Goal: Task Accomplishment & Management: Manage account settings

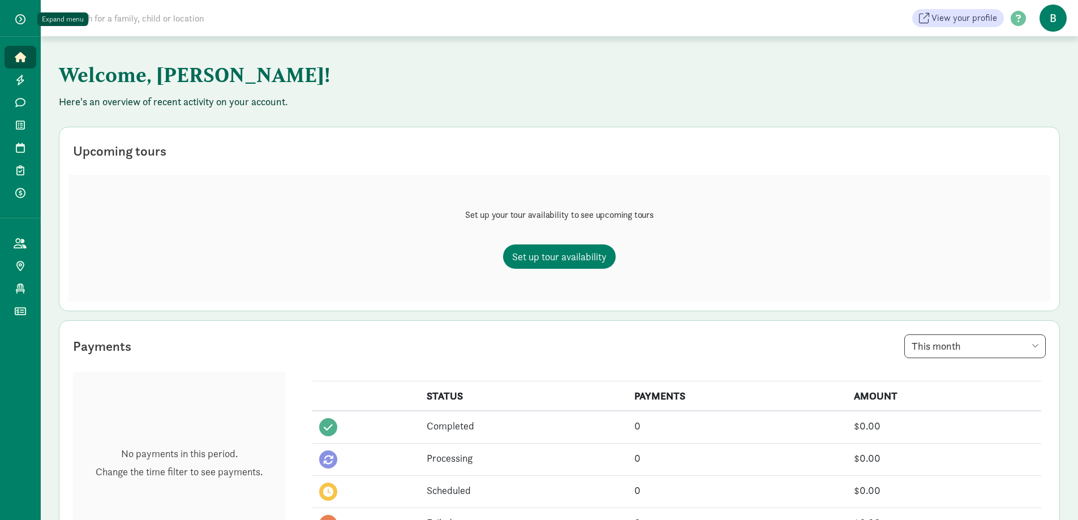
click at [21, 12] on button "button" at bounding box center [20, 19] width 28 height 19
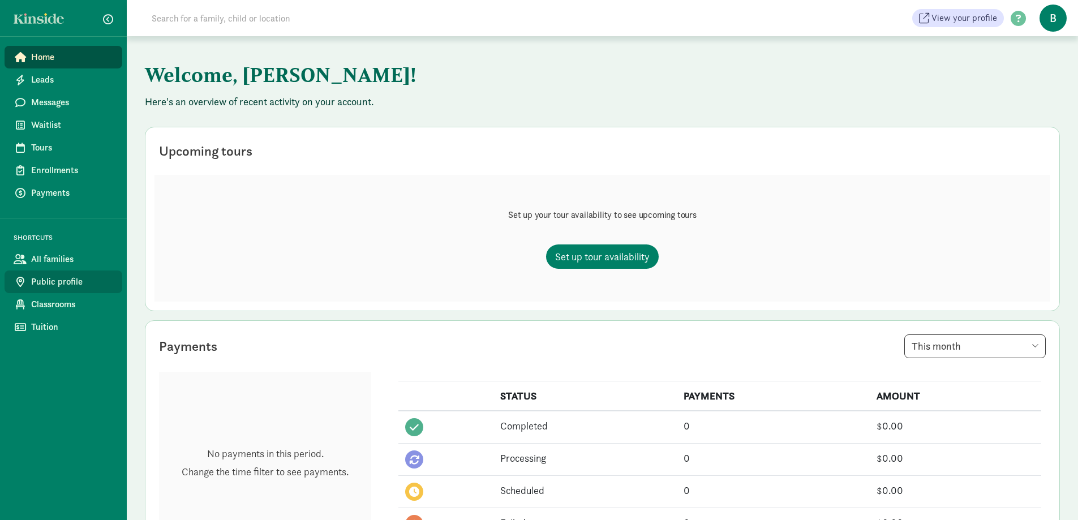
click at [66, 283] on span "Public profile" at bounding box center [72, 282] width 82 height 14
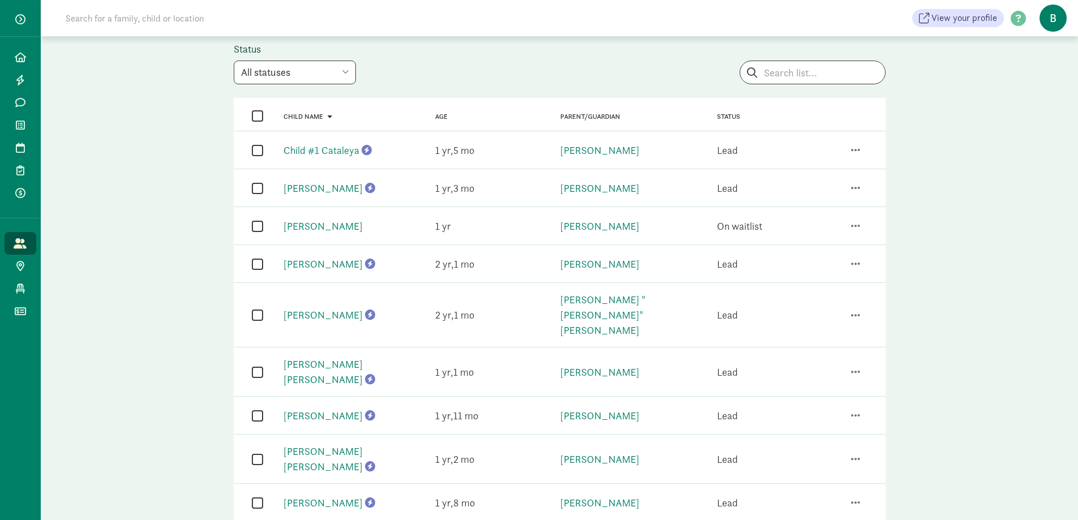
scroll to position [78, 0]
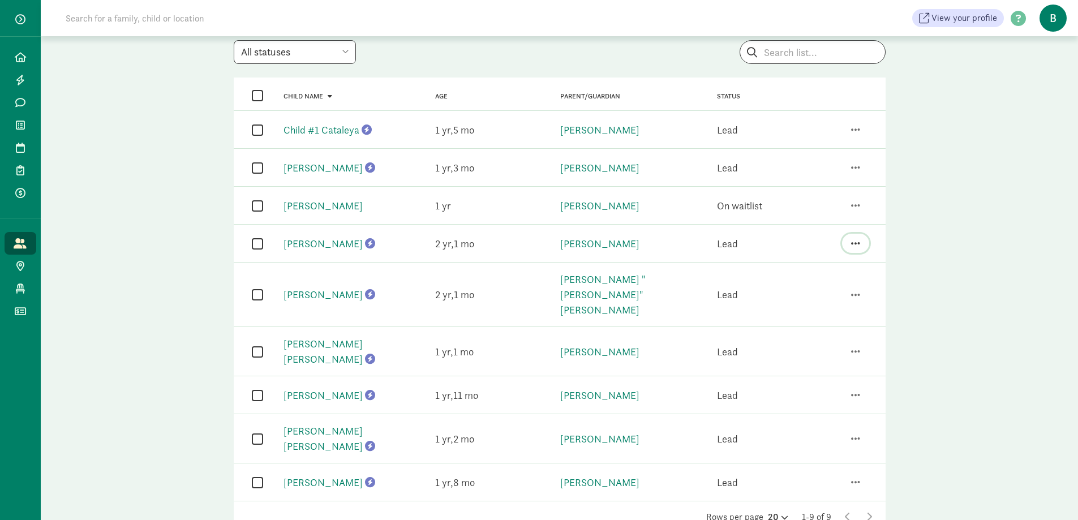
click at [858, 243] on span "button" at bounding box center [855, 243] width 9 height 10
click at [797, 180] on div "Send family a message" at bounding box center [809, 178] width 103 height 15
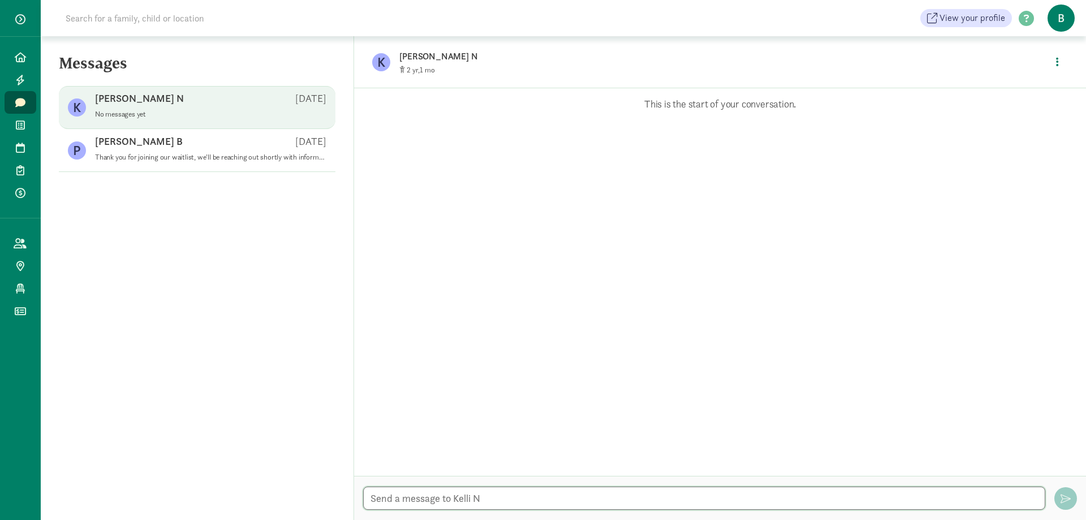
paste textarea "Hello, We're reaching out to let you know that we have an opening that appears …"
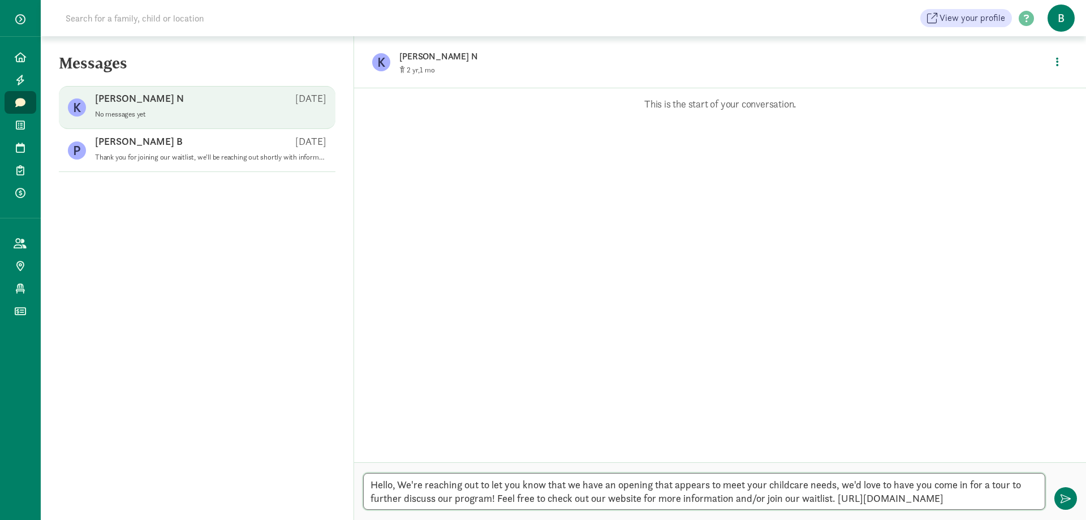
click at [393, 485] on textarea "Hello, We're reaching out to let you know that we have an opening that appears …" at bounding box center [704, 491] width 682 height 37
type textarea "Hi [PERSON_NAME], We're reaching out to let you know that we have an opening th…"
click at [1068, 491] on button "button" at bounding box center [1066, 498] width 23 height 23
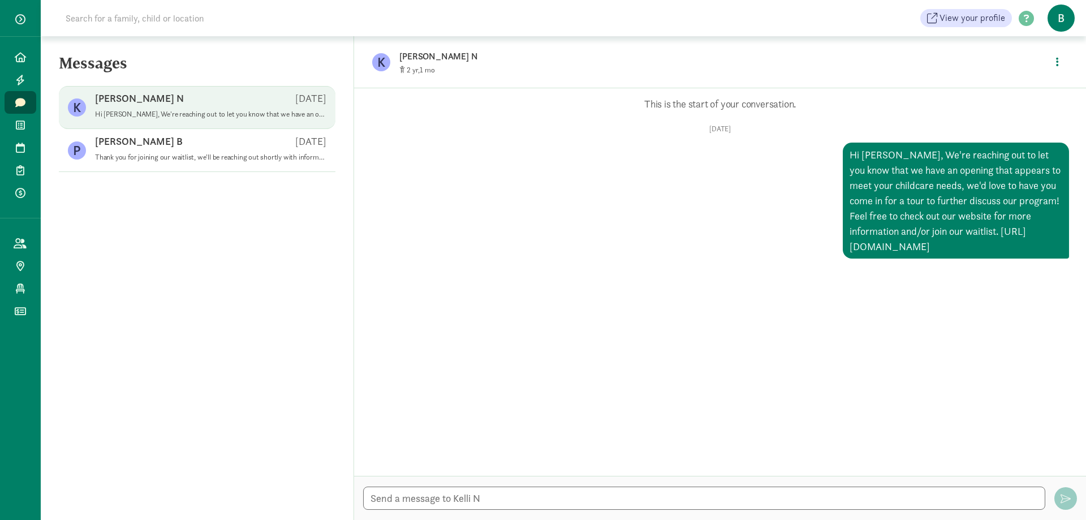
click at [955, 243] on div "Hi [PERSON_NAME], We're reaching out to let you know that we have an opening th…" at bounding box center [956, 201] width 226 height 116
drag, startPoint x: 912, startPoint y: 248, endPoint x: 898, endPoint y: 248, distance: 14.1
click at [898, 248] on div "Hi [PERSON_NAME], We're reaching out to let you know that we have an opening th…" at bounding box center [956, 201] width 226 height 116
click at [1061, 66] on button "button" at bounding box center [1057, 62] width 21 height 24
click at [818, 125] on p "Thu, Sep 11" at bounding box center [720, 128] width 698 height 9
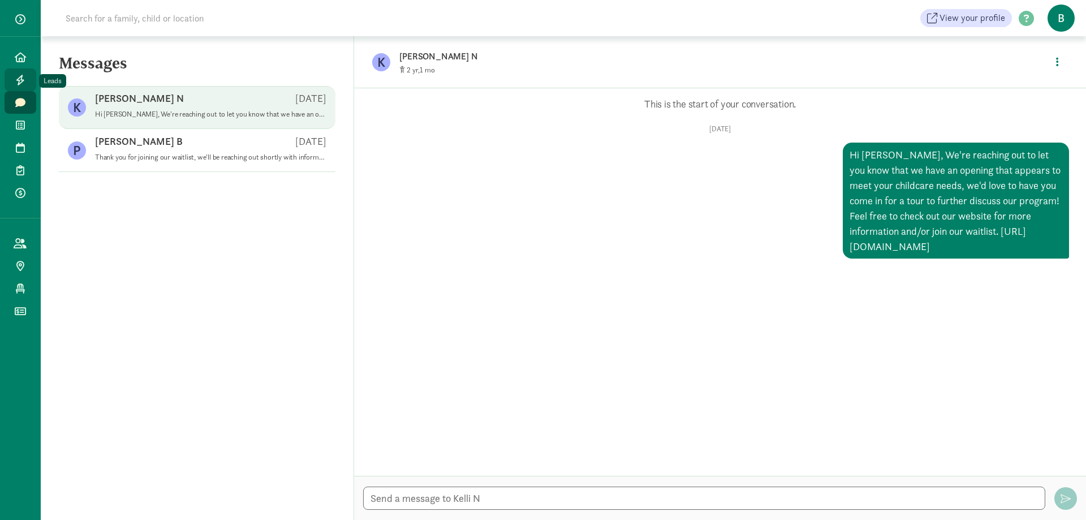
click at [15, 72] on link "Leads" at bounding box center [21, 79] width 32 height 23
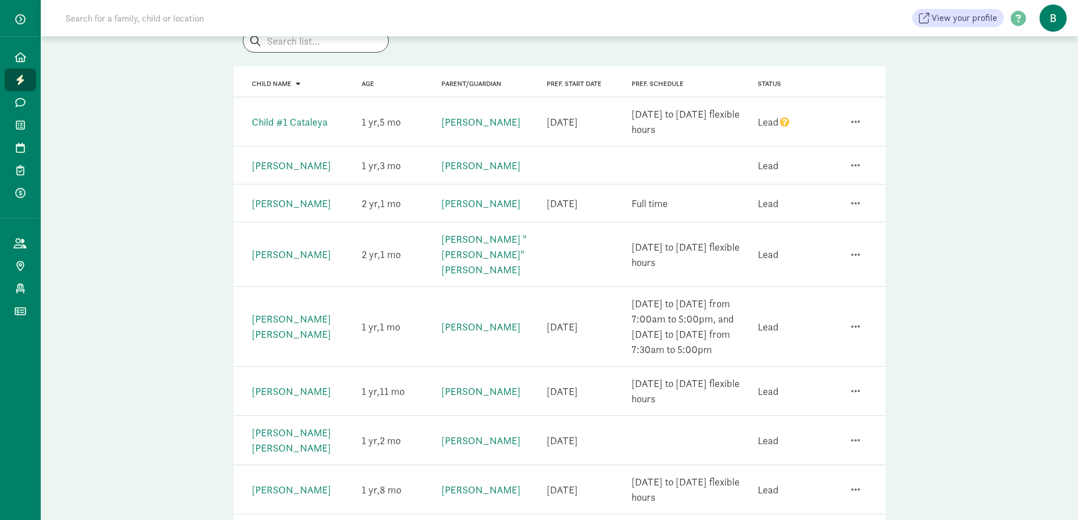
scroll to position [113, 0]
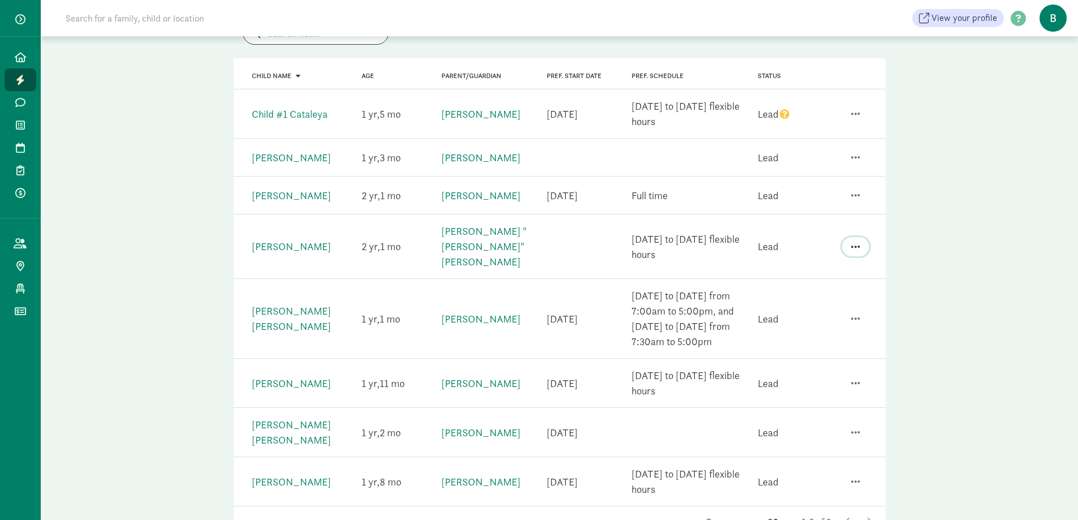
click at [856, 242] on span "button" at bounding box center [855, 247] width 9 height 10
click at [801, 139] on div "Send family a message" at bounding box center [809, 146] width 103 height 15
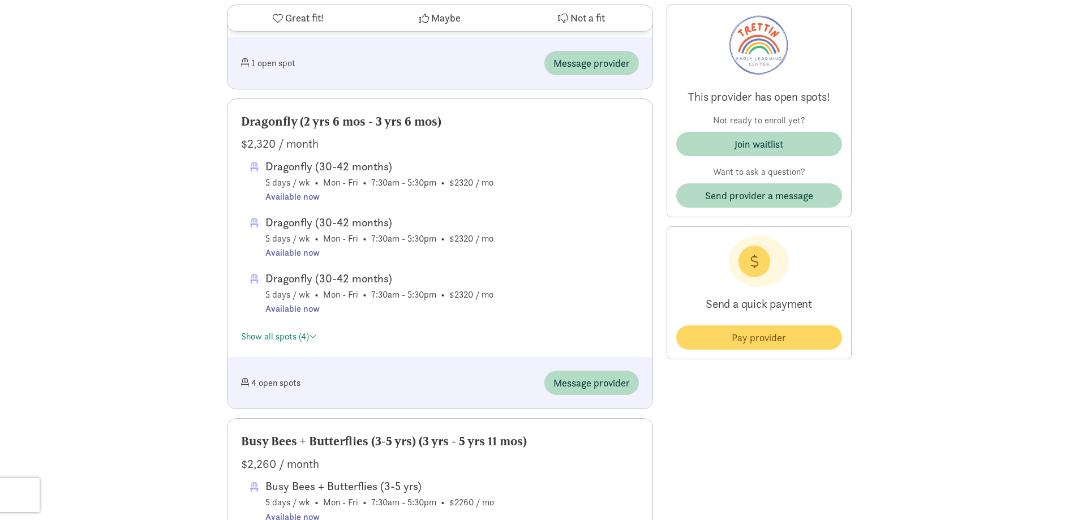
scroll to position [746, 0]
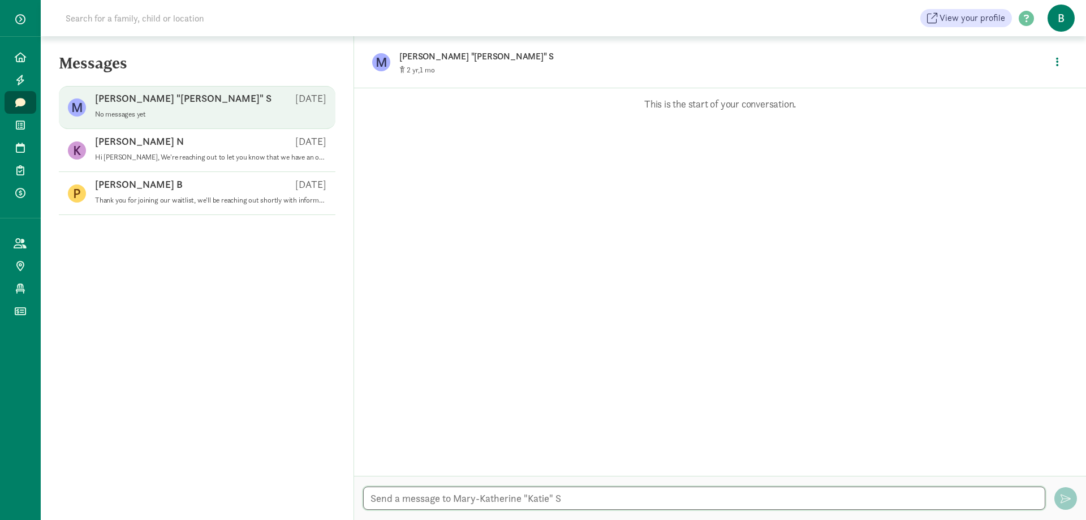
paste textarea "Hello, We're reaching out to let you know that we have an opening that appears …"
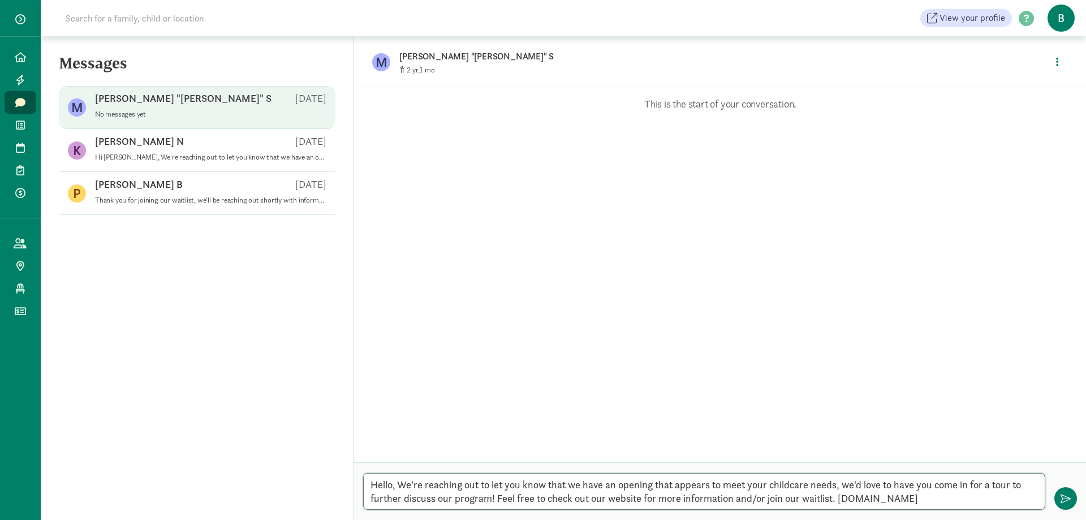
click at [394, 488] on textarea "Hello, We're reaching out to let you know that we have an opening that appears …" at bounding box center [704, 491] width 682 height 37
type textarea "Hi [PERSON_NAME], We're reaching out to let you know that we have an opening th…"
click at [1058, 501] on button "button" at bounding box center [1066, 498] width 23 height 23
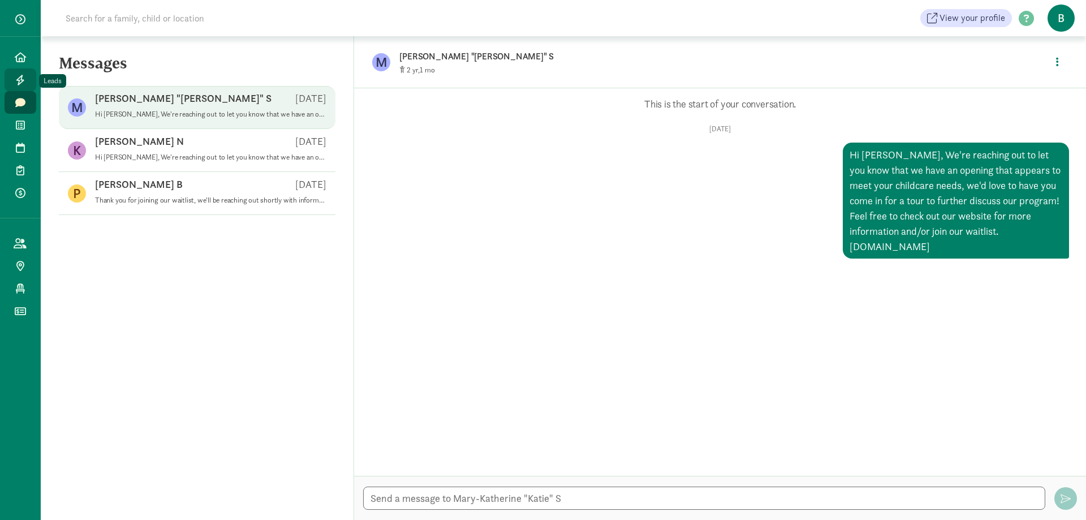
click at [20, 85] on link "Leads" at bounding box center [21, 79] width 32 height 23
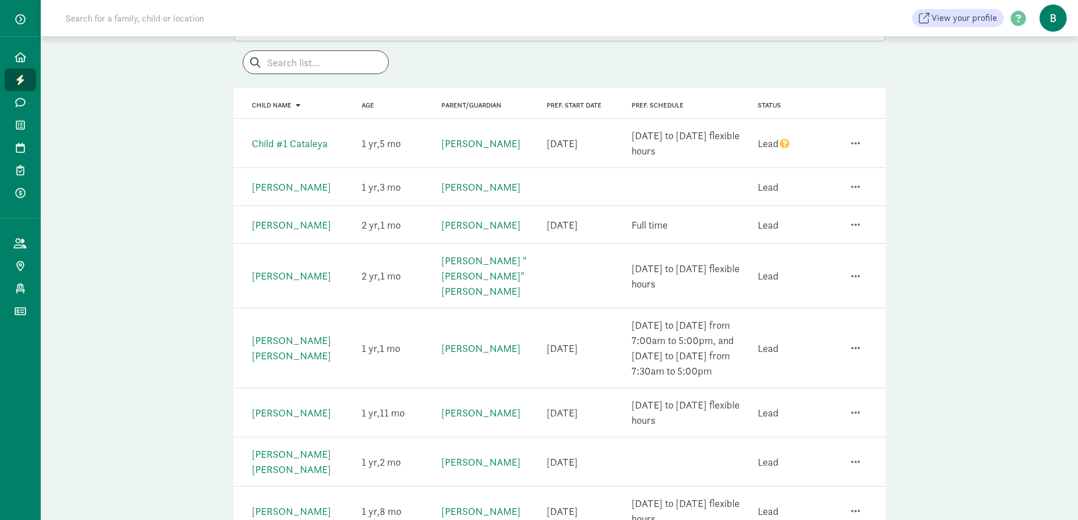
scroll to position [113, 0]
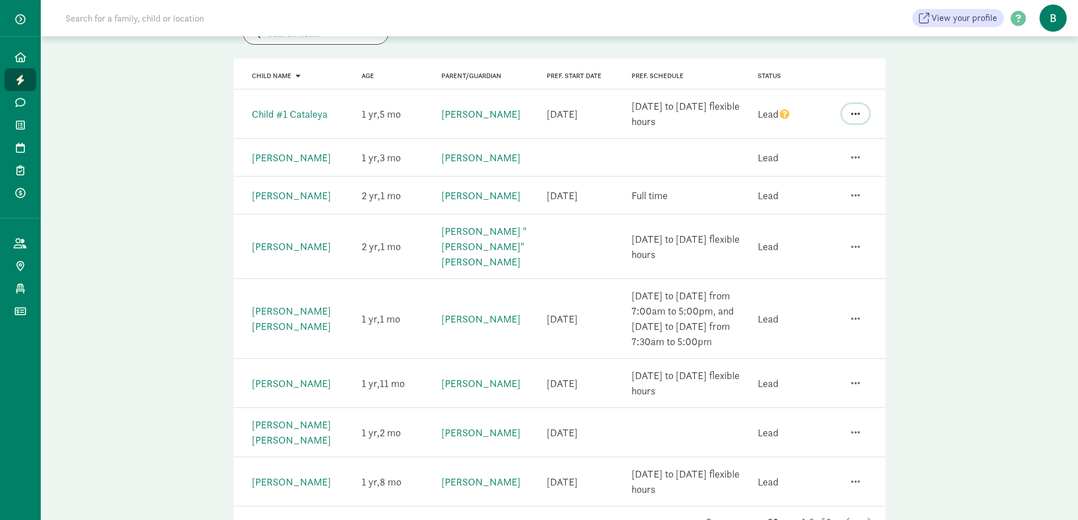
click at [859, 115] on span "button" at bounding box center [855, 114] width 9 height 10
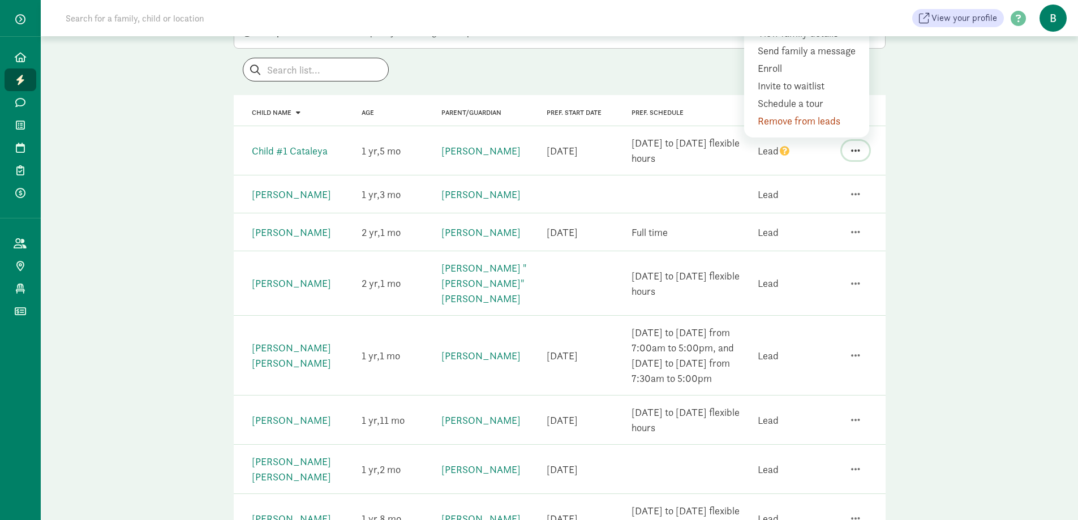
scroll to position [57, 0]
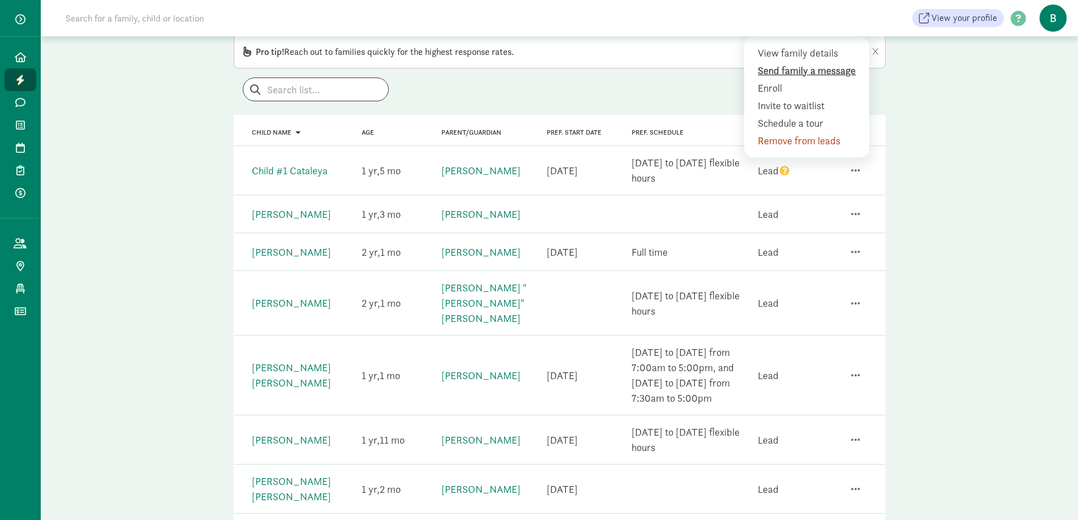
click at [800, 69] on div "Send family a message" at bounding box center [809, 70] width 103 height 15
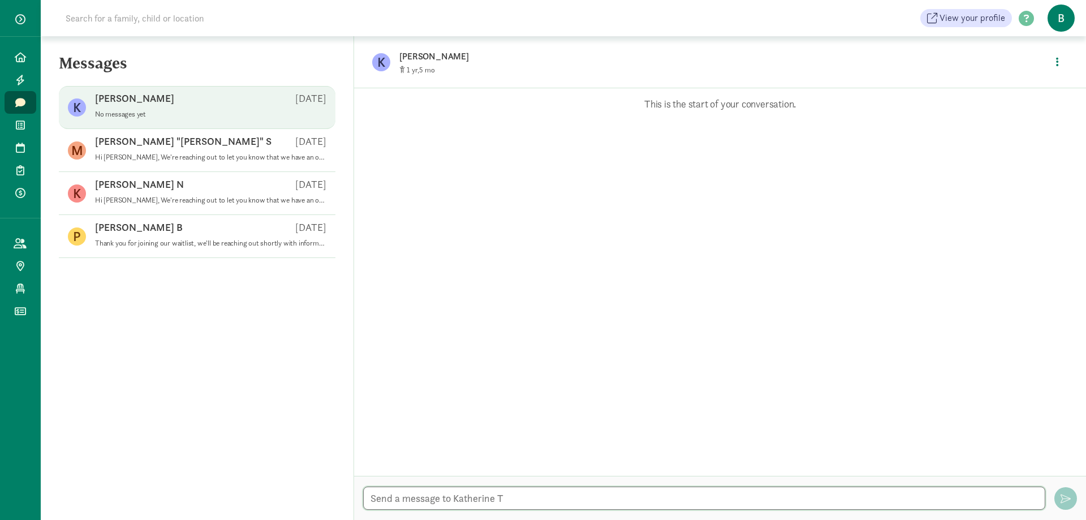
paste textarea "Hello, We're reaching out to let you know that we have an opening that appears …"
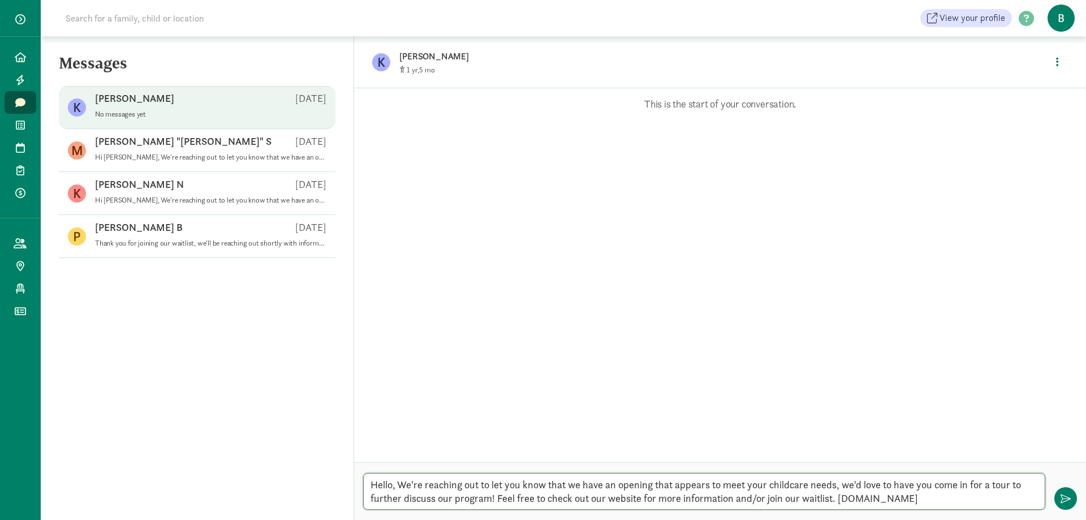
drag, startPoint x: 393, startPoint y: 488, endPoint x: 378, endPoint y: 489, distance: 15.3
click at [378, 489] on textarea "Hello, We're reaching out to let you know that we have an opening that appears …" at bounding box center [704, 491] width 682 height 37
type textarea "Hi [PERSON_NAME], We're reaching out to let you know that we have an opening th…"
click at [1062, 498] on span "button" at bounding box center [1066, 498] width 10 height 10
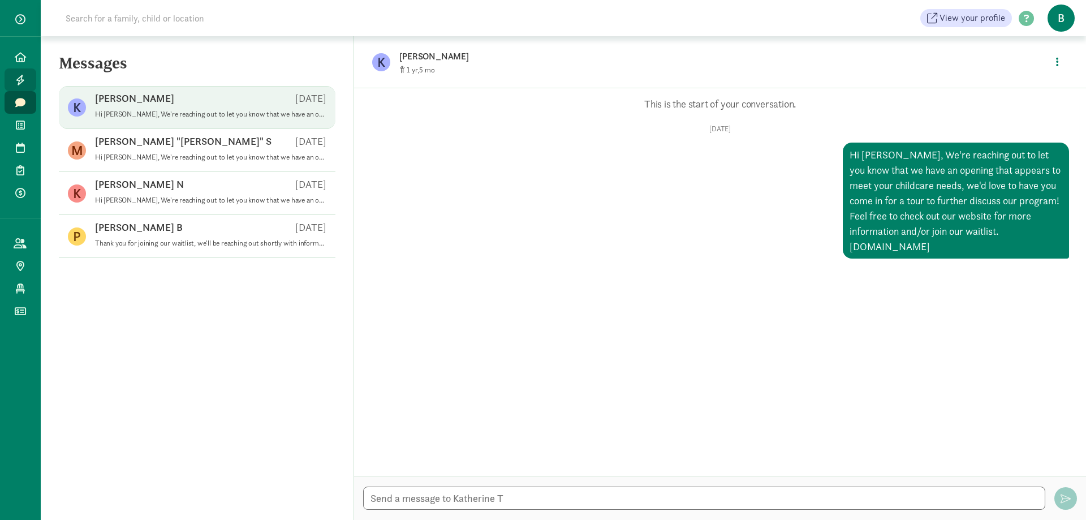
click at [20, 72] on link "Leads" at bounding box center [21, 79] width 32 height 23
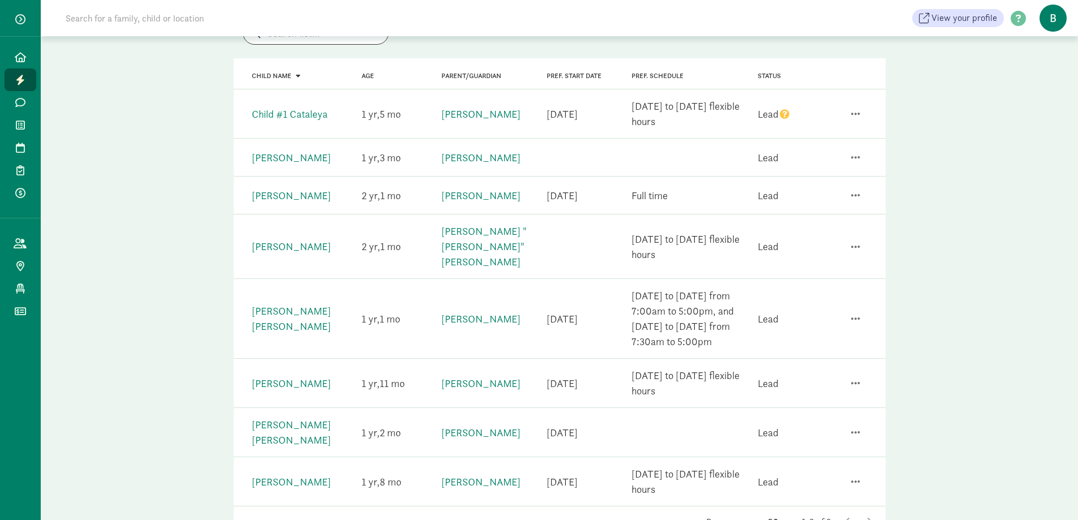
scroll to position [141, 0]
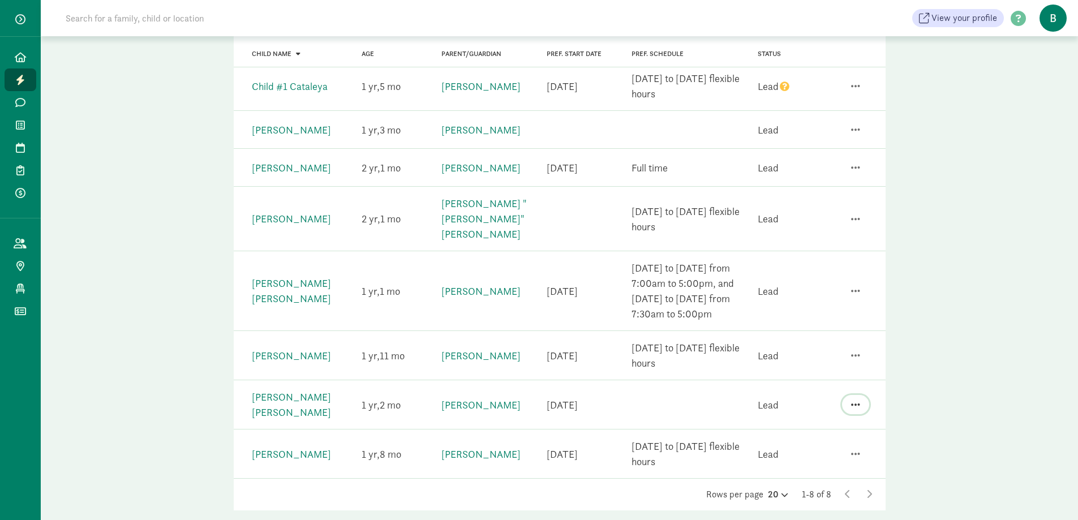
click at [858, 399] on span "button" at bounding box center [855, 404] width 9 height 10
click at [800, 297] on div "Send family a message" at bounding box center [809, 304] width 103 height 15
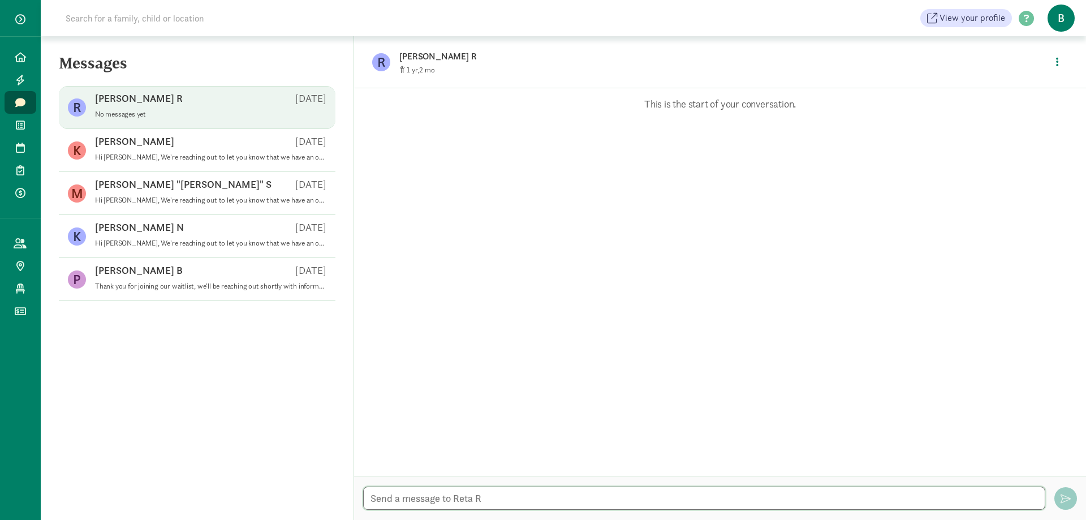
paste textarea "Hello, We're reaching out to let you know that we have an opening that appears …"
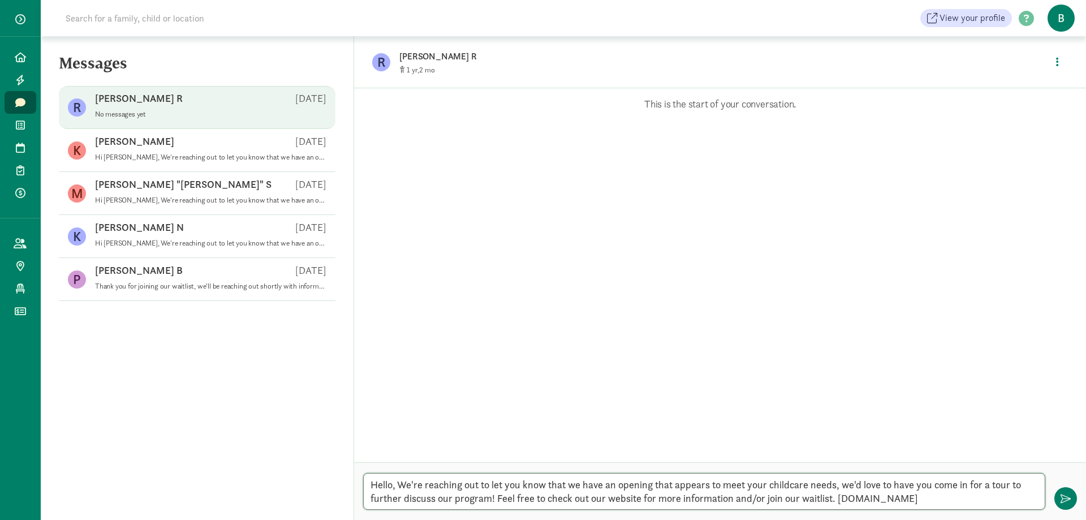
drag, startPoint x: 395, startPoint y: 487, endPoint x: 378, endPoint y: 487, distance: 17.0
click at [378, 487] on textarea "Hello, We're reaching out to let you know that we have an opening that appears …" at bounding box center [704, 491] width 682 height 37
type textarea "Hi [PERSON_NAME], We're reaching out to let you know that we have an opening th…"
click at [1059, 497] on button "button" at bounding box center [1066, 498] width 23 height 23
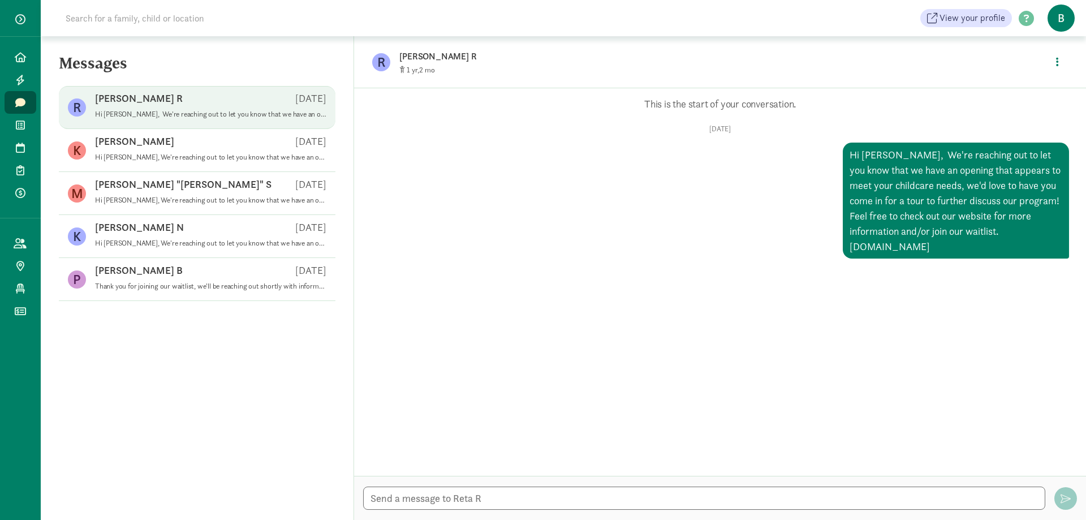
click at [18, 102] on icon at bounding box center [20, 102] width 10 height 10
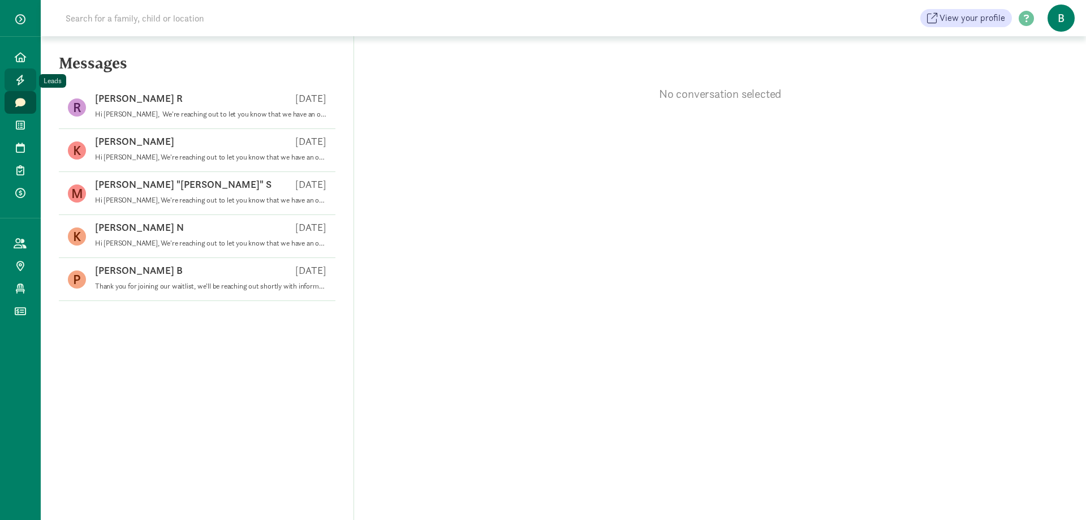
click at [21, 78] on icon at bounding box center [20, 80] width 9 height 10
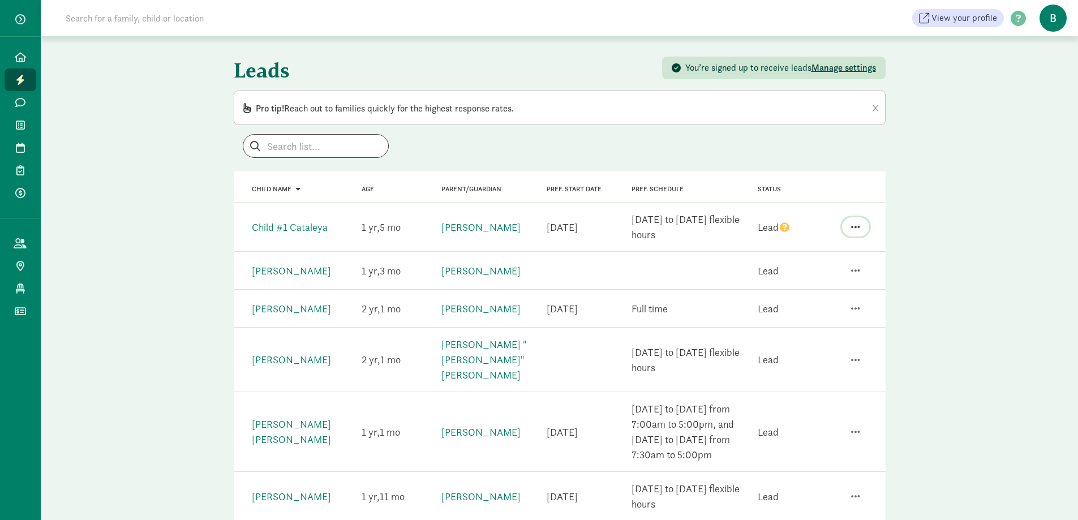
click at [853, 230] on span "button" at bounding box center [855, 227] width 9 height 10
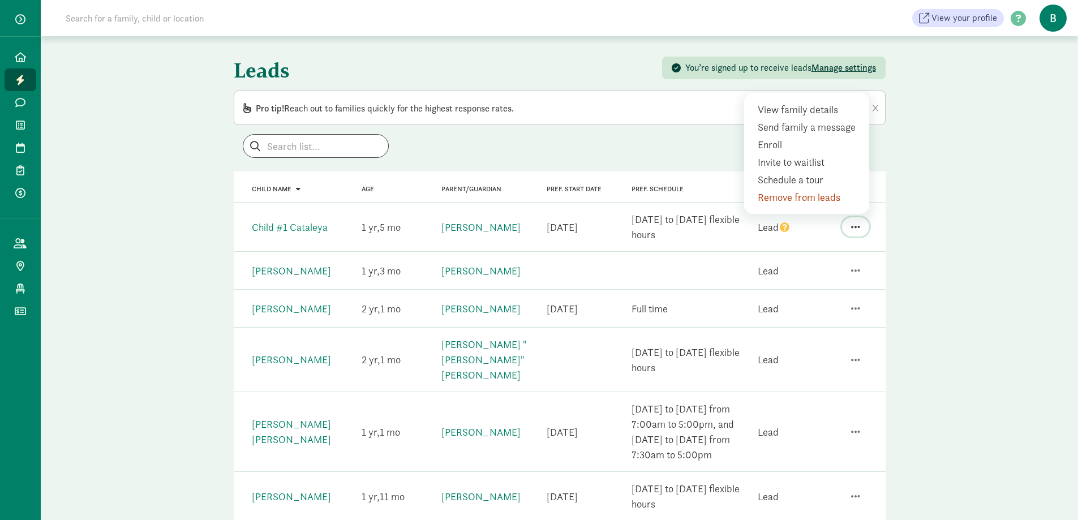
click at [853, 230] on span "button" at bounding box center [855, 227] width 9 height 10
click at [919, 250] on div "Leads You’re signed up to receive leads Manage settings Pro tip! Reach out to f…" at bounding box center [559, 361] width 1037 height 651
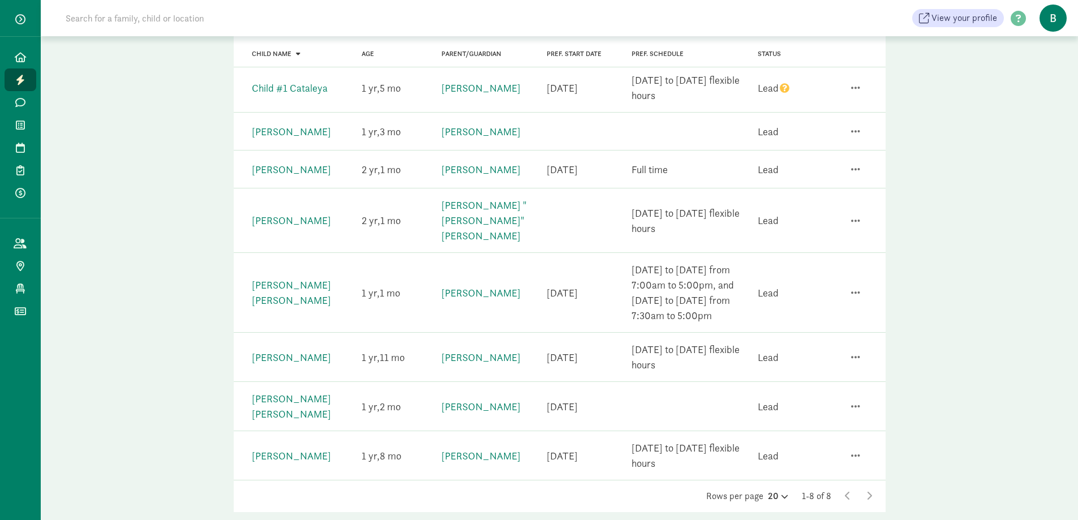
scroll to position [141, 0]
click at [858, 449] on span "button" at bounding box center [855, 454] width 9 height 10
click at [816, 346] on div "Send family a message" at bounding box center [809, 353] width 103 height 15
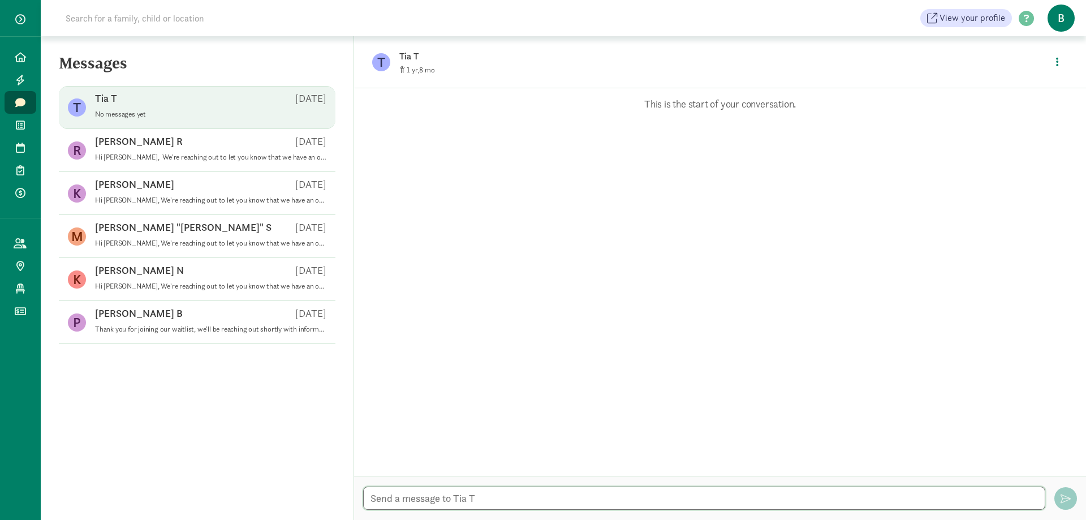
paste textarea "Hello, We're reaching out to let you know that we have an opening that appears …"
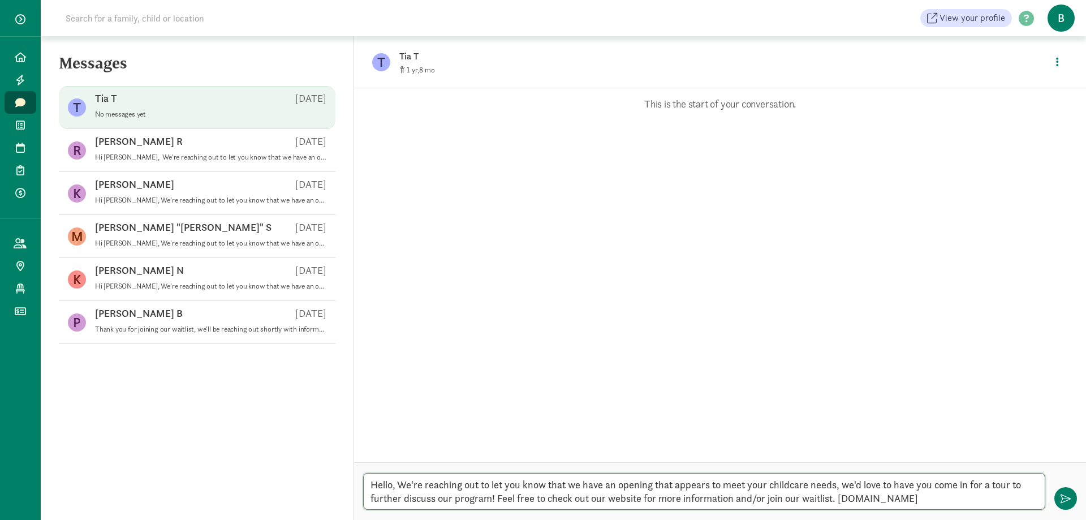
click at [392, 483] on textarea "Hello, We're reaching out to let you know that we have an opening that appears …" at bounding box center [704, 491] width 682 height 37
type textarea "Hi [PERSON_NAME], We're reaching out to let you know that we have an opening th…"
click at [1061, 497] on span "button" at bounding box center [1066, 498] width 10 height 10
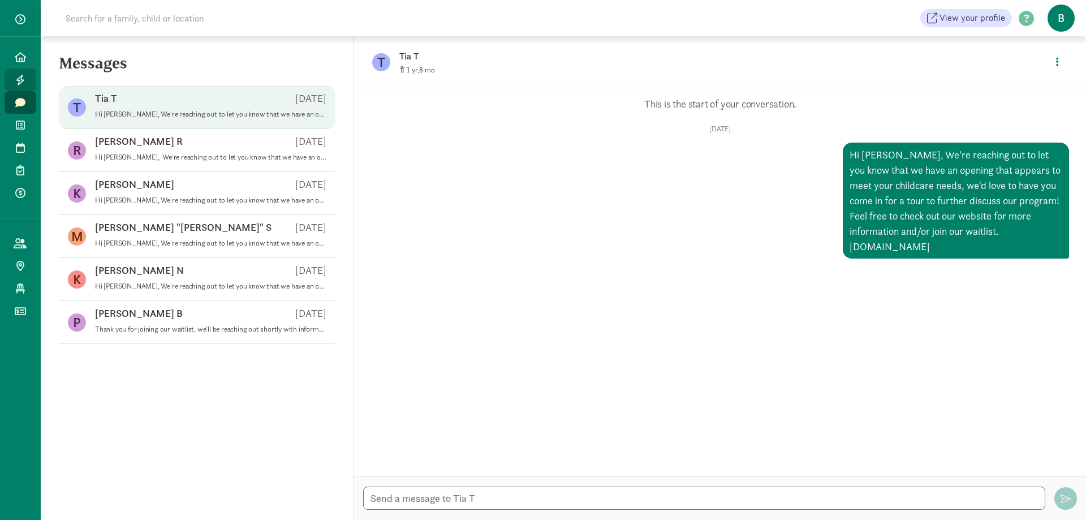
click at [22, 80] on icon at bounding box center [20, 80] width 9 height 10
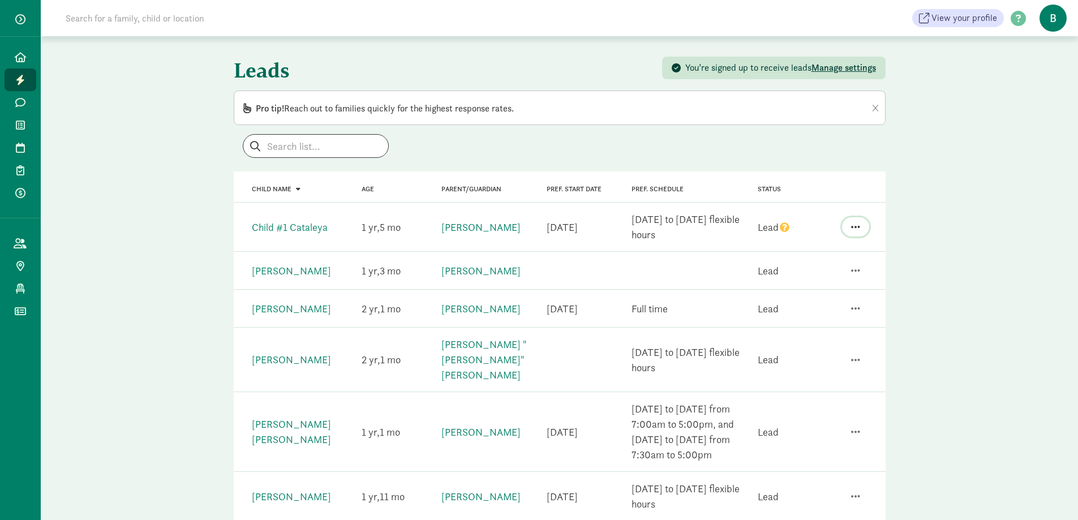
click at [856, 223] on span "button" at bounding box center [855, 227] width 9 height 10
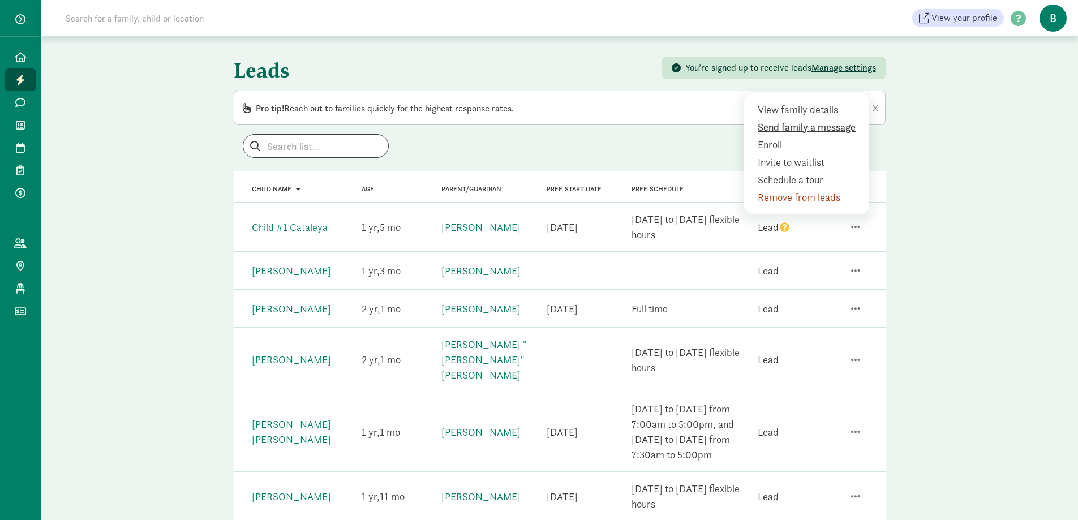
click at [802, 126] on div "Send family a message" at bounding box center [809, 126] width 103 height 15
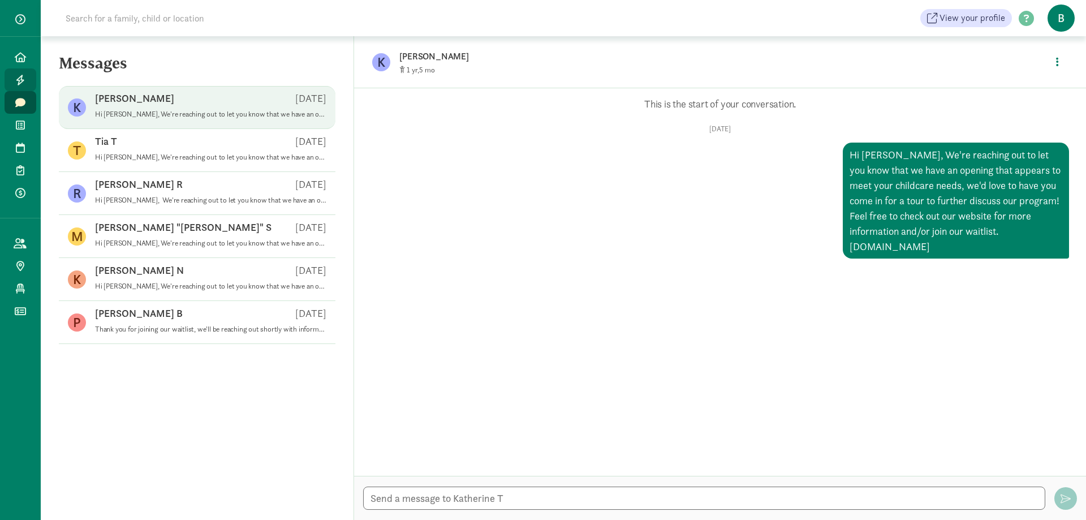
click at [22, 83] on icon at bounding box center [20, 80] width 9 height 10
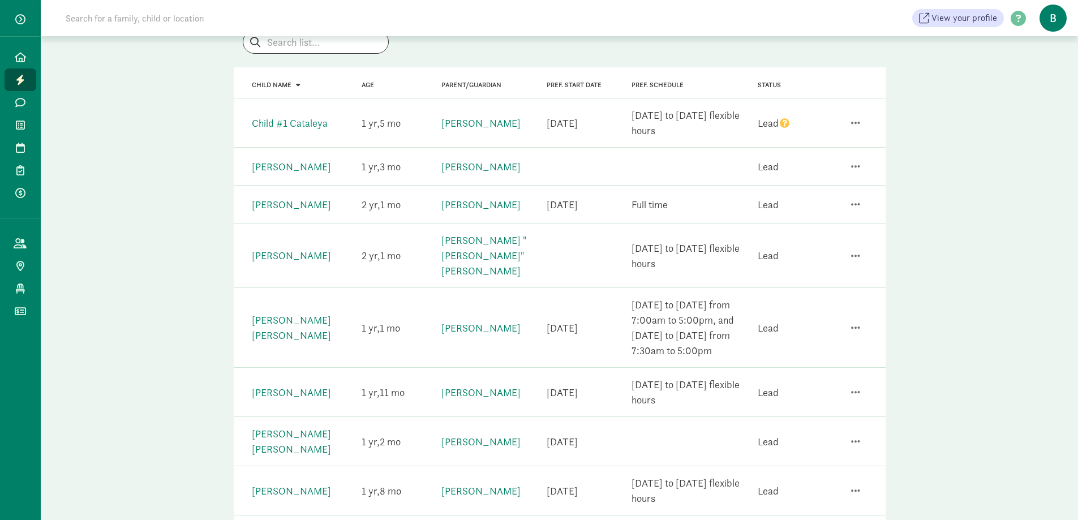
scroll to position [84, 0]
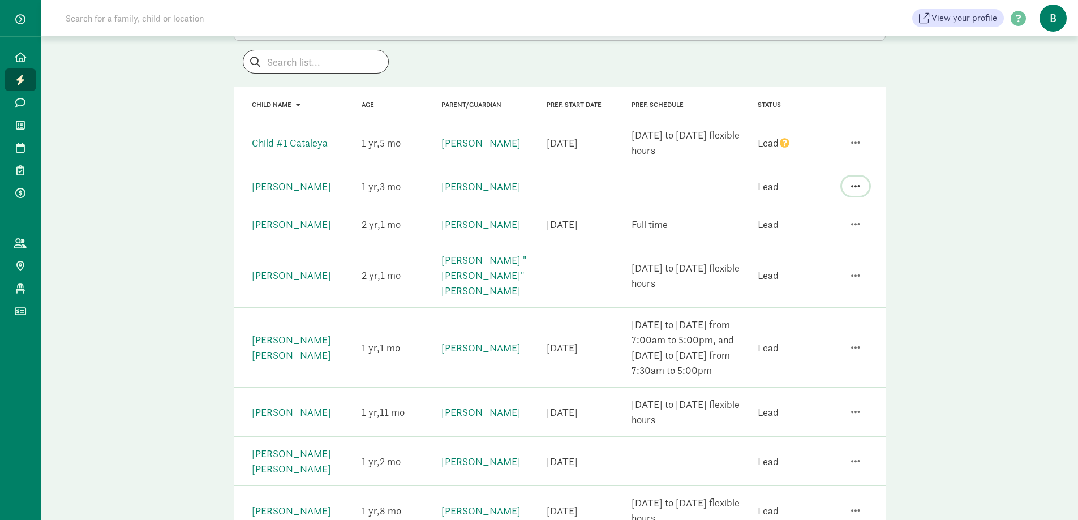
click at [867, 185] on button "button" at bounding box center [855, 186] width 27 height 19
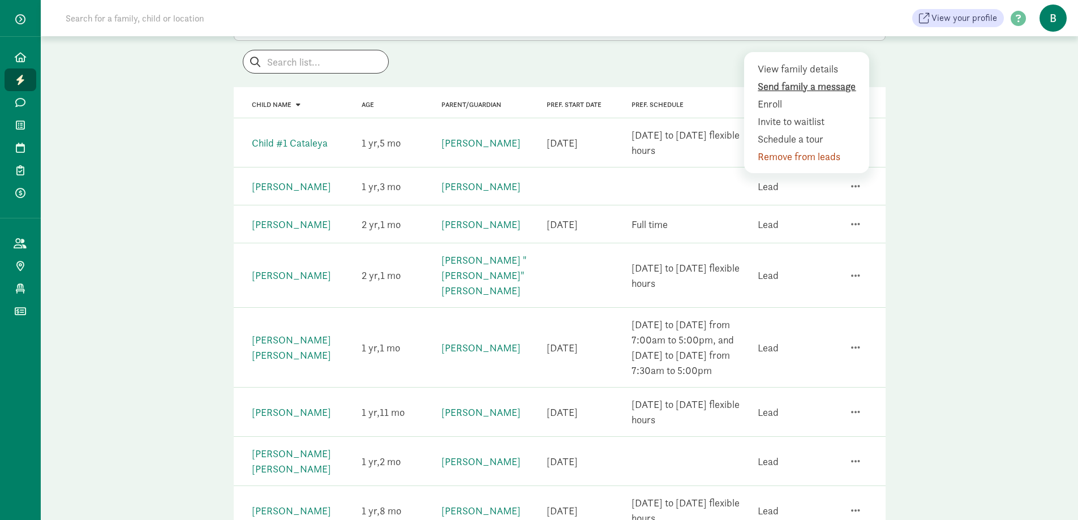
click at [809, 84] on div "Send family a message" at bounding box center [809, 86] width 103 height 15
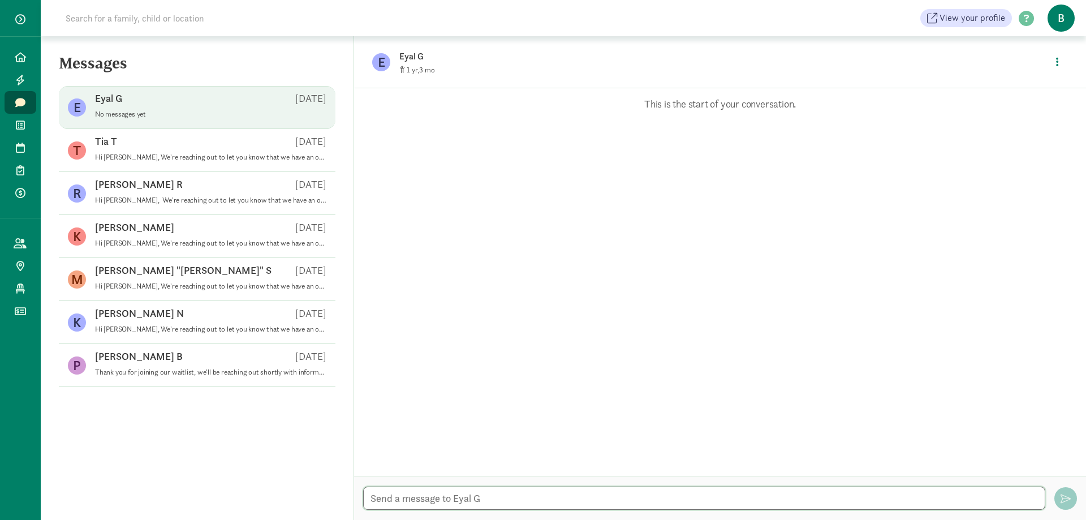
paste textarea "Hello, We're reaching out to let you know that we have an opening that appears …"
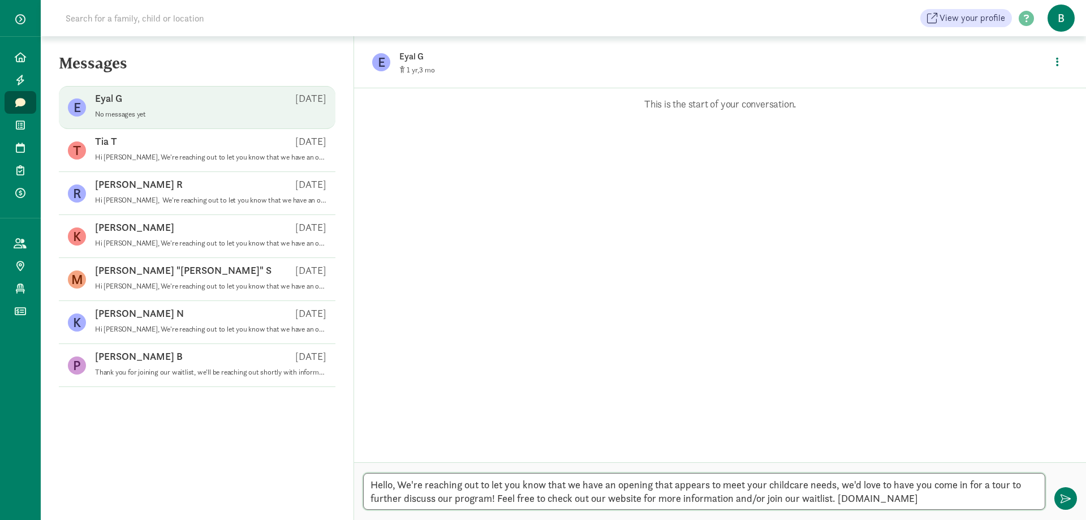
drag, startPoint x: 394, startPoint y: 487, endPoint x: 380, endPoint y: 487, distance: 13.6
click at [380, 487] on textarea "Hello, We're reaching out to let you know that we have an opening that appears …" at bounding box center [704, 491] width 682 height 37
type textarea "Hi [PERSON_NAME], We're reaching out to let you know that we have an opening th…"
click at [1072, 503] on button "button" at bounding box center [1066, 498] width 23 height 23
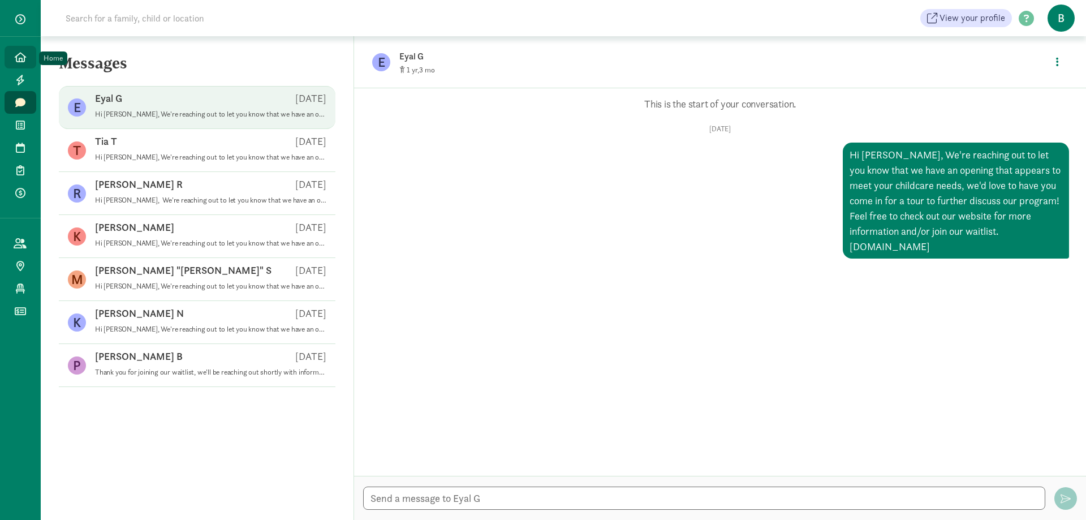
click at [24, 63] on link "Home" at bounding box center [21, 57] width 32 height 23
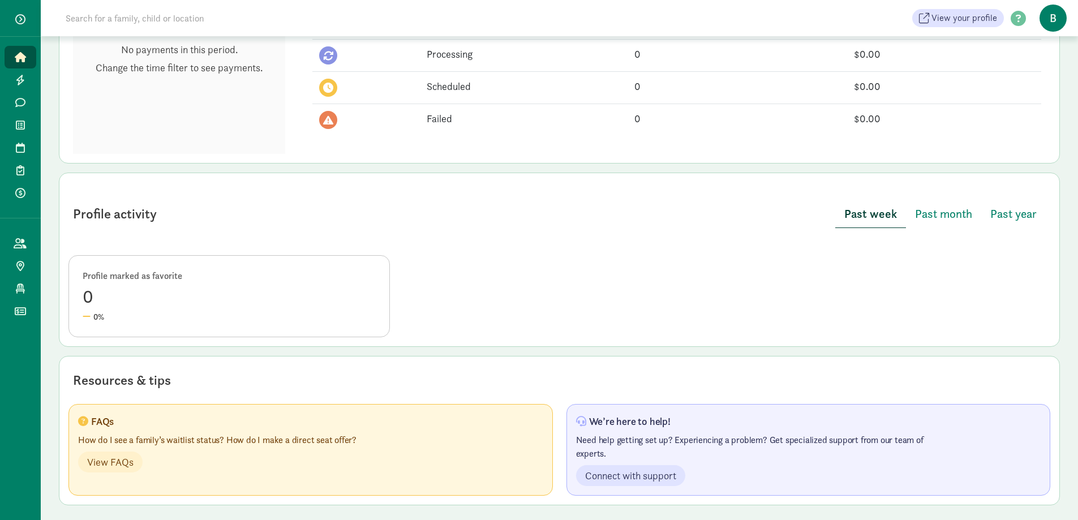
scroll to position [407, 0]
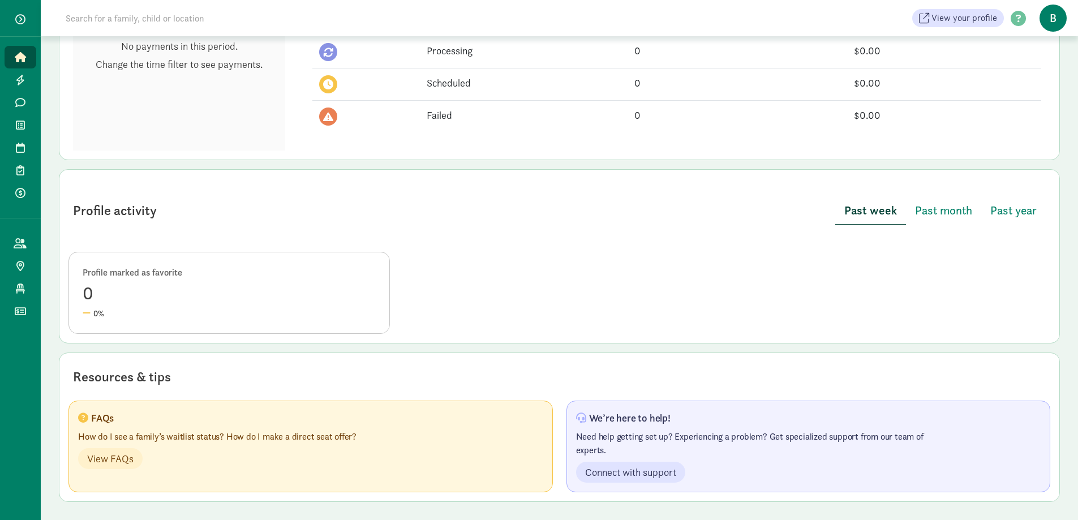
click at [180, 307] on div "0%" at bounding box center [229, 313] width 293 height 13
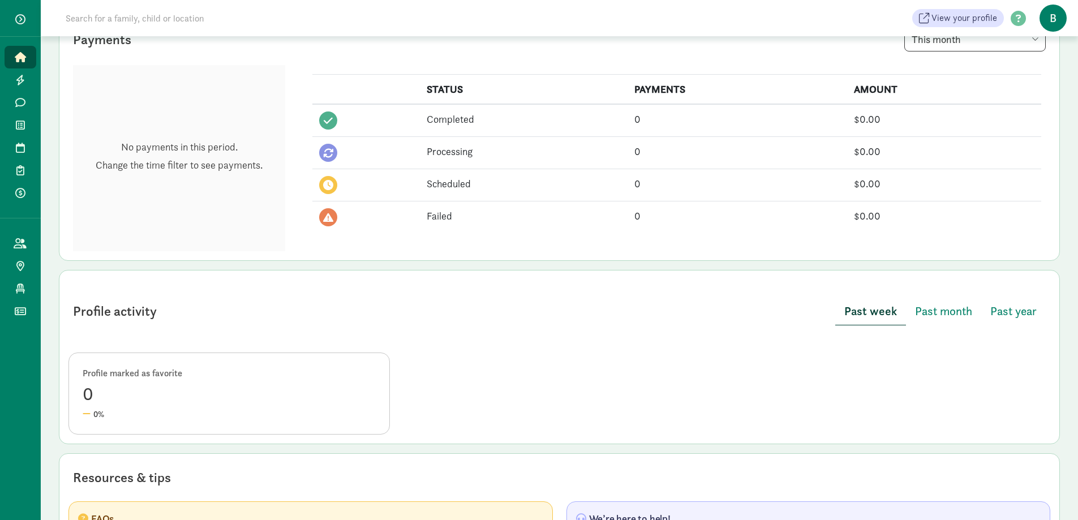
scroll to position [0, 0]
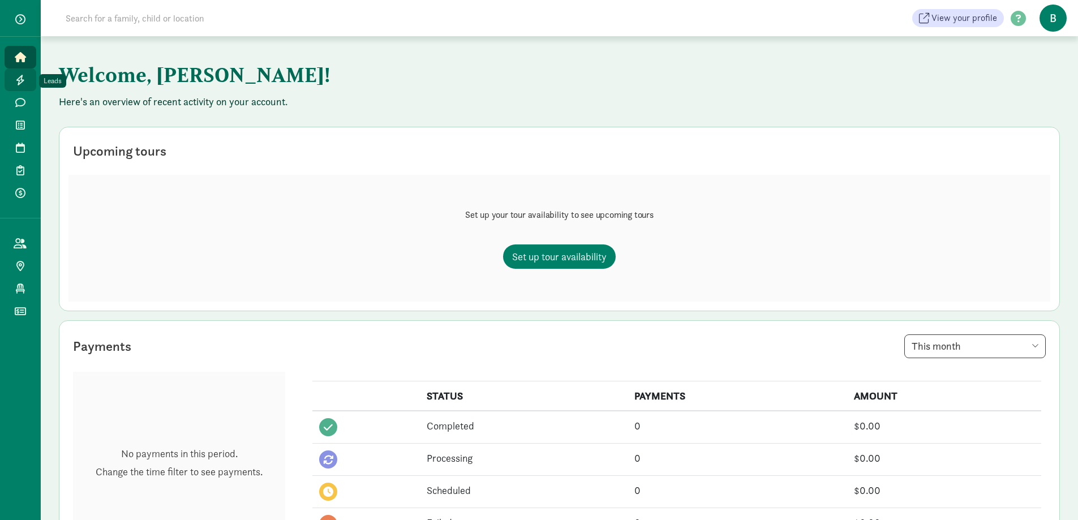
click at [10, 81] on link "Leads" at bounding box center [21, 79] width 32 height 23
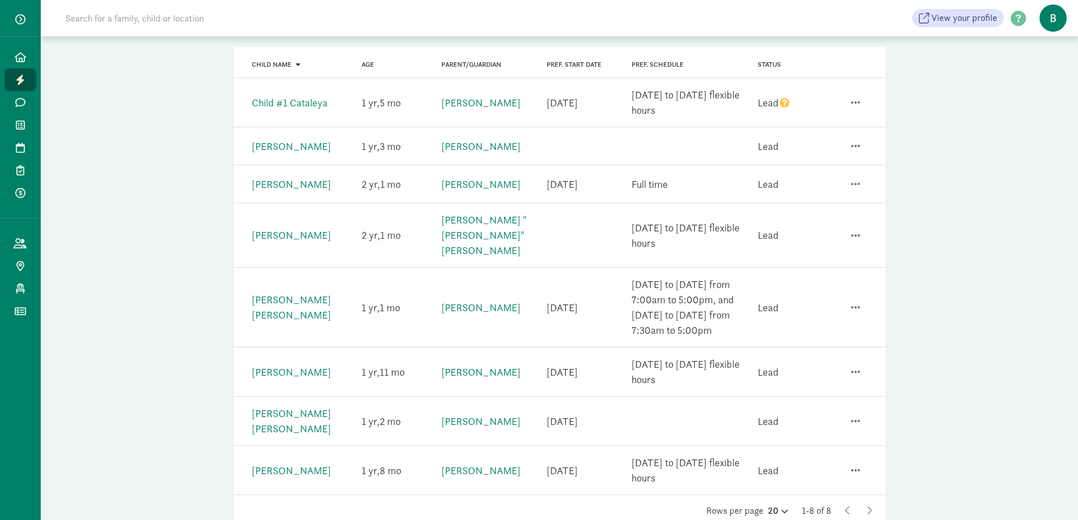
scroll to position [141, 0]
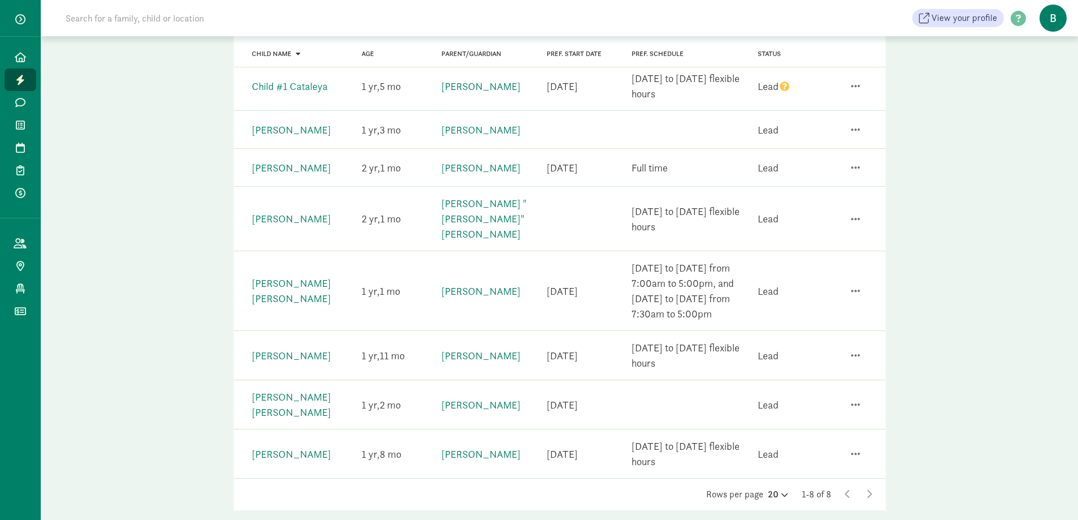
click at [700, 357] on div "Pref. Schedule Monday to Friday flexible hours" at bounding box center [681, 356] width 127 height 40
click at [424, 360] on div "Child name Roman Palachuk Age 1 11 Parent/Guardian Kaylee Palachuk Pref. Start …" at bounding box center [560, 355] width 652 height 49
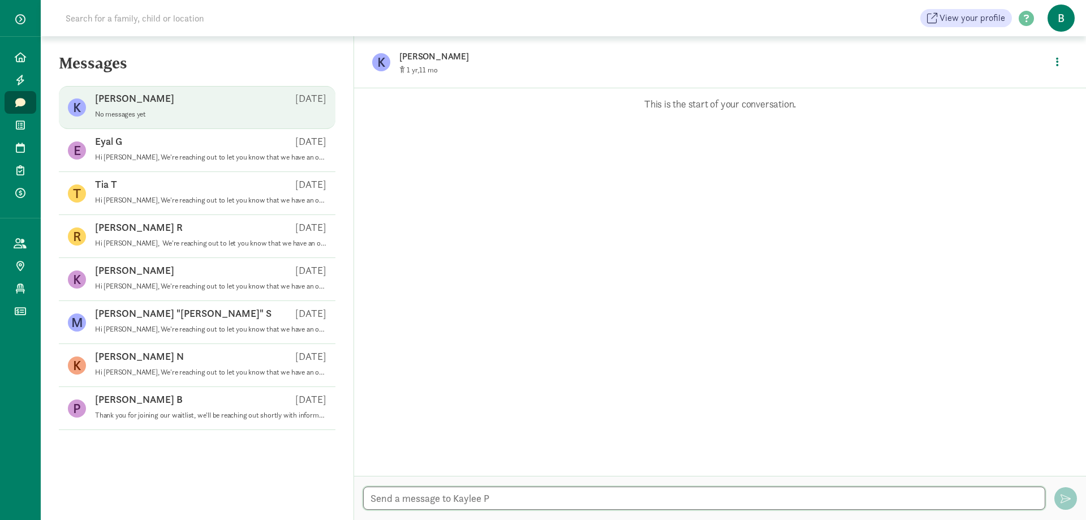
click at [445, 502] on textarea at bounding box center [704, 498] width 682 height 23
paste textarea "Hello, We're reaching out to let you know that we have an opening that appears …"
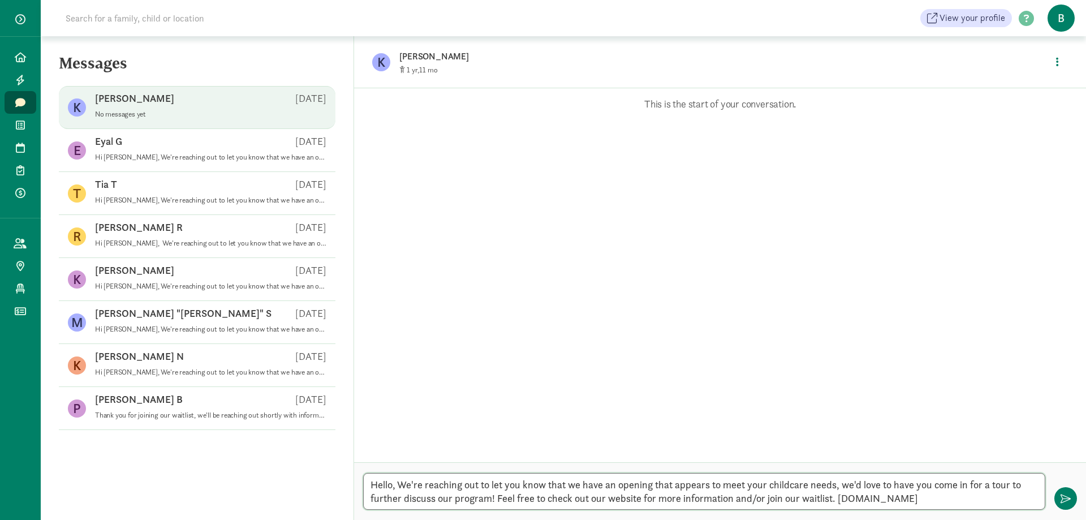
drag, startPoint x: 394, startPoint y: 488, endPoint x: 380, endPoint y: 490, distance: 13.8
click at [380, 490] on textarea "Hello, We're reaching out to let you know that we have an opening that appears …" at bounding box center [704, 491] width 682 height 37
type textarea "Hi [PERSON_NAME], We're reaching out to let you know that we have an opening th…"
click at [1057, 497] on button "button" at bounding box center [1066, 498] width 23 height 23
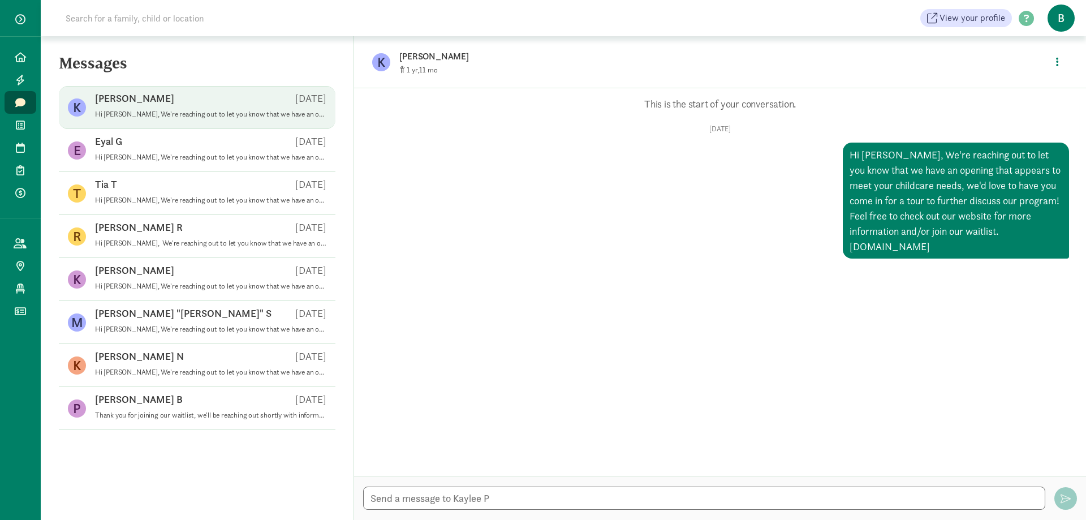
click at [140, 105] on div "[PERSON_NAME] [DATE]" at bounding box center [210, 101] width 231 height 18
click at [29, 51] on link "Home" at bounding box center [21, 57] width 32 height 23
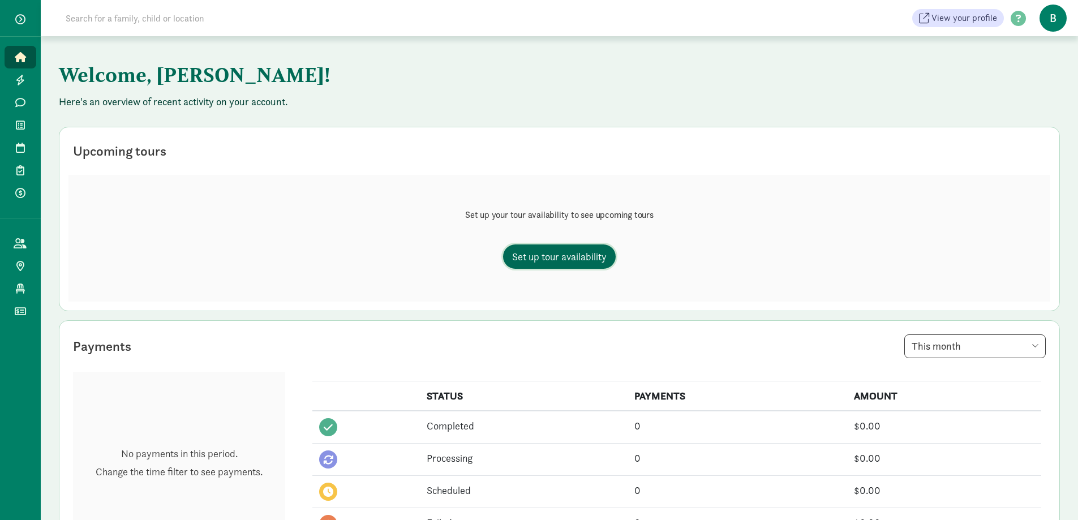
click at [538, 256] on span "Set up tour availability" at bounding box center [559, 256] width 94 height 15
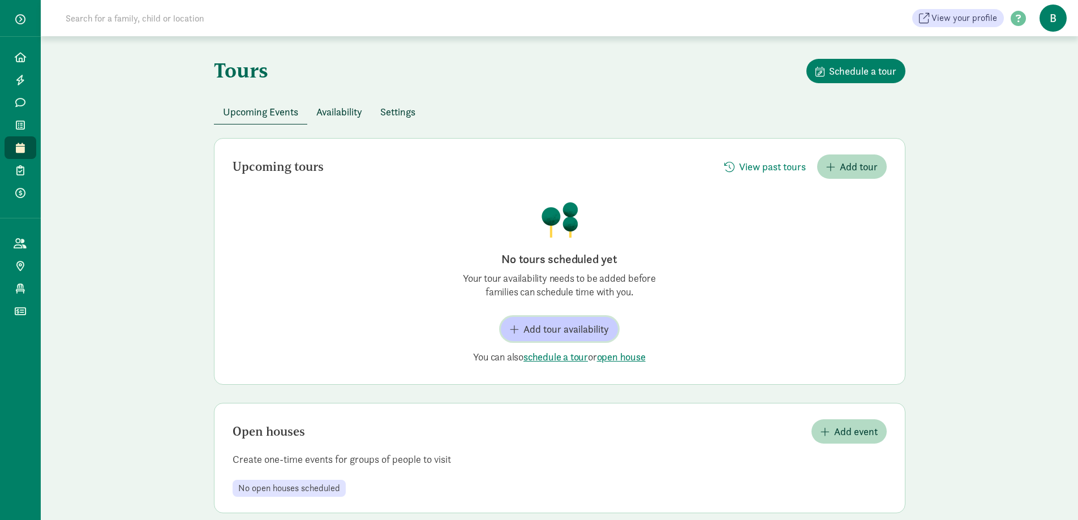
click at [557, 332] on span "Add tour availability" at bounding box center [565, 328] width 85 height 15
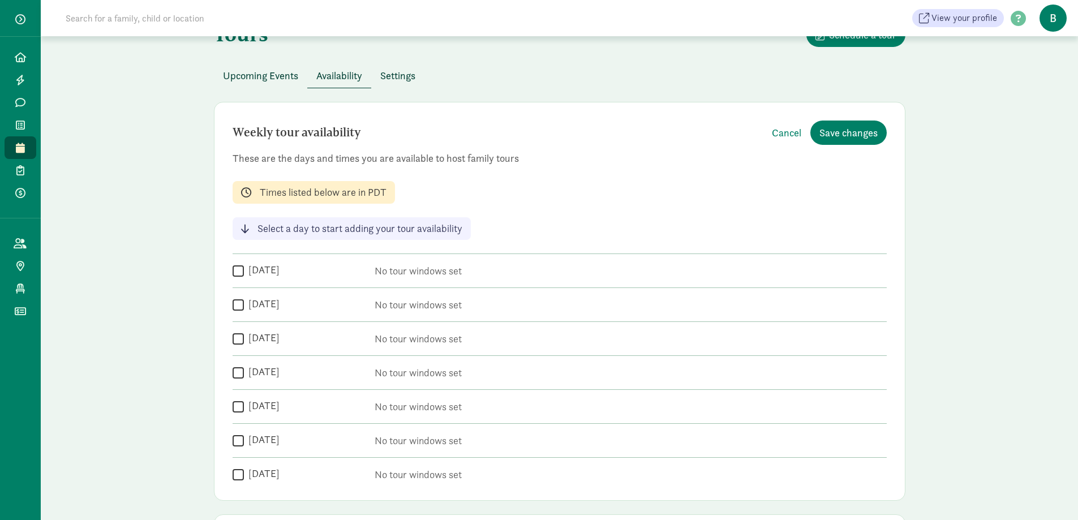
scroll to position [57, 0]
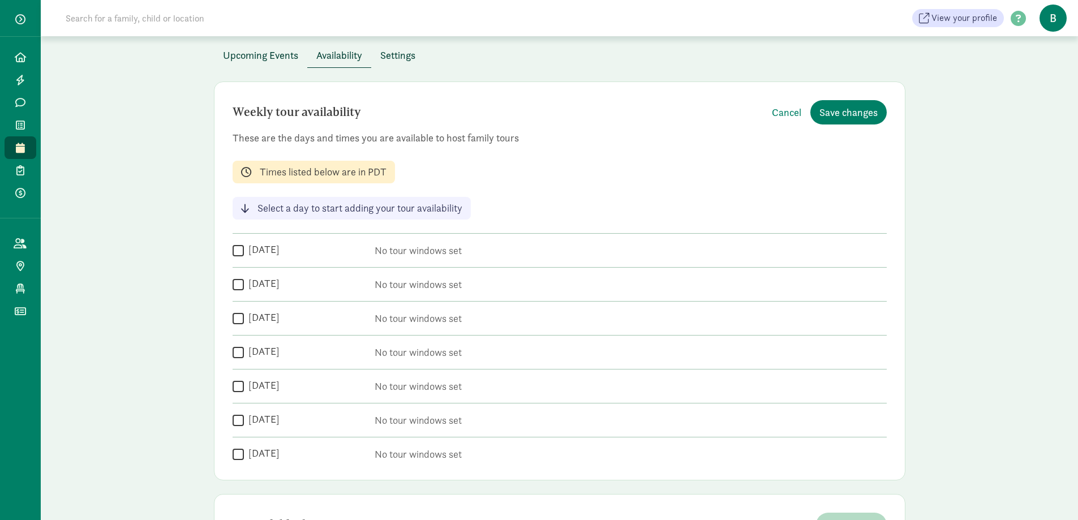
click at [366, 150] on div "Weekly tour availability Cancel Save changes These are the days and times you a…" at bounding box center [559, 280] width 691 height 399
click at [237, 283] on input "[DATE]" at bounding box center [238, 284] width 11 height 15
checkbox input "true"
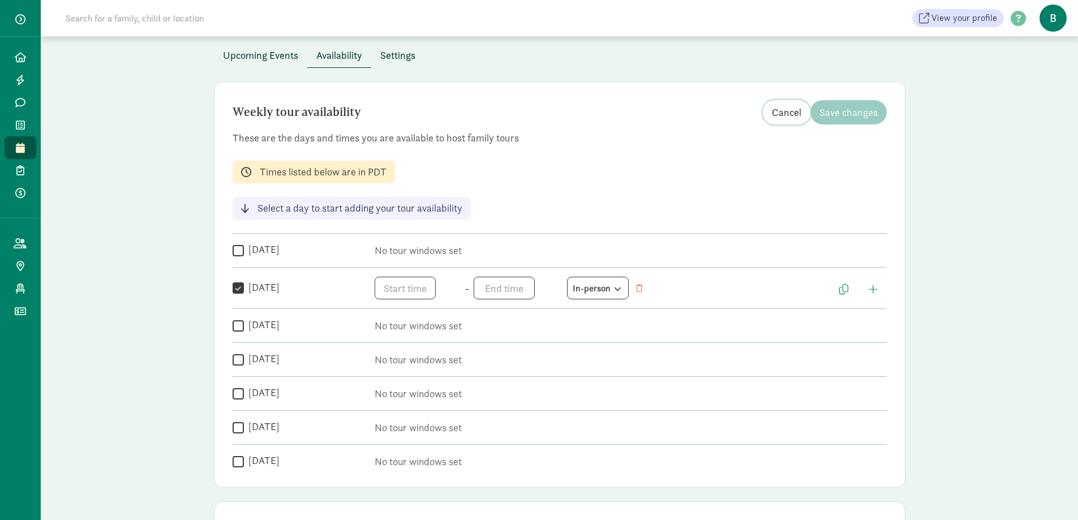
click at [775, 114] on span "Cancel" at bounding box center [786, 112] width 29 height 15
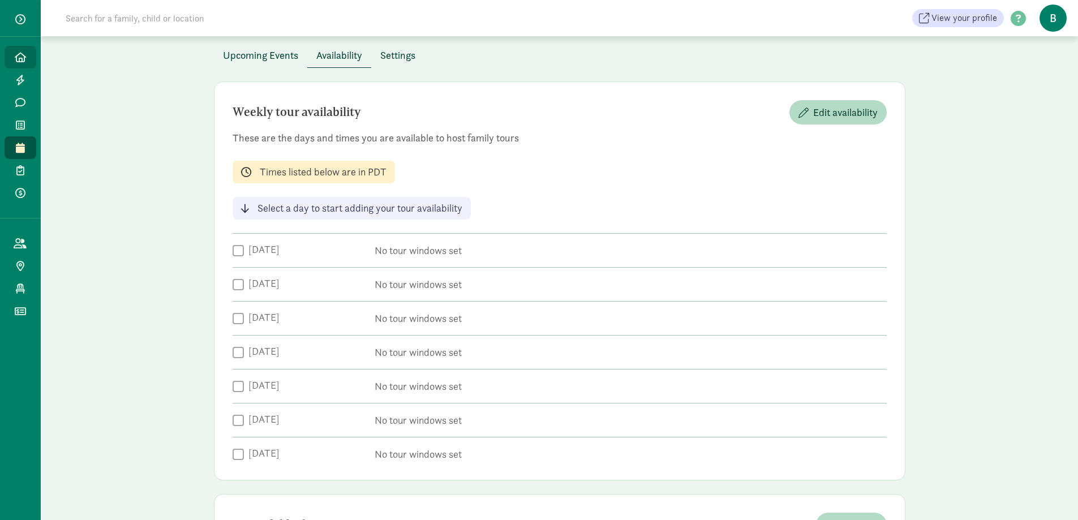
click at [19, 48] on link "Home" at bounding box center [21, 57] width 32 height 23
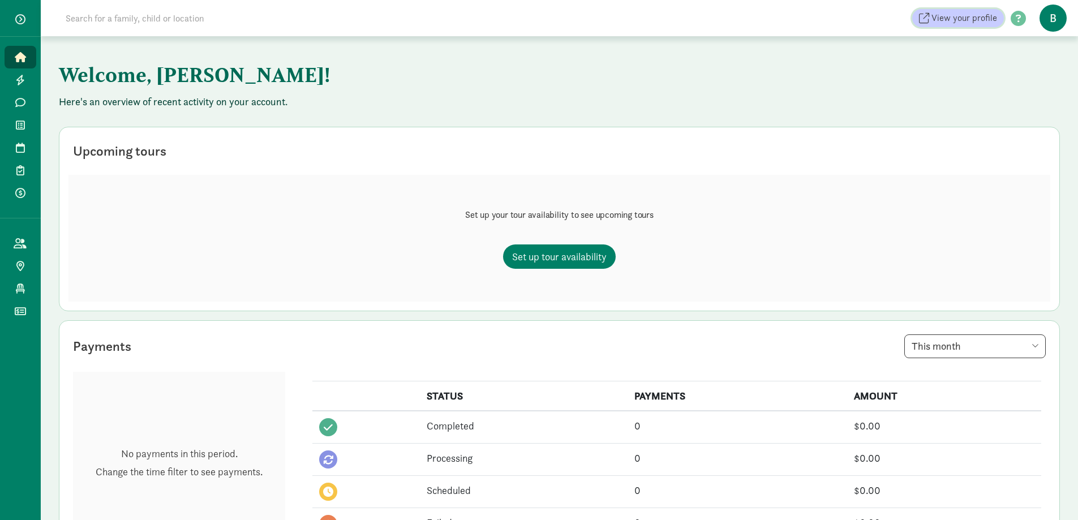
click at [953, 24] on span "View your profile" at bounding box center [964, 18] width 66 height 14
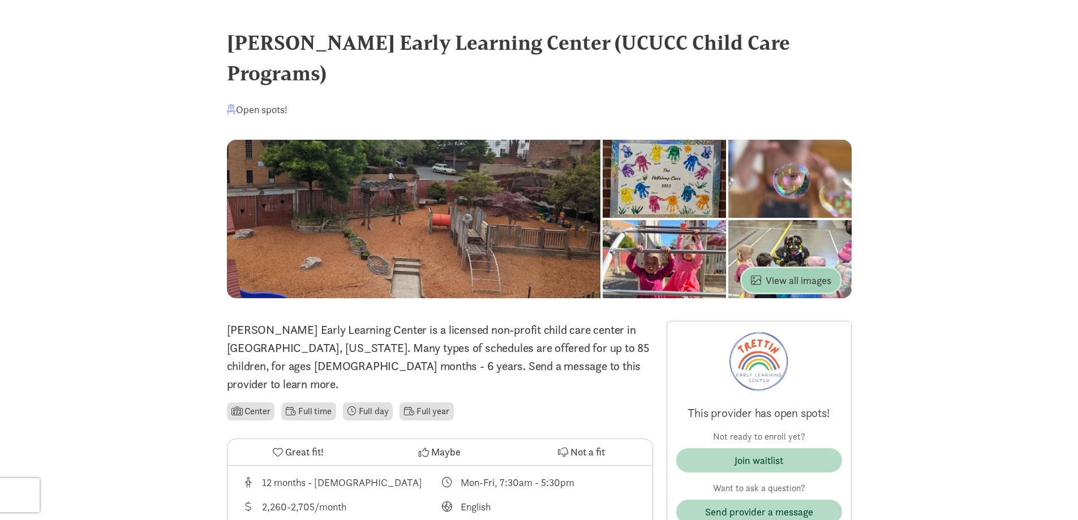
click at [789, 273] on span "View all images" at bounding box center [791, 280] width 80 height 15
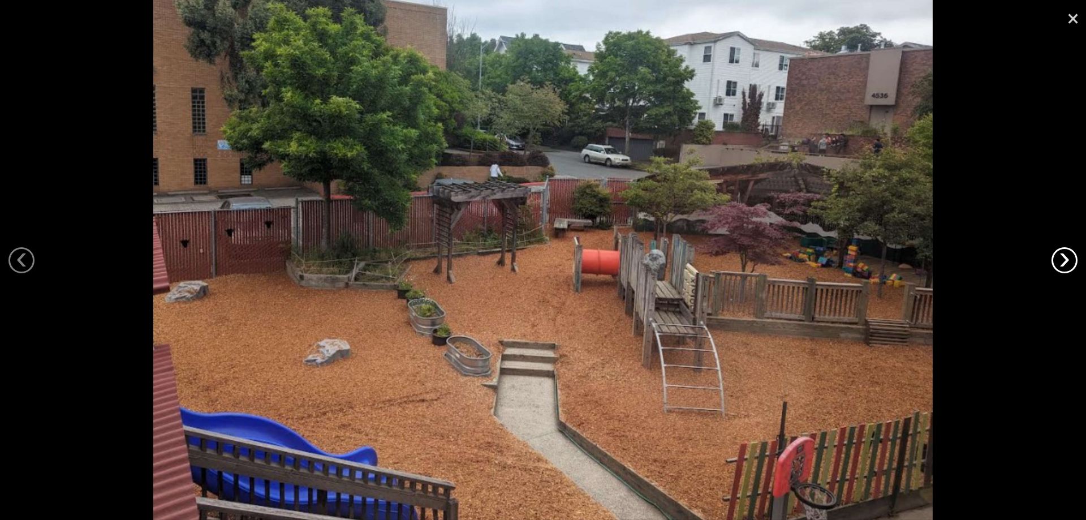
click at [1061, 259] on link "›" at bounding box center [1065, 260] width 26 height 26
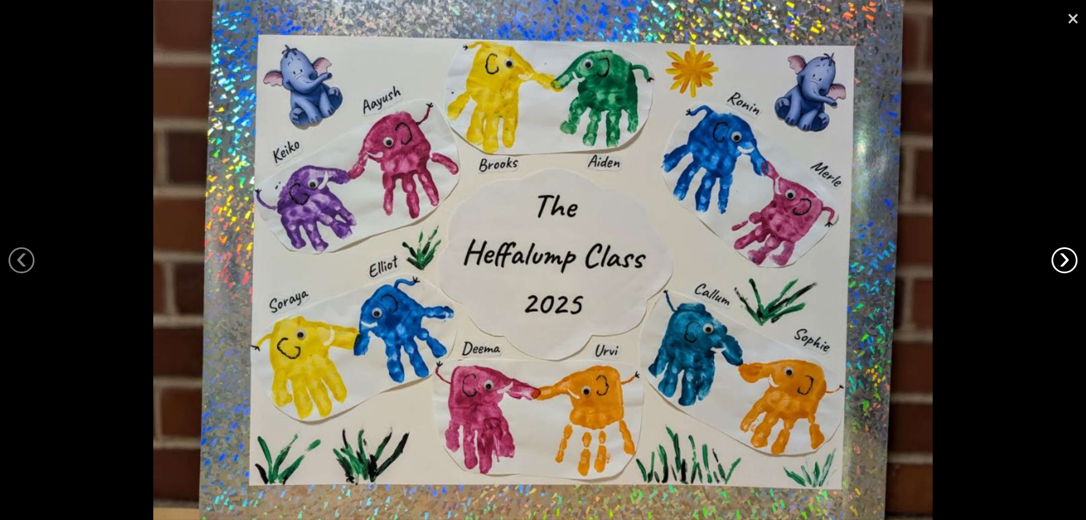
click at [1061, 259] on link "›" at bounding box center [1065, 260] width 26 height 26
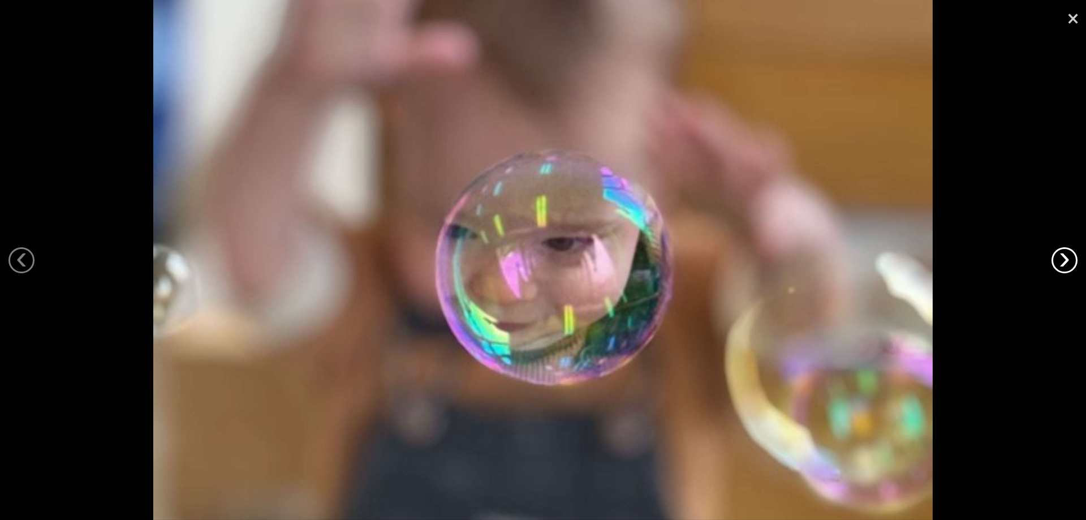
click at [1061, 259] on link "›" at bounding box center [1065, 260] width 26 height 26
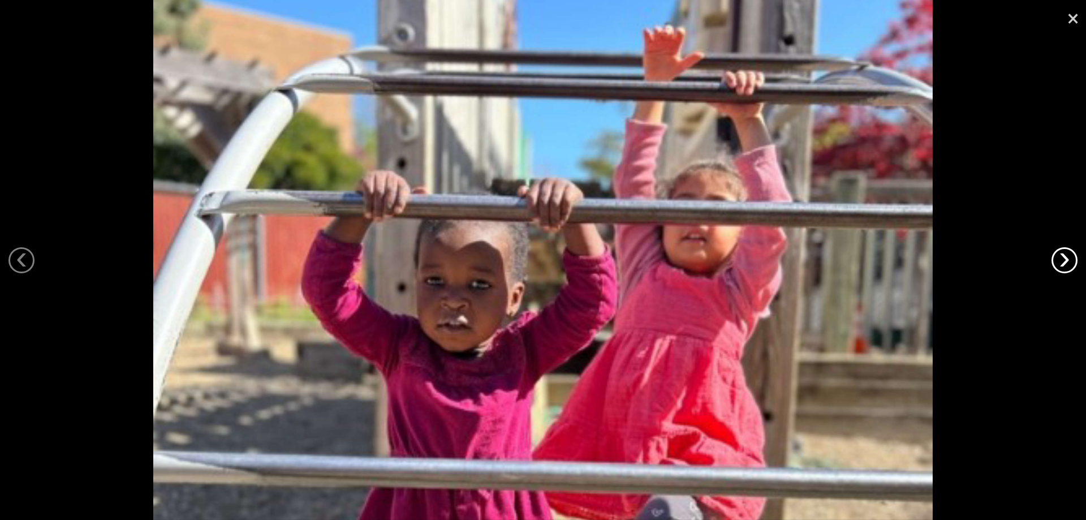
click at [1061, 259] on link "›" at bounding box center [1065, 260] width 26 height 26
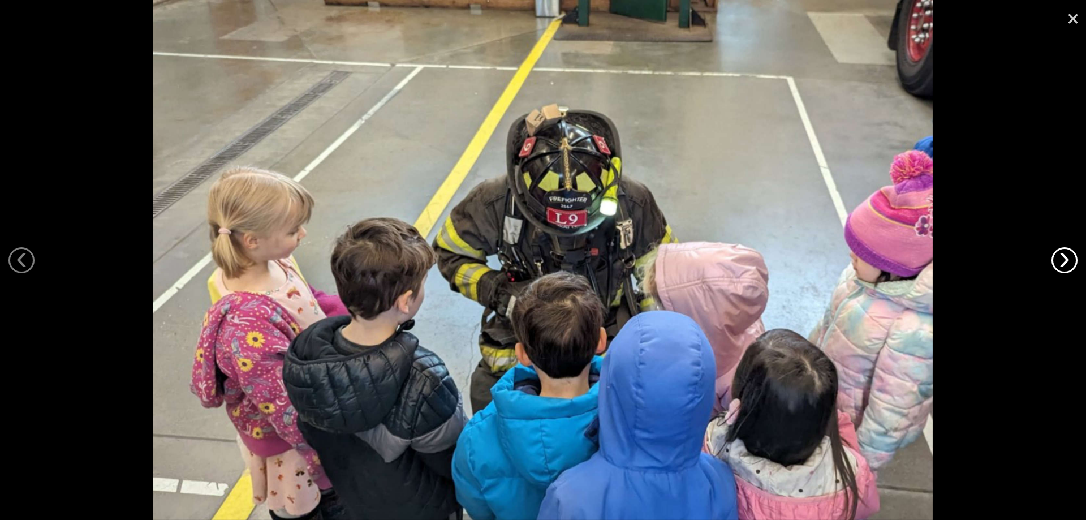
click at [1061, 259] on link "›" at bounding box center [1065, 260] width 26 height 26
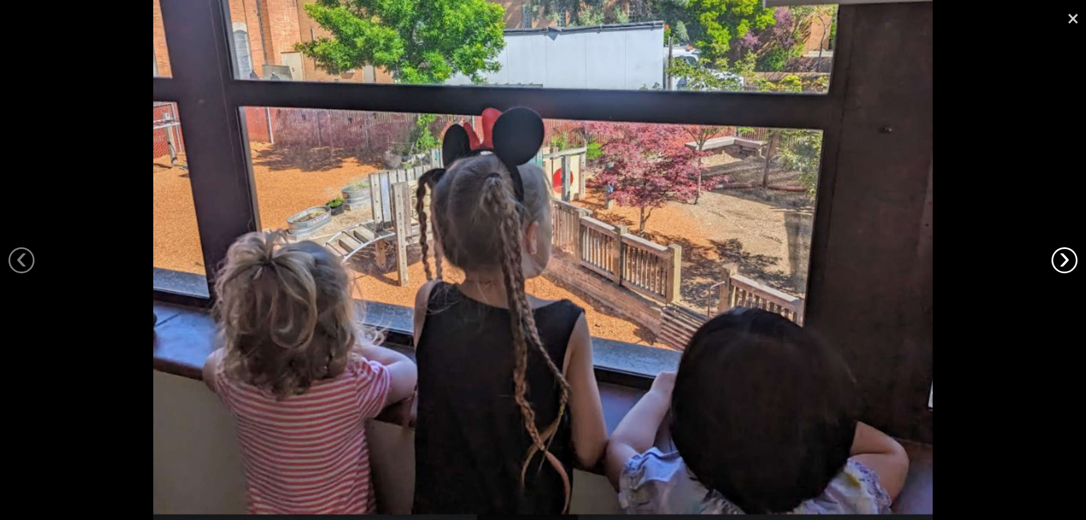
click at [1061, 259] on link "›" at bounding box center [1065, 260] width 26 height 26
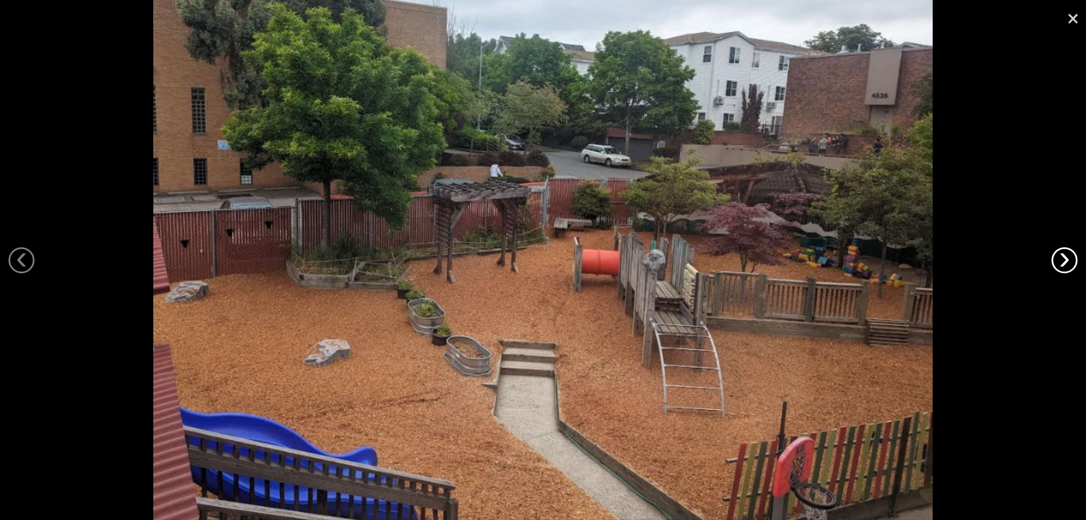
click at [1061, 259] on link "›" at bounding box center [1065, 260] width 26 height 26
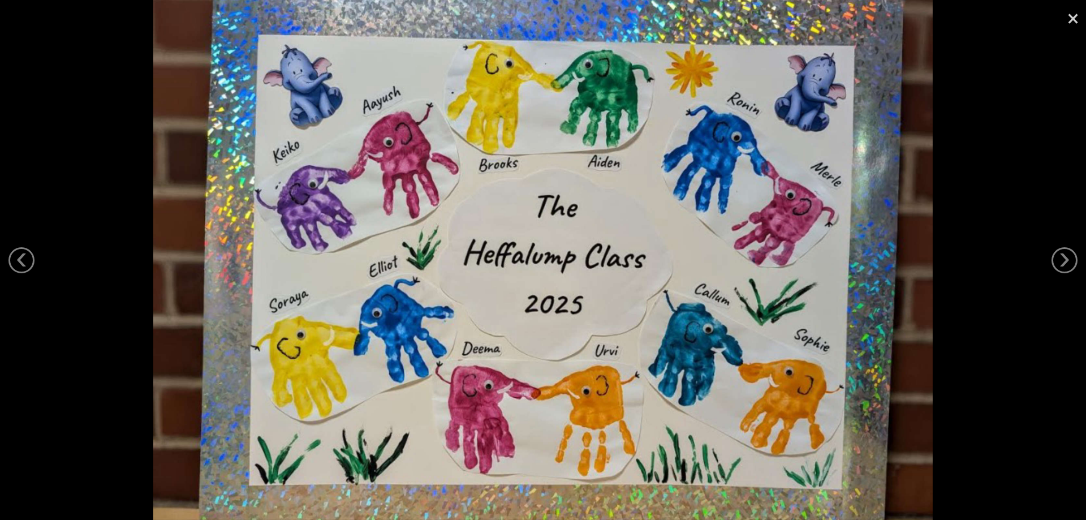
click at [996, 256] on div at bounding box center [543, 260] width 1086 height 520
drag, startPoint x: 1064, startPoint y: 19, endPoint x: 1071, endPoint y: 19, distance: 7.4
click at [1069, 19] on link "×" at bounding box center [1073, 17] width 26 height 34
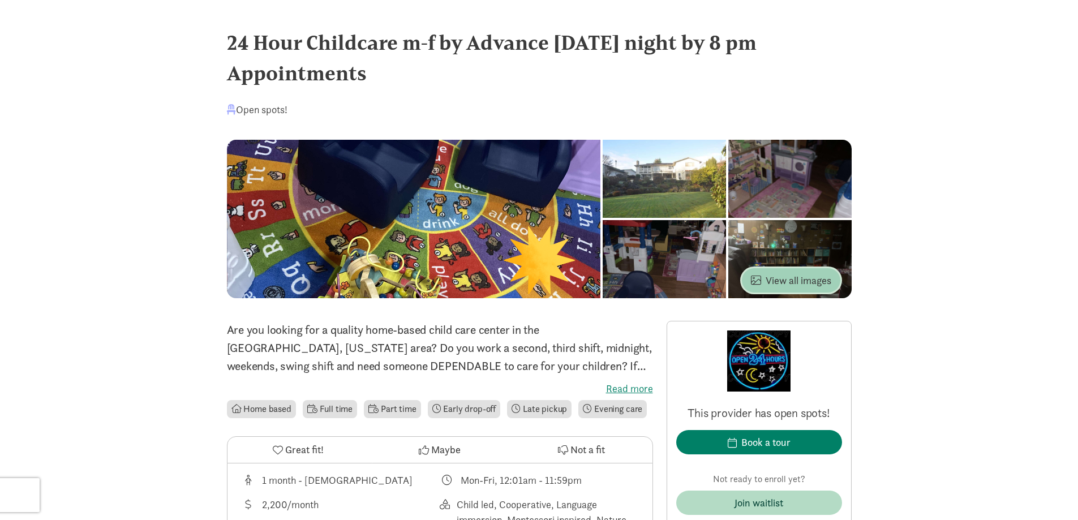
click at [801, 276] on span "View all images" at bounding box center [791, 280] width 80 height 15
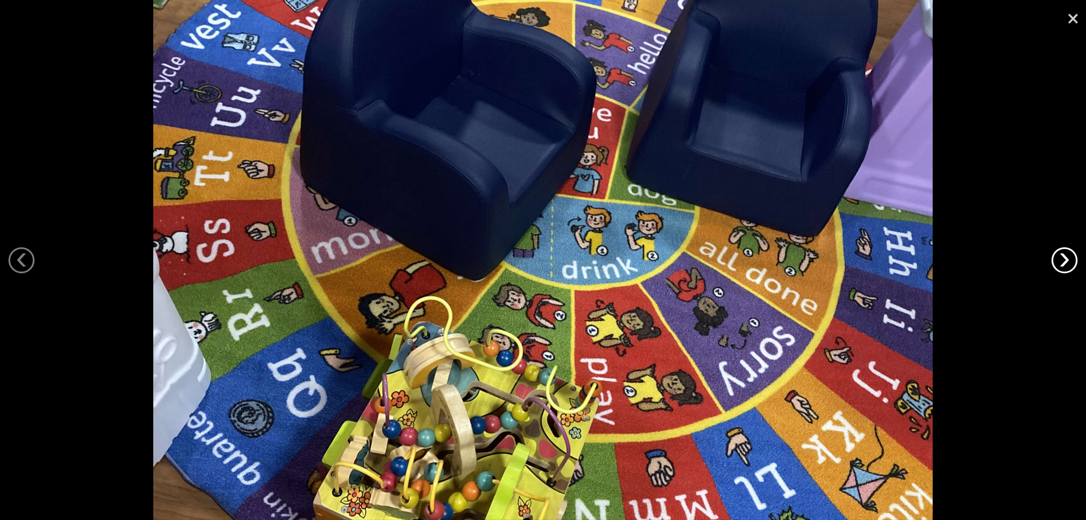
click at [1071, 267] on link "›" at bounding box center [1065, 260] width 26 height 26
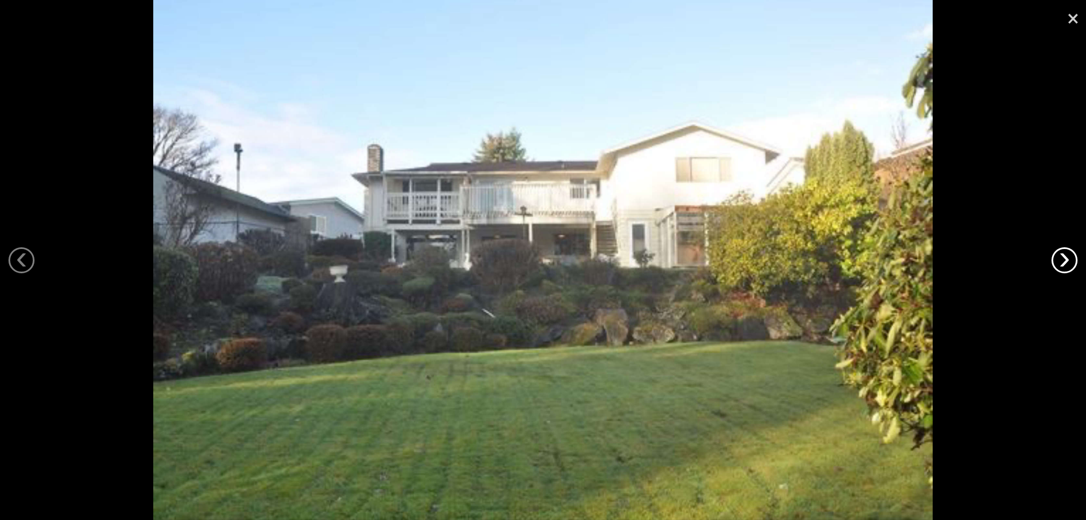
click at [1071, 267] on link "›" at bounding box center [1065, 260] width 26 height 26
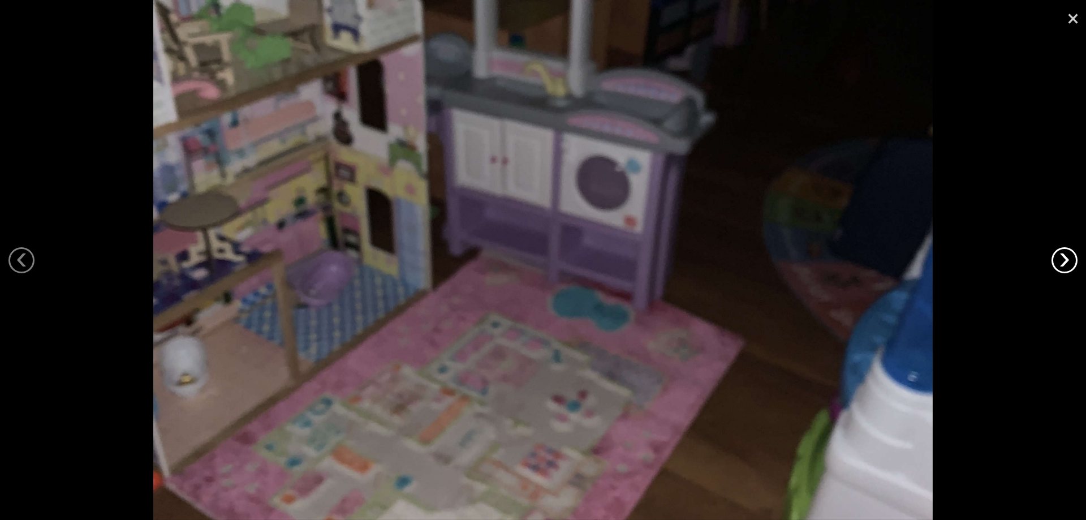
click at [1071, 267] on link "›" at bounding box center [1065, 260] width 26 height 26
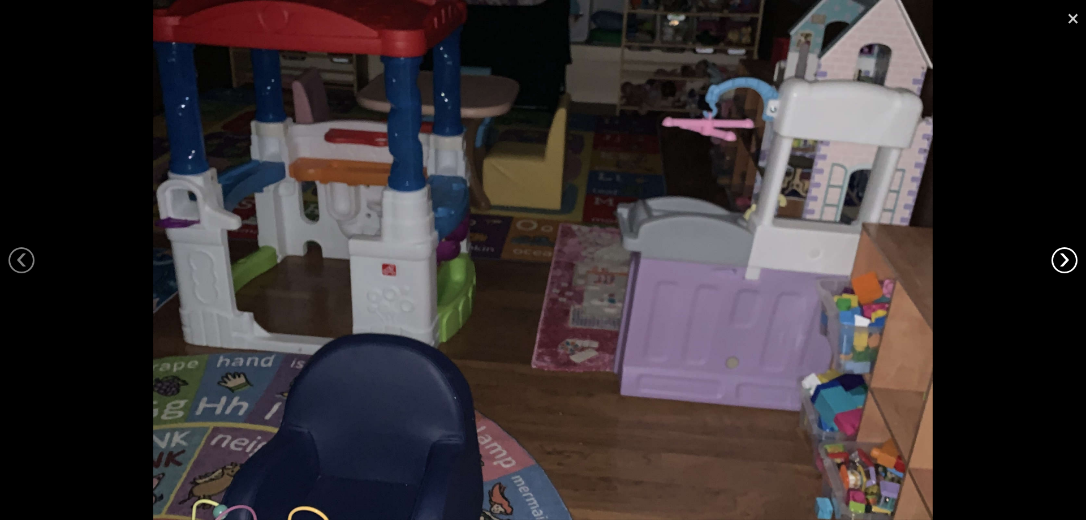
click at [1071, 267] on link "›" at bounding box center [1065, 260] width 26 height 26
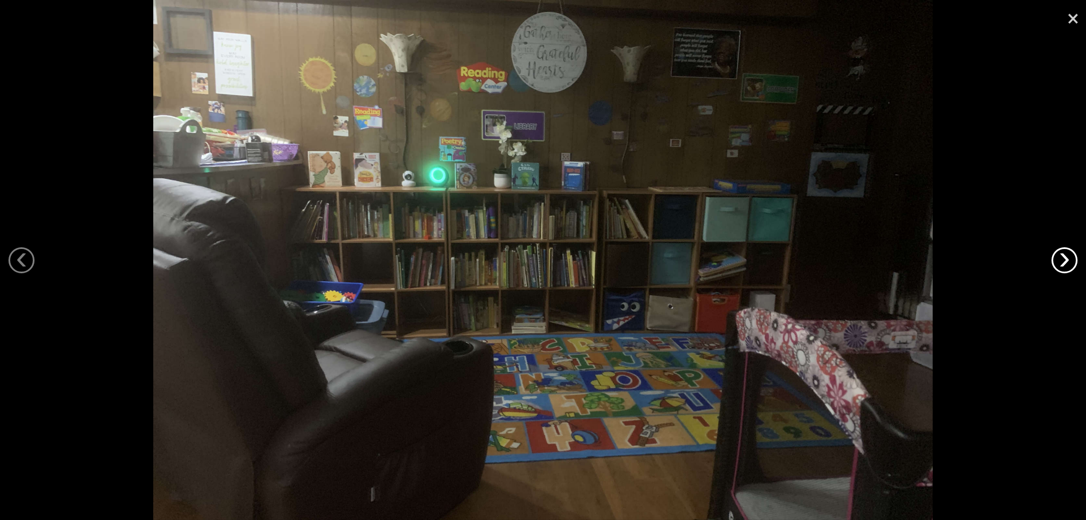
click at [1071, 267] on link "›" at bounding box center [1065, 260] width 26 height 26
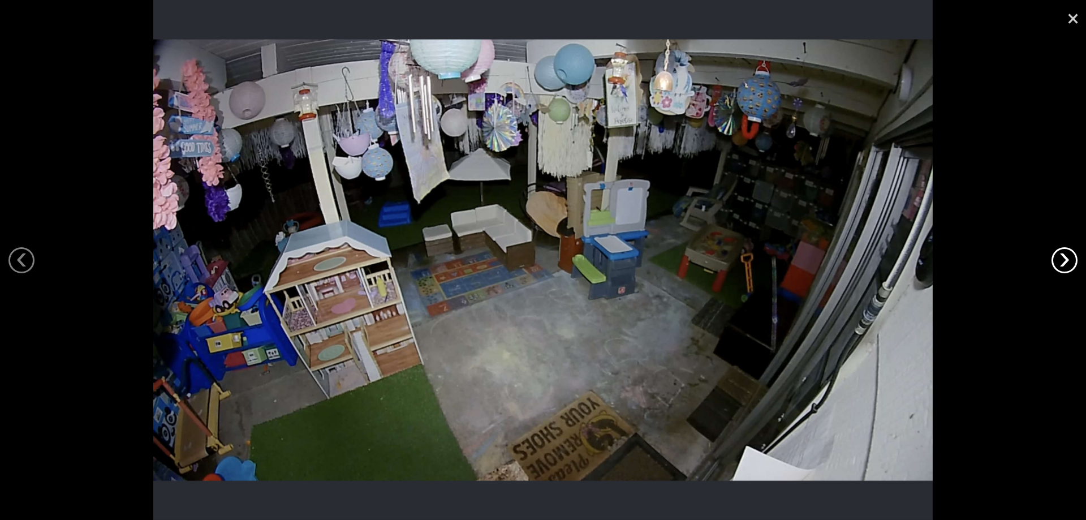
click at [1071, 267] on link "›" at bounding box center [1065, 260] width 26 height 26
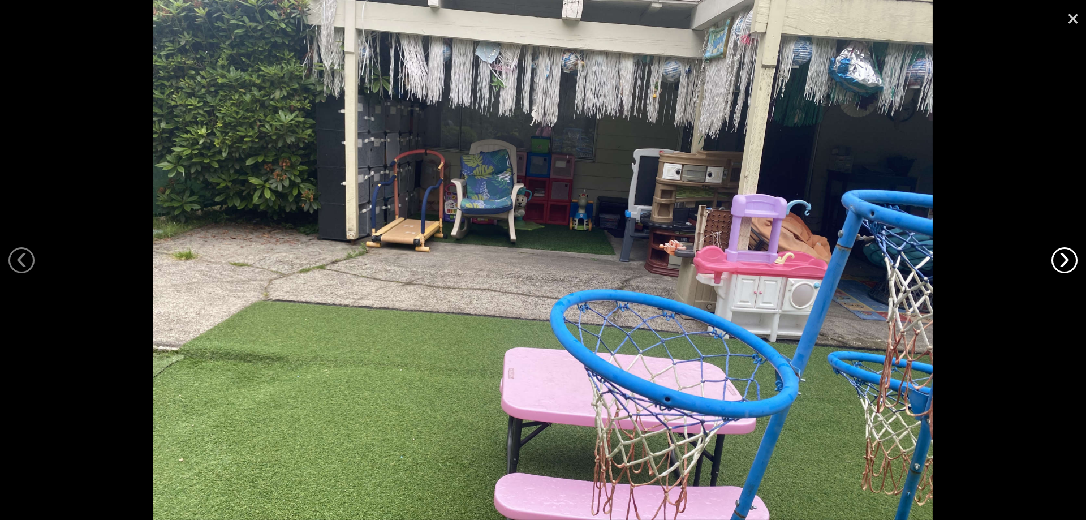
click at [1071, 267] on link "›" at bounding box center [1065, 260] width 26 height 26
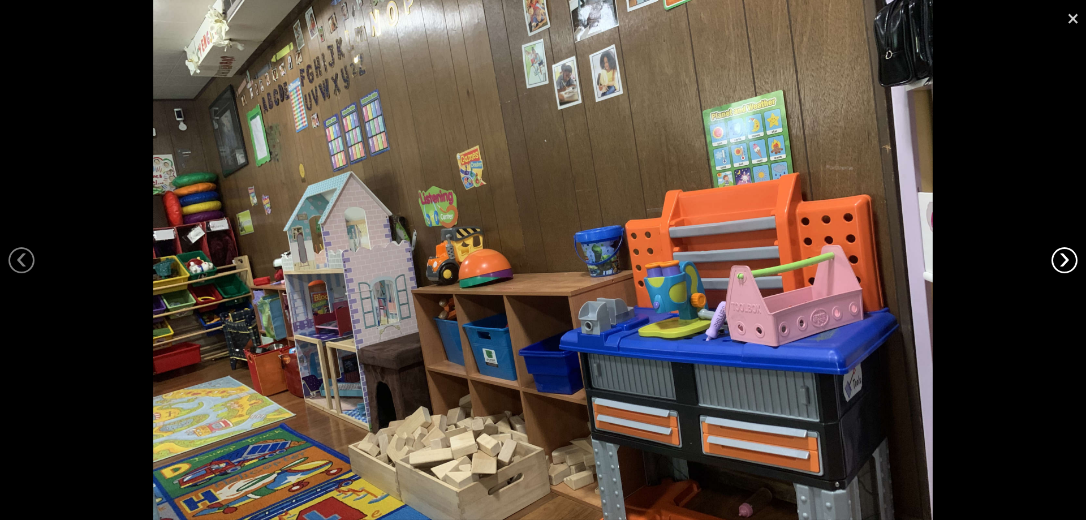
click at [1071, 267] on link "›" at bounding box center [1065, 260] width 26 height 26
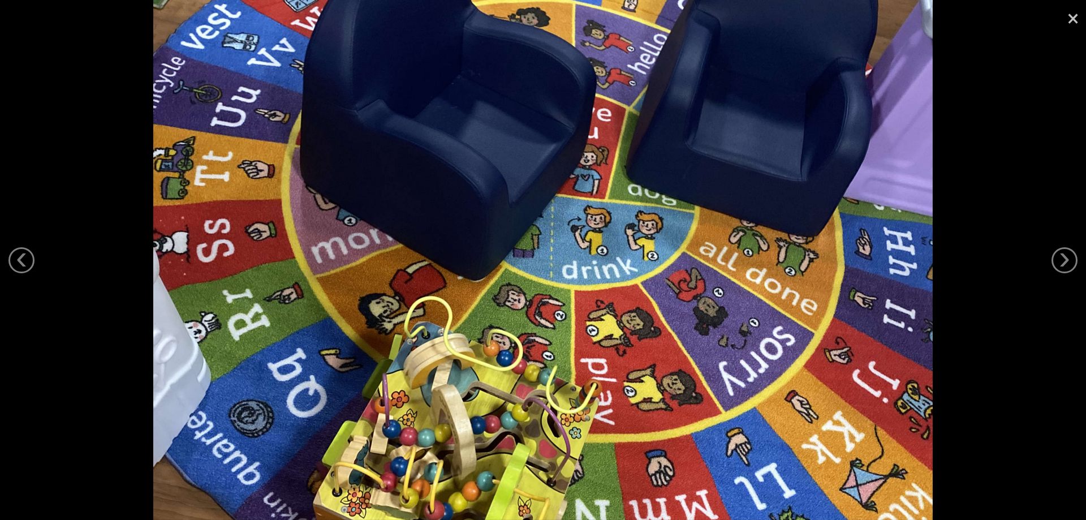
click at [1071, 22] on link "×" at bounding box center [1073, 17] width 26 height 34
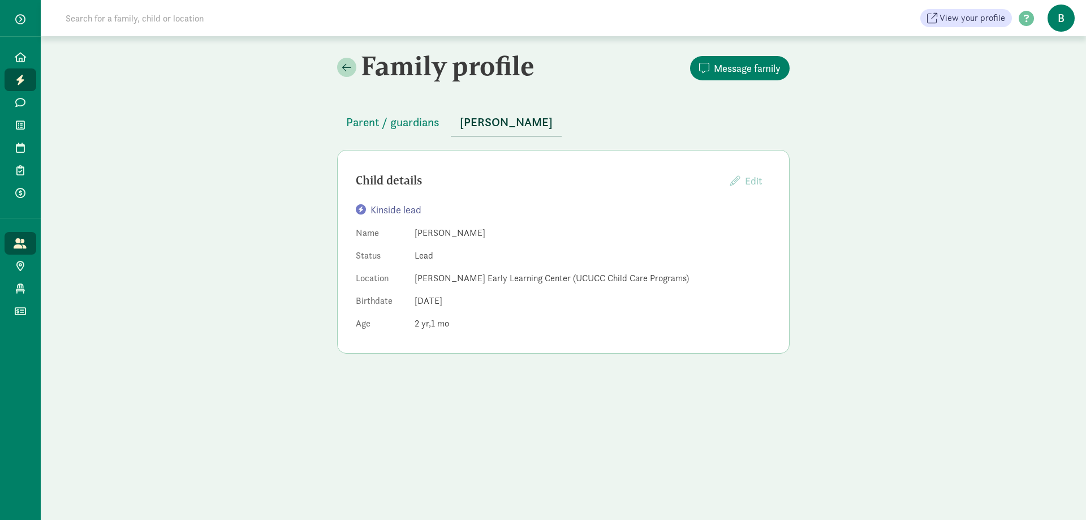
click at [23, 250] on link "All families" at bounding box center [21, 243] width 32 height 23
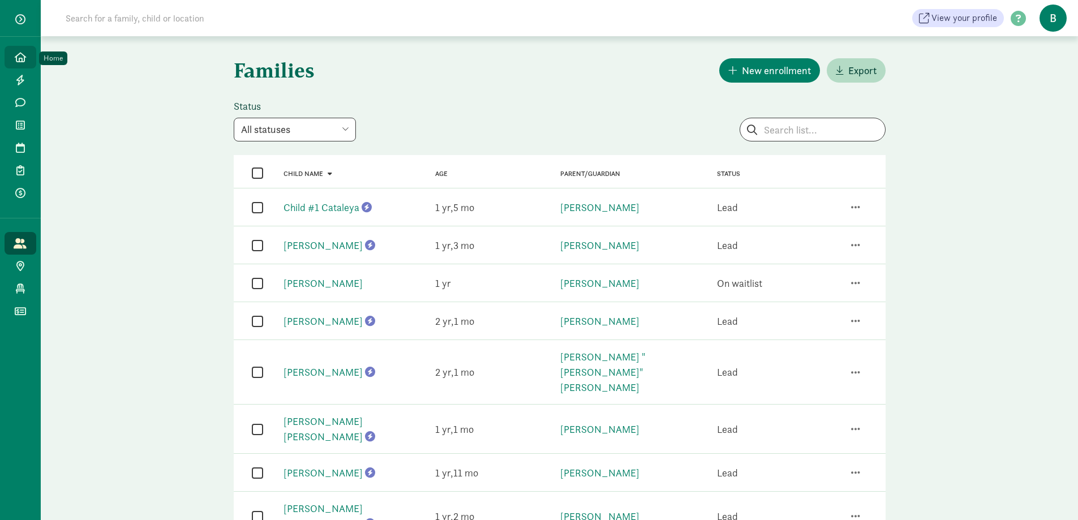
click at [24, 52] on icon at bounding box center [20, 57] width 11 height 10
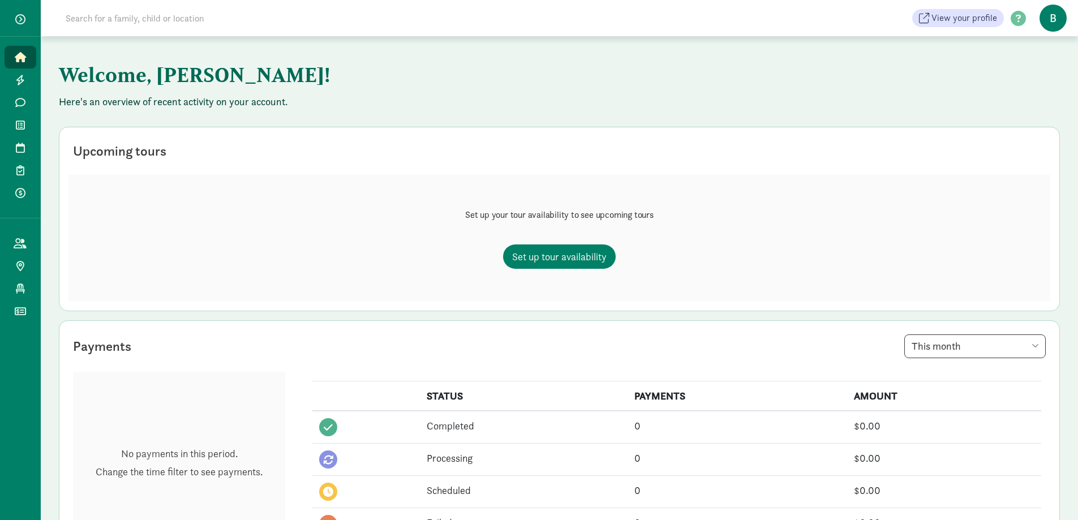
click at [1055, 20] on span "B" at bounding box center [1052, 18] width 27 height 27
click at [976, 19] on span "View your profile" at bounding box center [964, 18] width 66 height 14
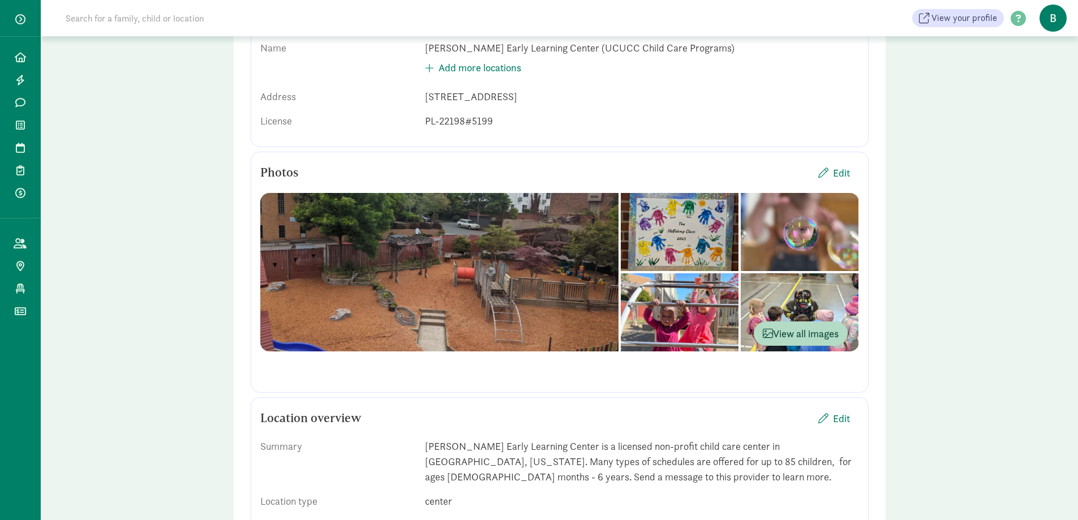
scroll to position [170, 0]
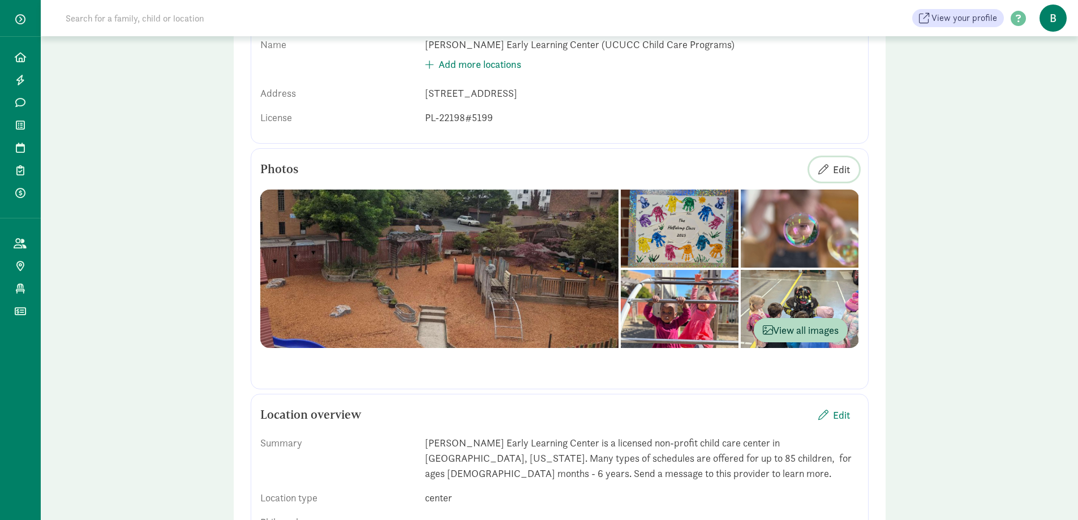
click at [836, 170] on span "Edit" at bounding box center [841, 169] width 17 height 15
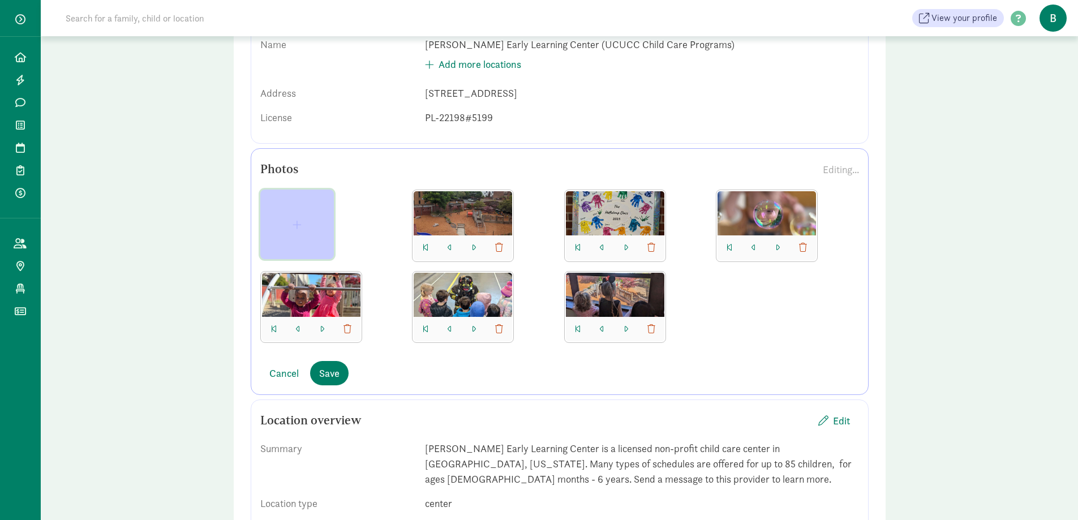
click at [295, 222] on span "button" at bounding box center [297, 225] width 9 height 10
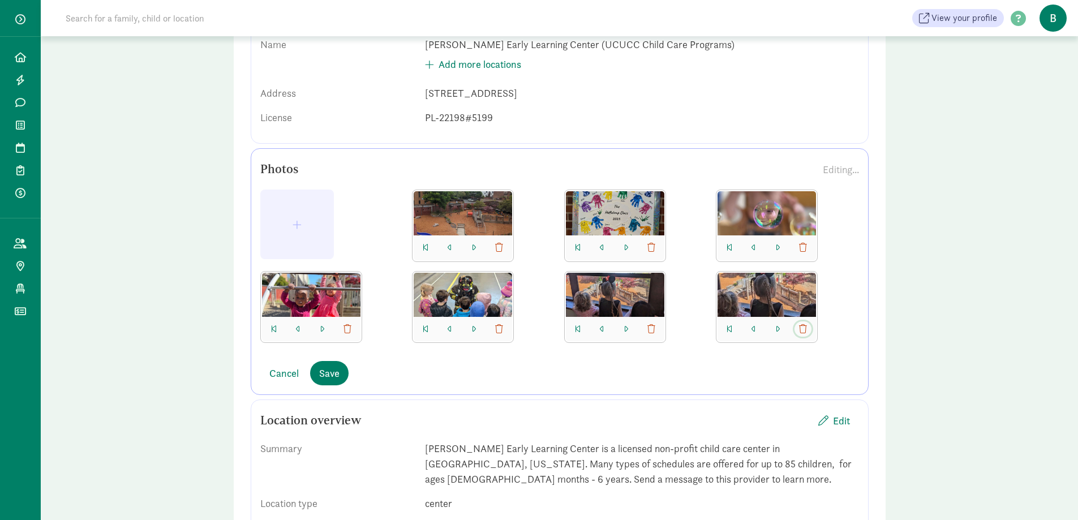
click at [806, 332] on span "button" at bounding box center [803, 329] width 8 height 9
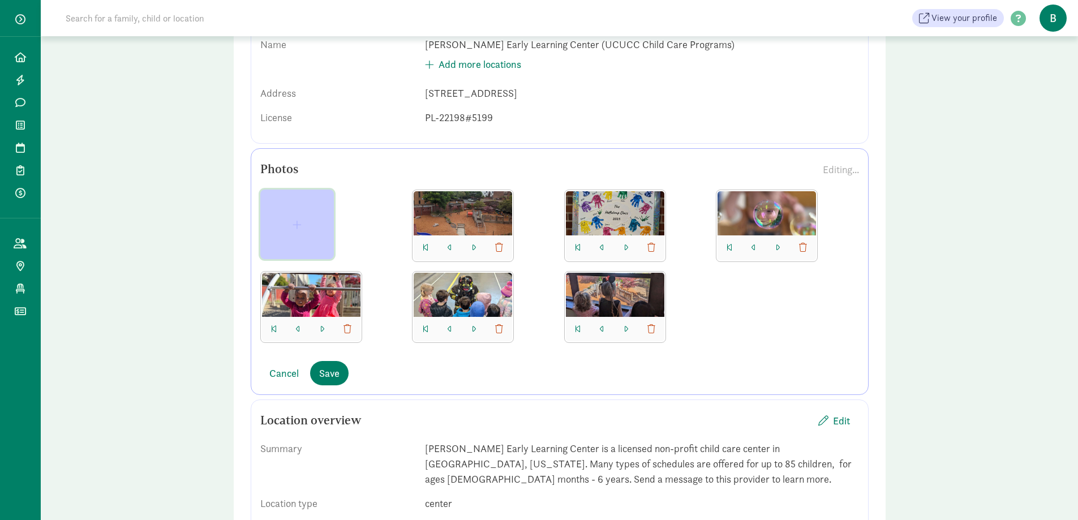
click at [291, 218] on button "button" at bounding box center [297, 225] width 74 height 70
click at [308, 227] on span "button" at bounding box center [296, 225] width 55 height 10
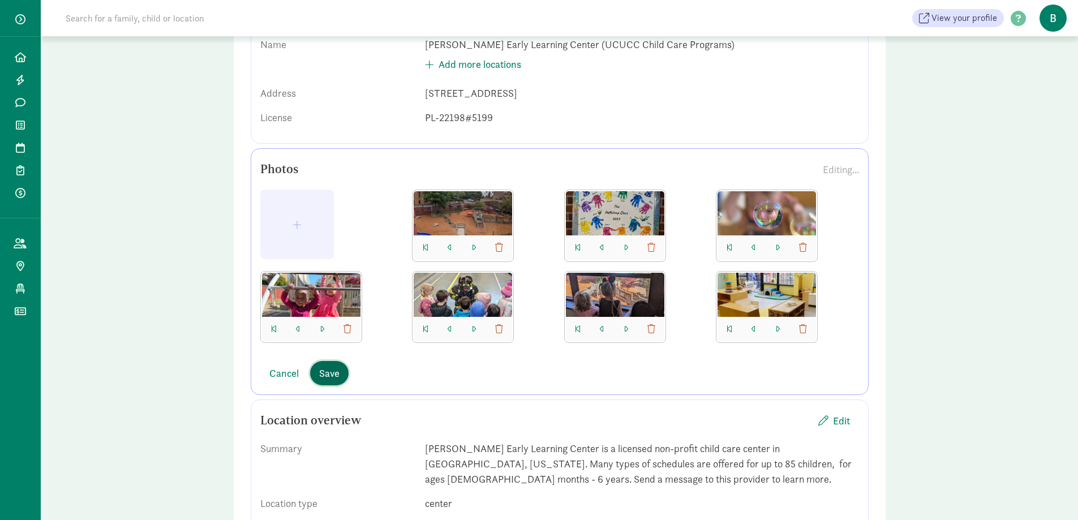
click at [339, 380] on span "Save" at bounding box center [329, 373] width 20 height 15
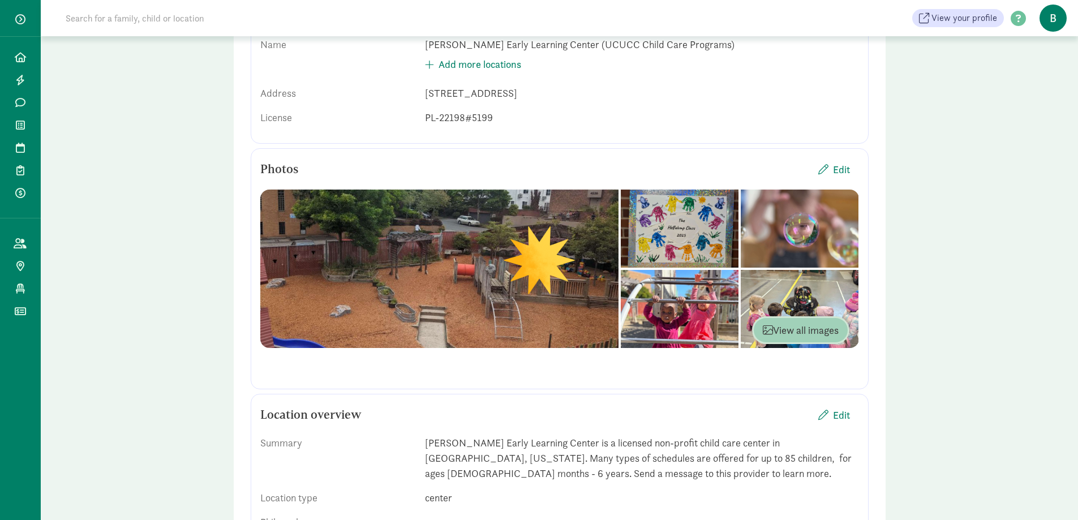
click at [790, 332] on span "View all images" at bounding box center [801, 330] width 76 height 15
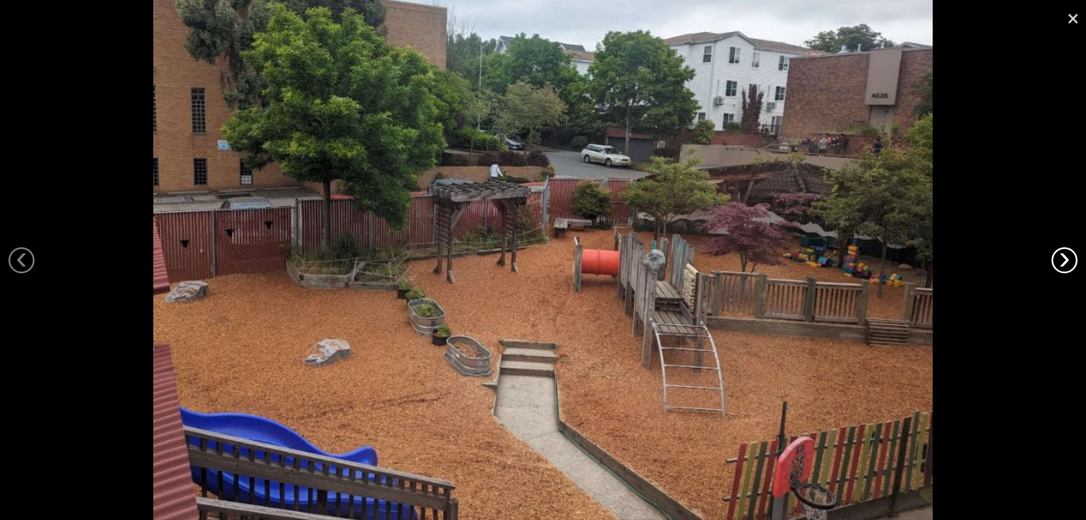
click at [1076, 259] on link "›" at bounding box center [1065, 260] width 26 height 26
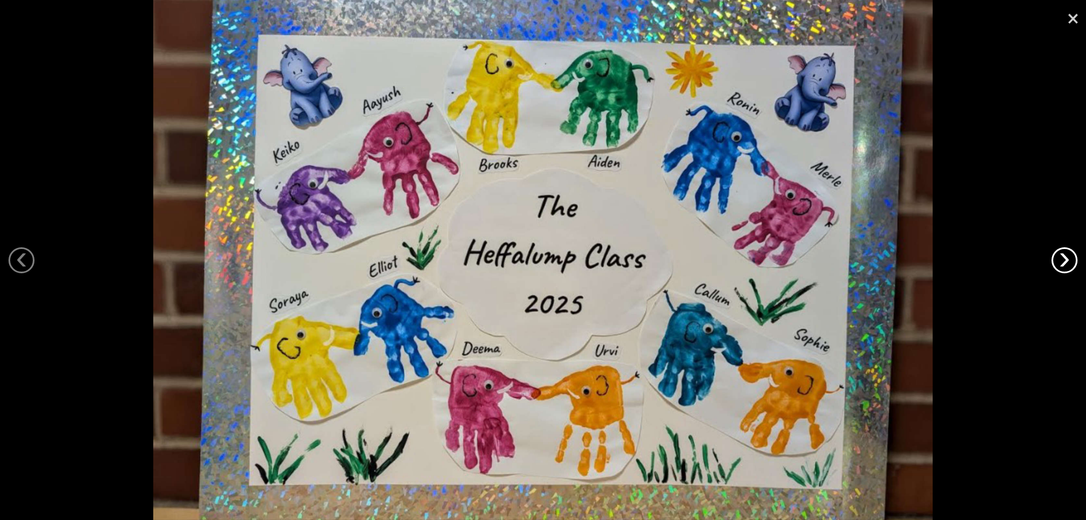
click at [1072, 259] on link "›" at bounding box center [1065, 260] width 26 height 26
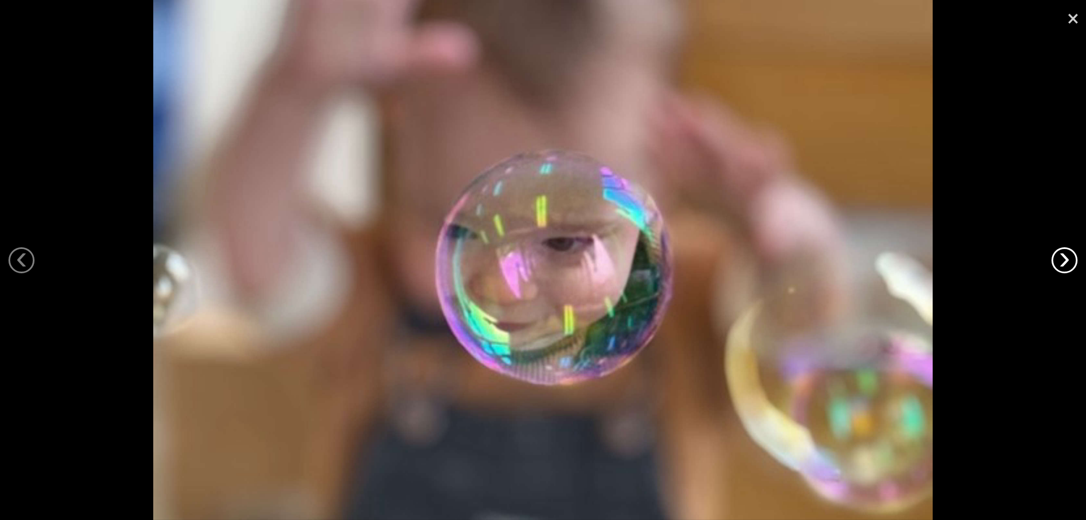
click at [1072, 259] on link "›" at bounding box center [1065, 260] width 26 height 26
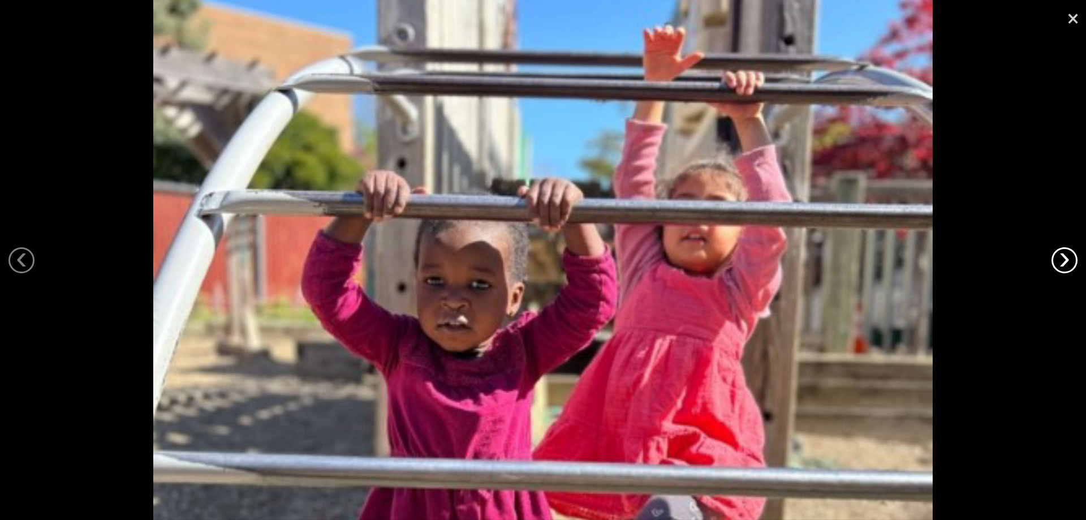
click at [1072, 259] on link "›" at bounding box center [1065, 260] width 26 height 26
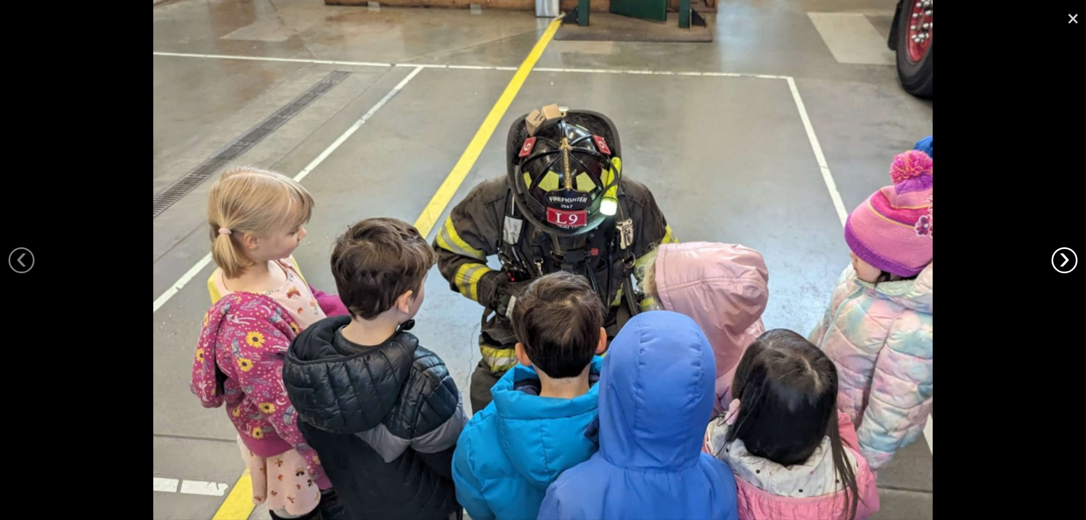
click at [1072, 259] on link "›" at bounding box center [1065, 260] width 26 height 26
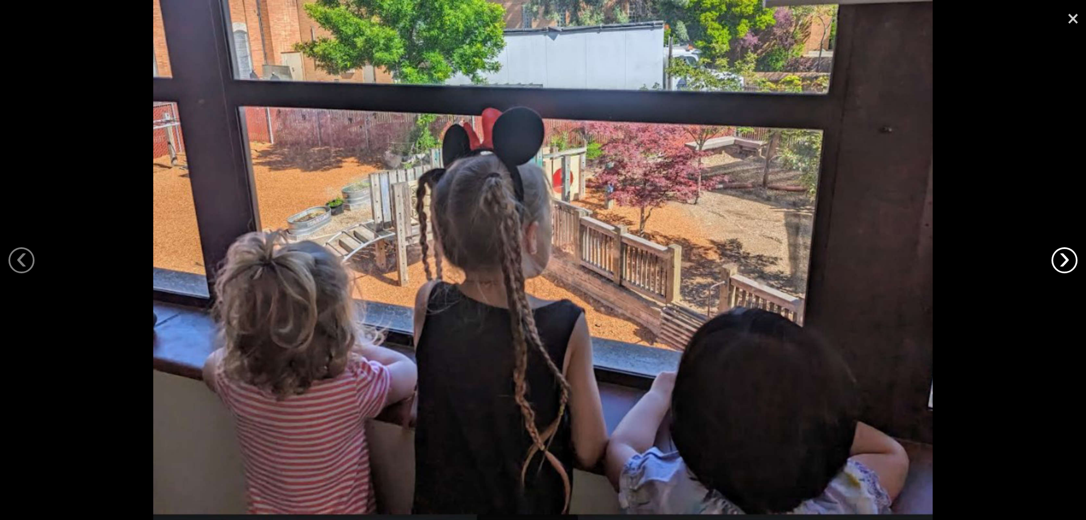
click at [1072, 259] on link "›" at bounding box center [1065, 260] width 26 height 26
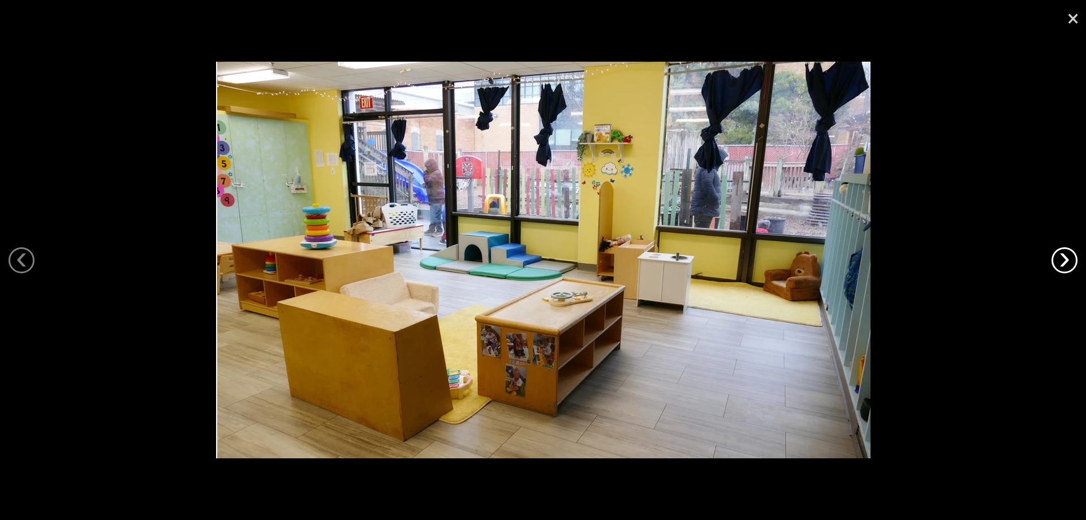
click at [1072, 259] on link "›" at bounding box center [1065, 260] width 26 height 26
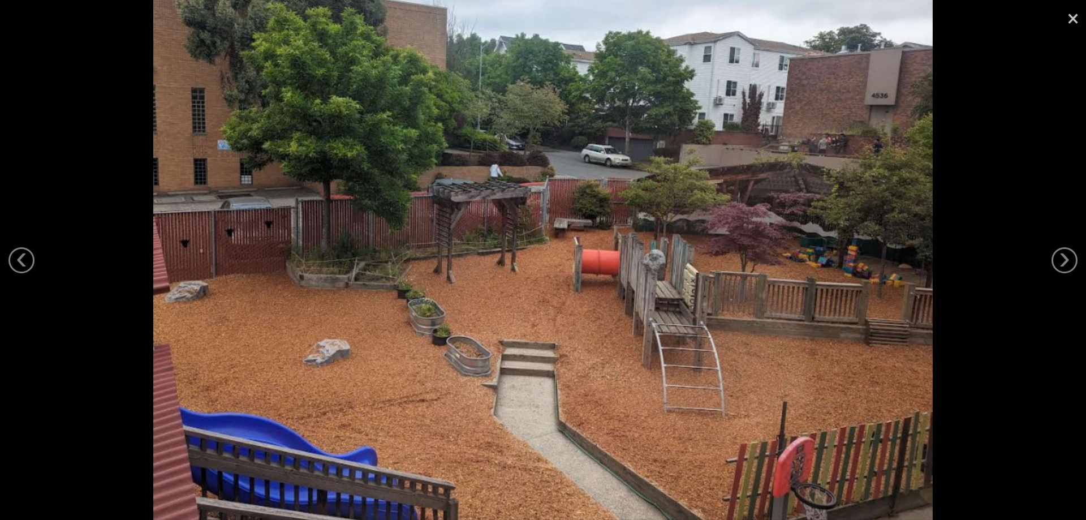
click at [1065, 17] on link "×" at bounding box center [1073, 17] width 26 height 34
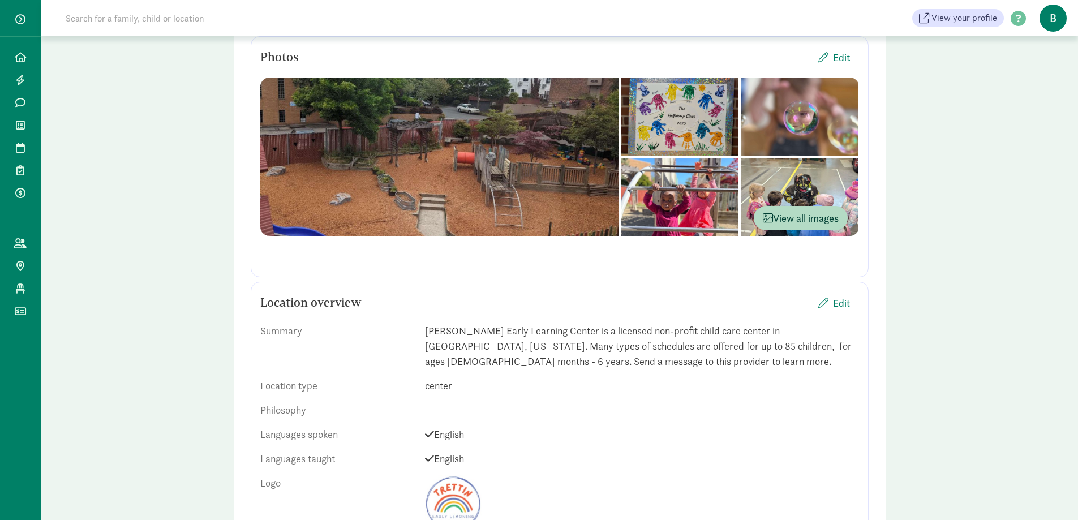
scroll to position [0, 0]
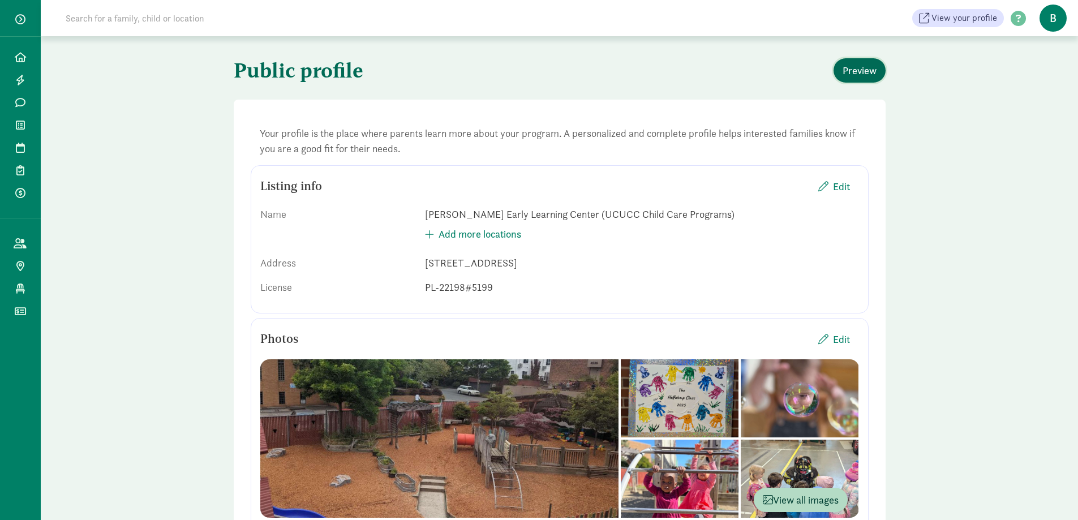
click at [875, 66] on span "Preview" at bounding box center [860, 70] width 34 height 15
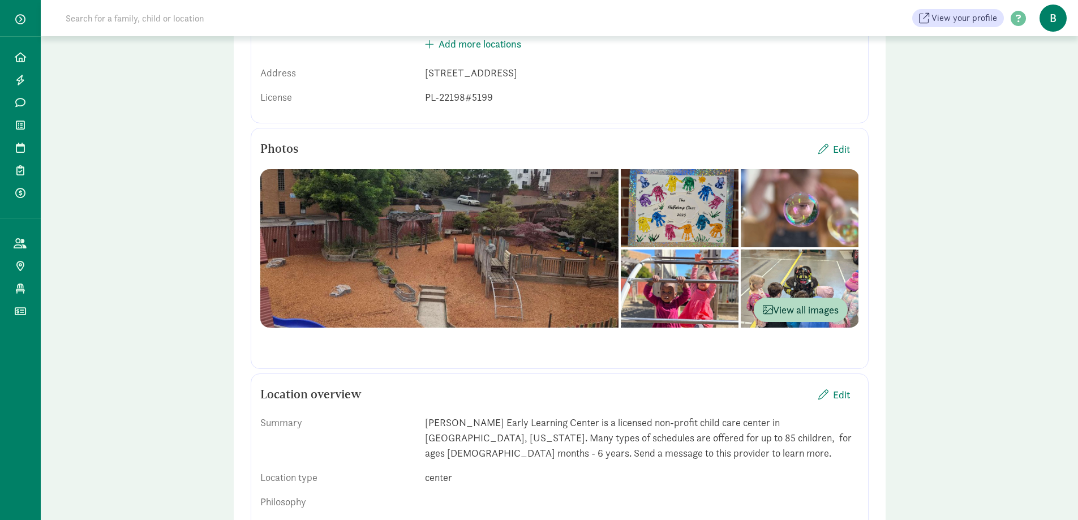
scroll to position [55, 0]
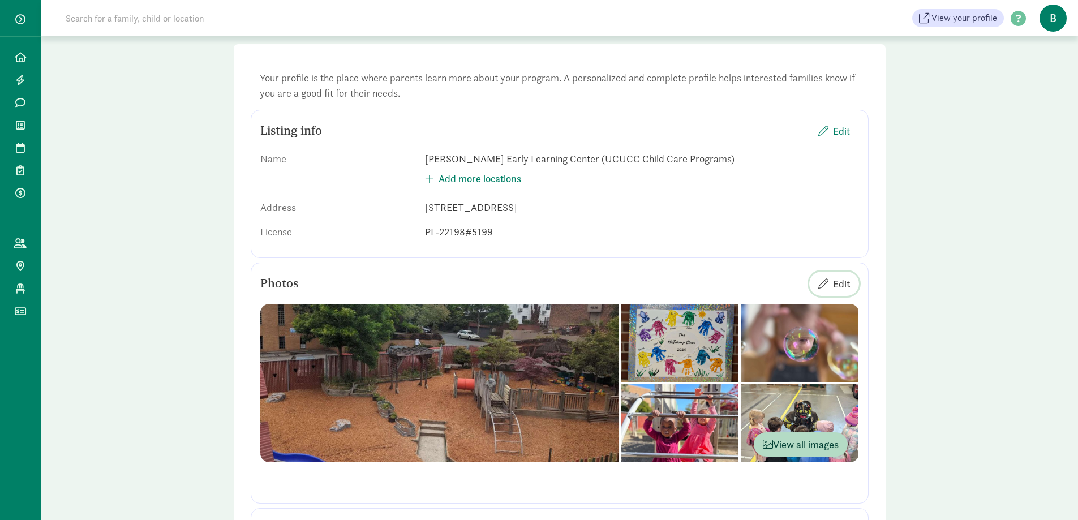
click at [839, 283] on span "Edit" at bounding box center [841, 283] width 17 height 15
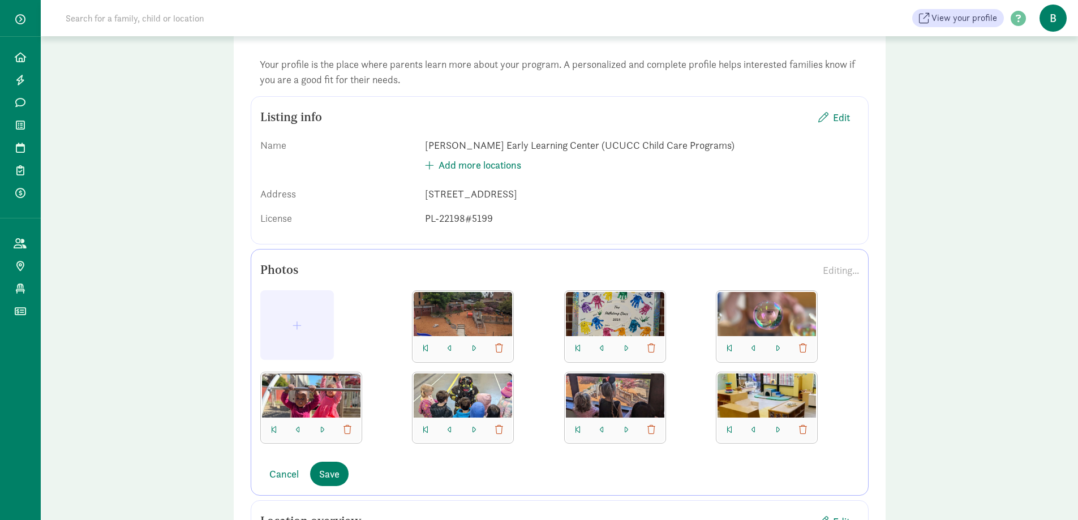
scroll to position [112, 0]
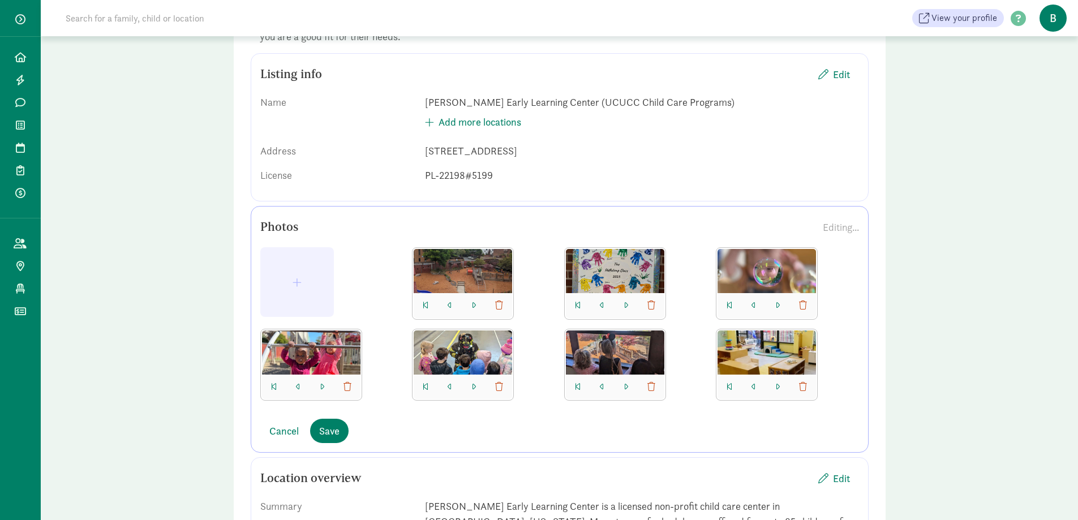
drag, startPoint x: 328, startPoint y: 361, endPoint x: 447, endPoint y: 265, distance: 152.9
click at [447, 265] on div at bounding box center [559, 328] width 599 height 162
click at [294, 386] on button "button" at bounding box center [298, 387] width 14 height 16
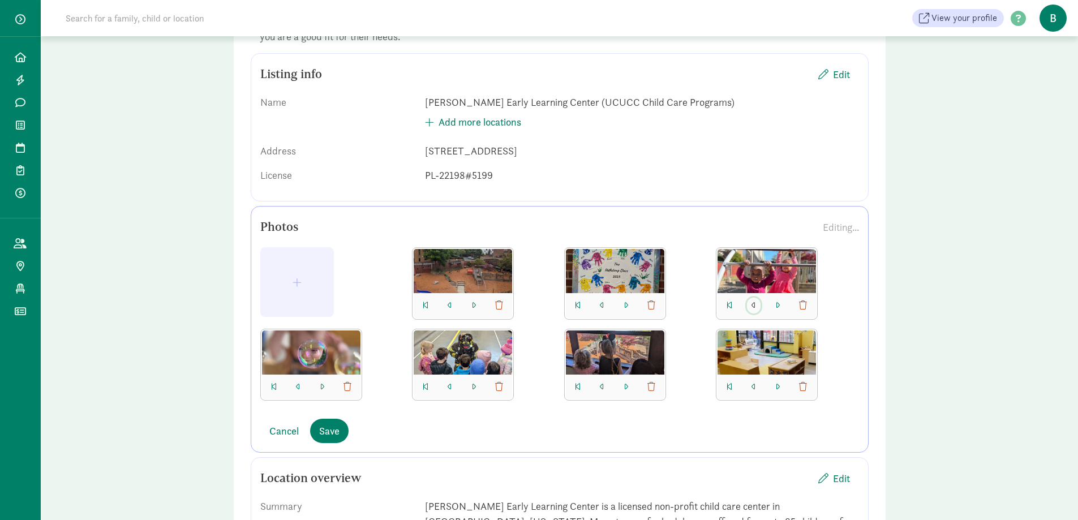
click at [753, 304] on span "button" at bounding box center [753, 305] width 5 height 9
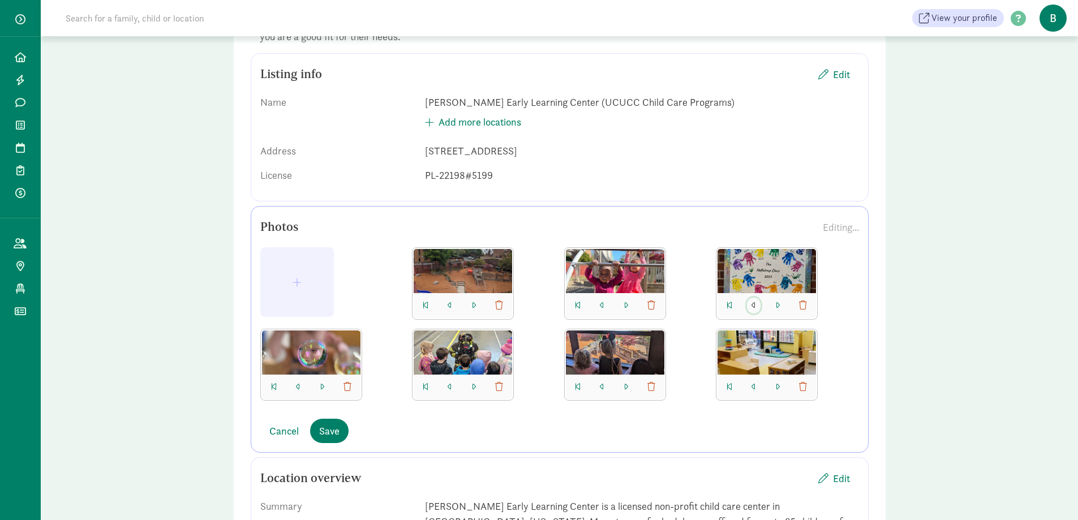
click at [753, 304] on span "button" at bounding box center [753, 305] width 5 height 9
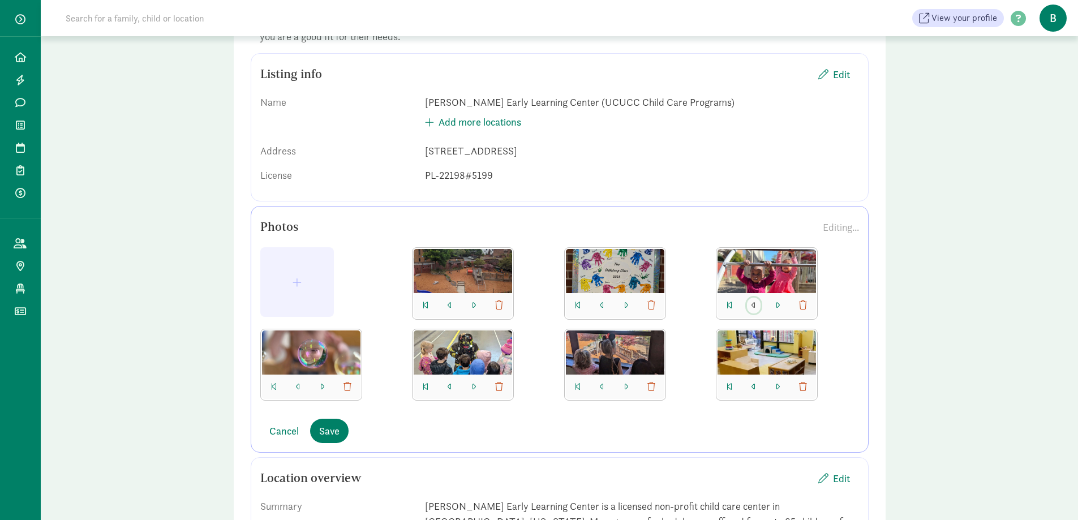
click at [750, 303] on button "button" at bounding box center [754, 306] width 14 height 16
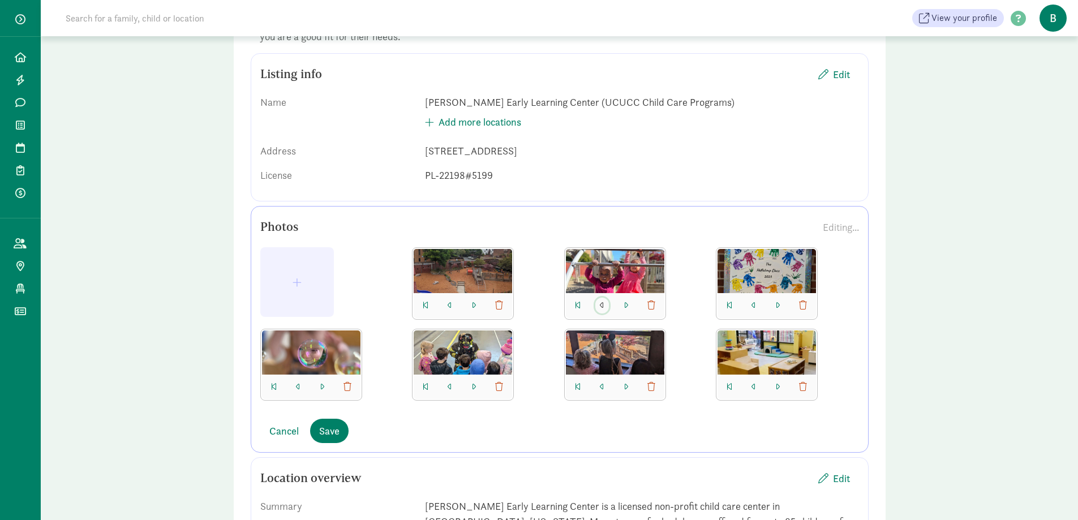
click at [600, 305] on span "button" at bounding box center [602, 305] width 5 height 9
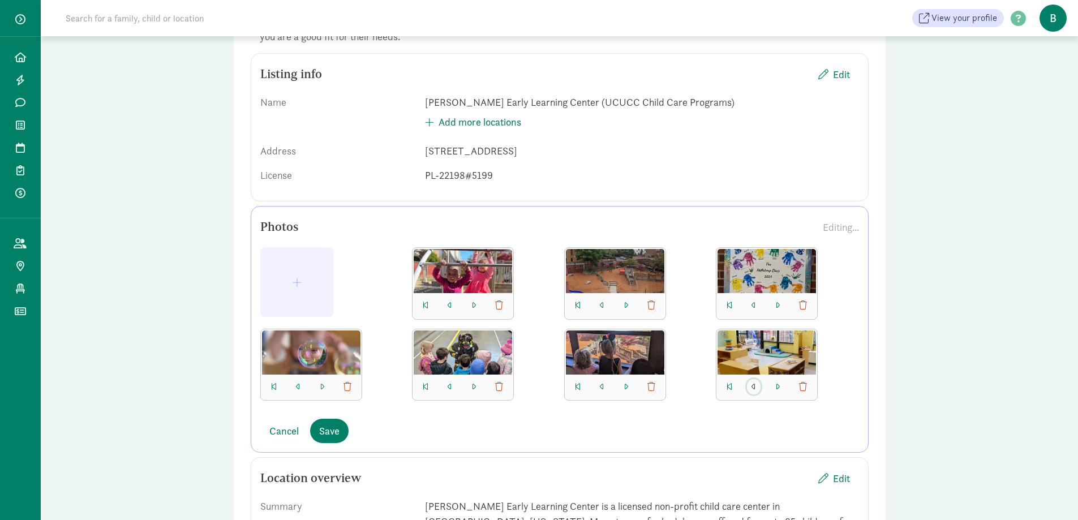
click at [755, 391] on span "button" at bounding box center [753, 386] width 5 height 9
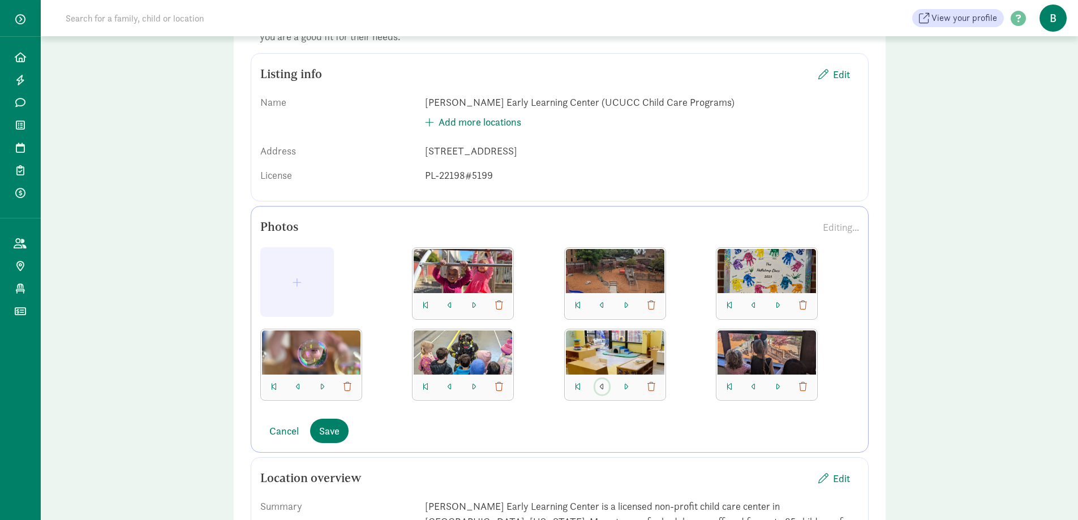
click at [599, 386] on button "button" at bounding box center [602, 387] width 14 height 16
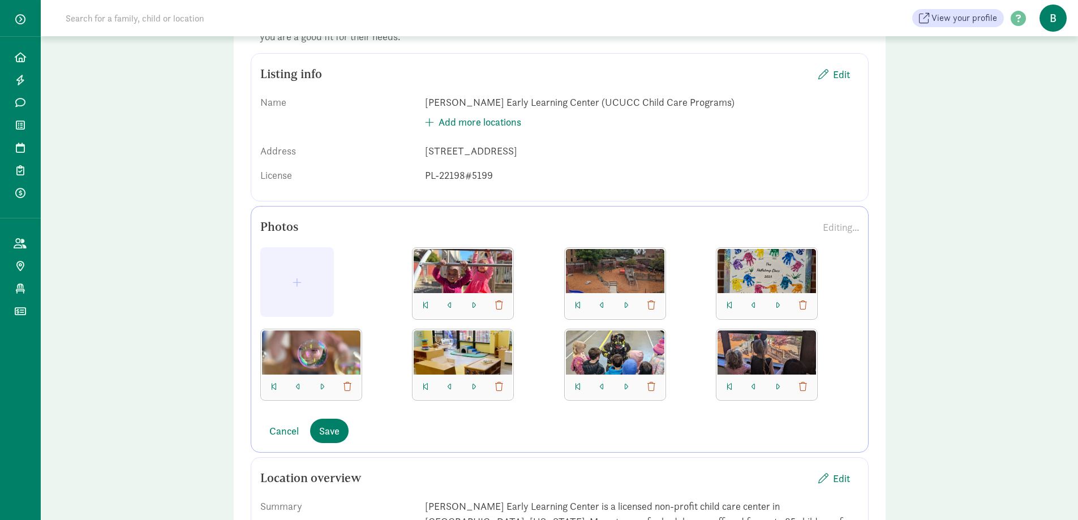
click at [441, 384] on div at bounding box center [463, 387] width 98 height 25
click at [447, 383] on button "button" at bounding box center [450, 387] width 14 height 16
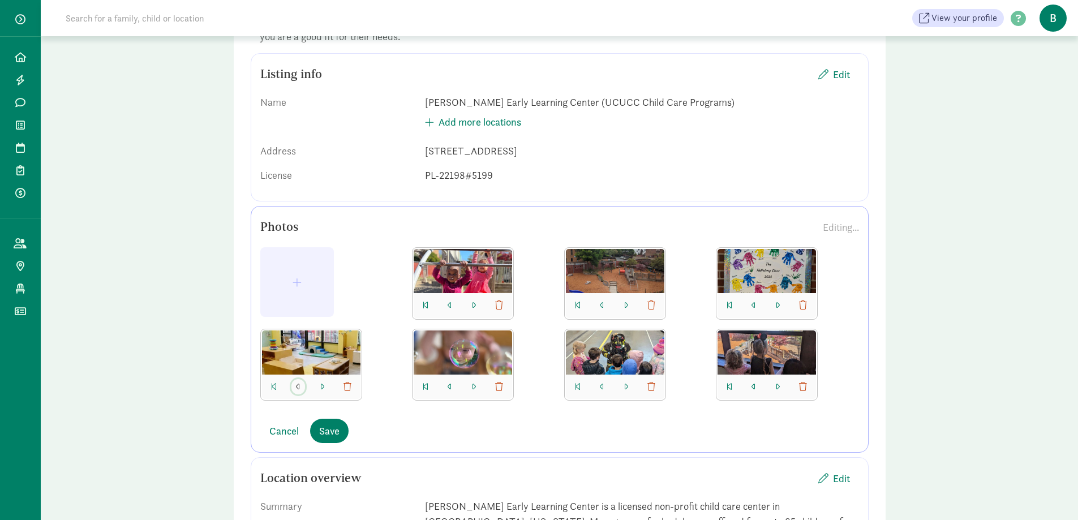
click at [297, 388] on span "button" at bounding box center [298, 386] width 5 height 9
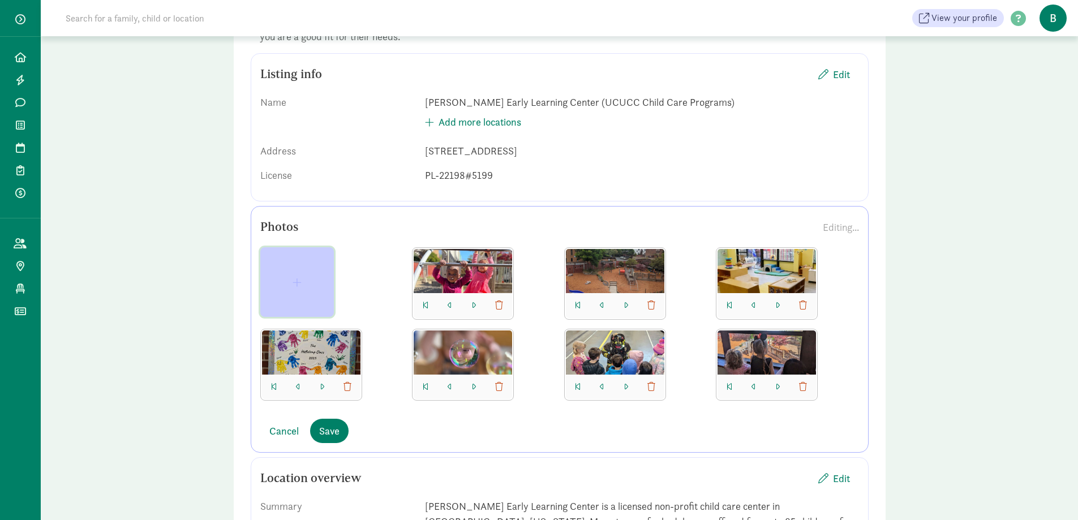
click at [302, 292] on button "button" at bounding box center [297, 282] width 74 height 70
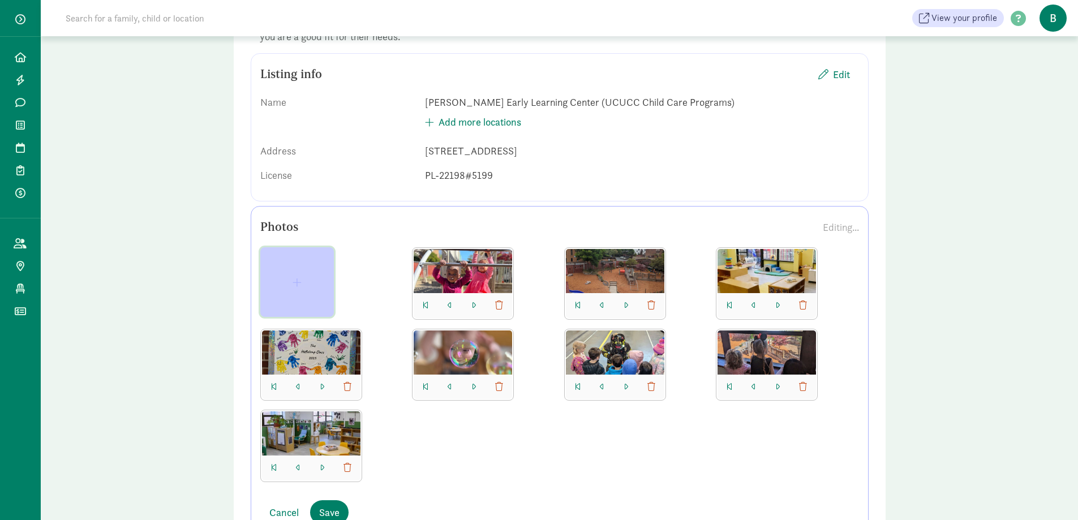
click at [295, 285] on span "button" at bounding box center [297, 282] width 9 height 10
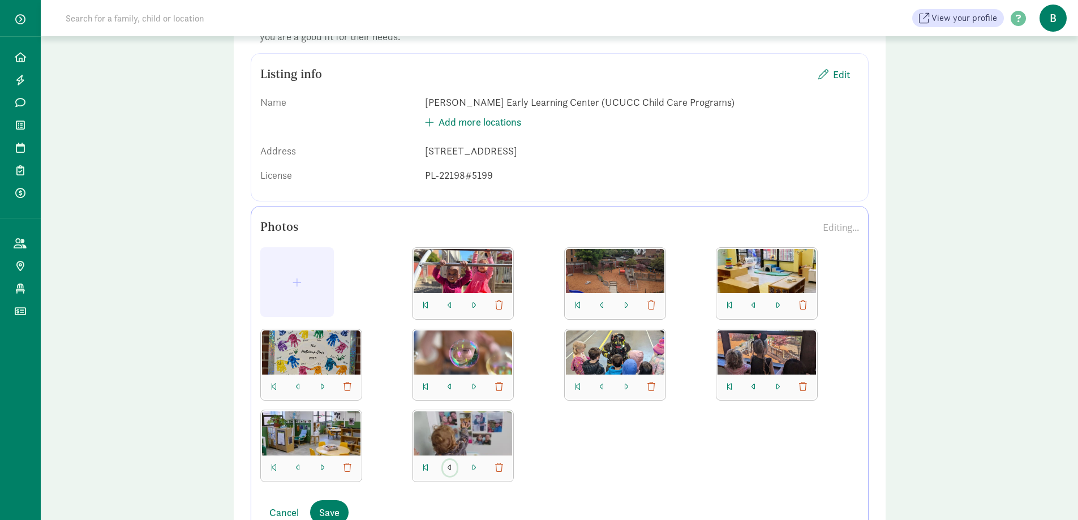
click at [449, 468] on span "button" at bounding box center [450, 467] width 5 height 9
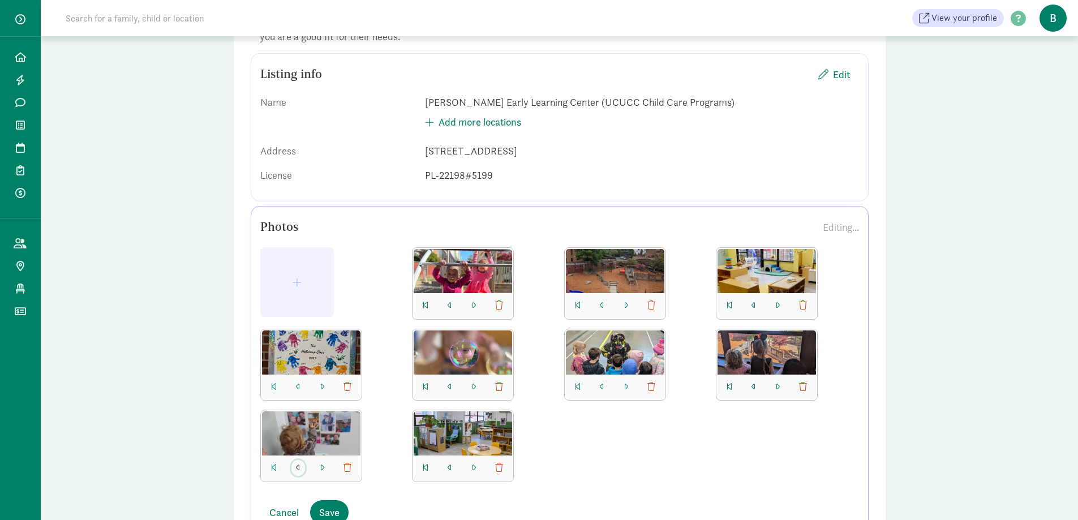
click at [298, 471] on span "button" at bounding box center [298, 467] width 5 height 9
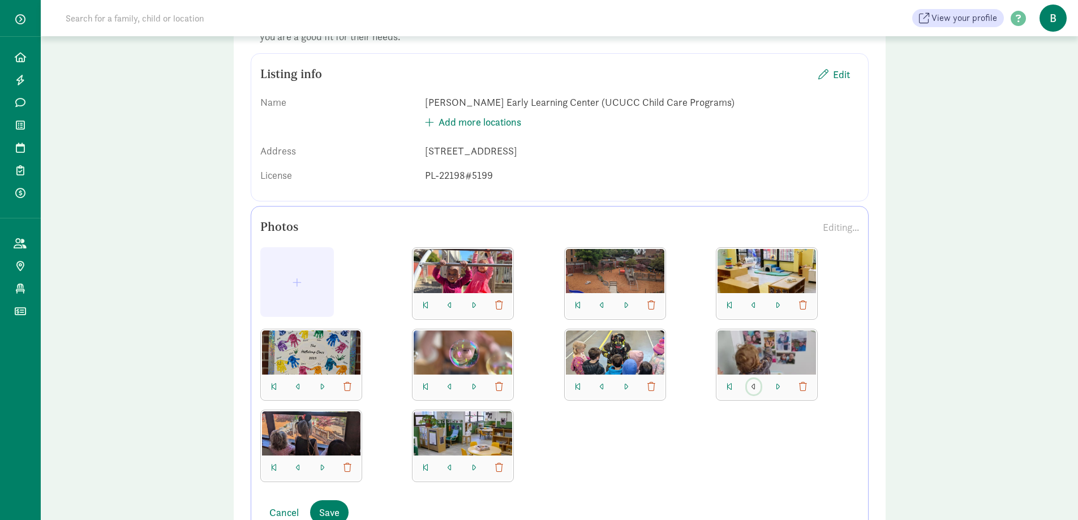
click at [758, 381] on button "button" at bounding box center [754, 387] width 14 height 16
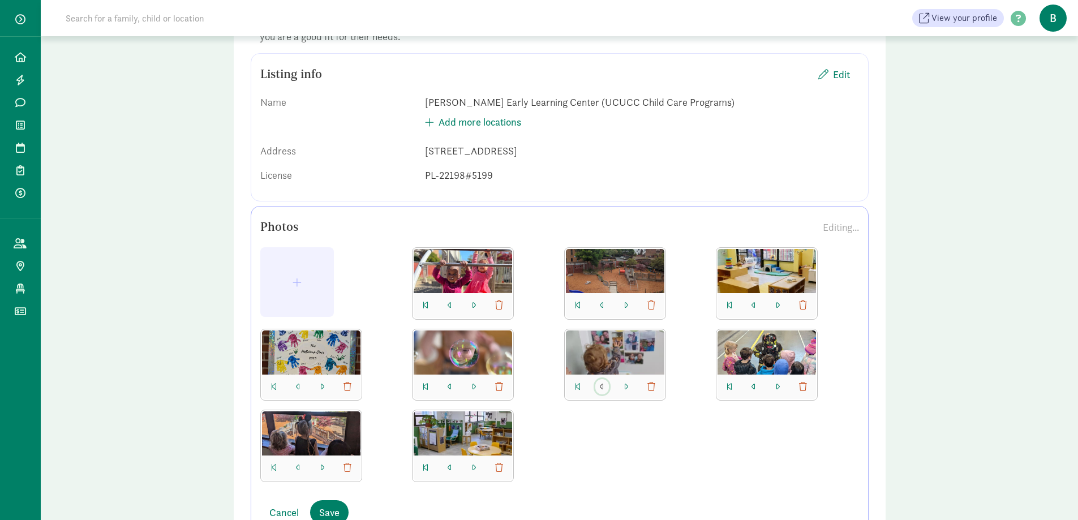
click at [605, 389] on button "button" at bounding box center [602, 387] width 14 height 16
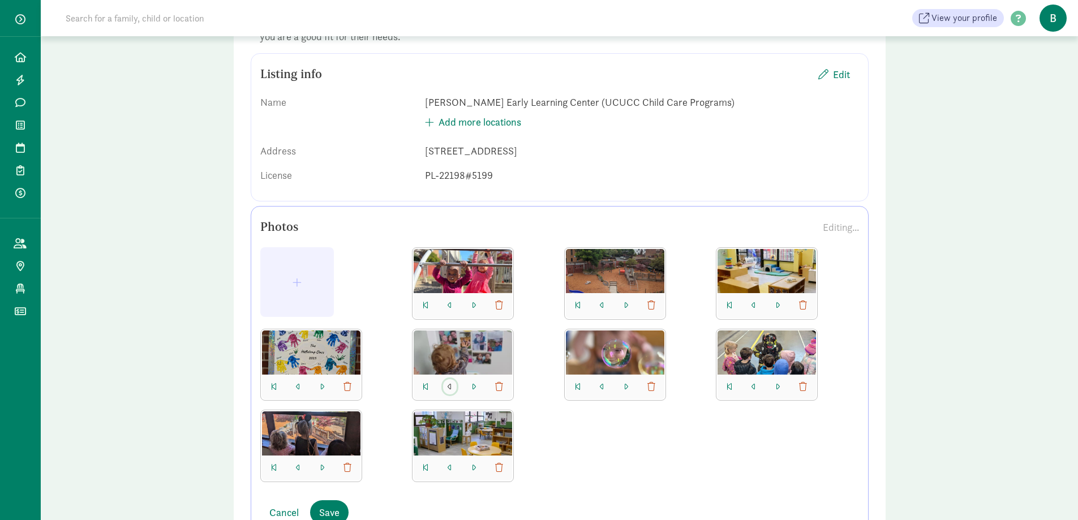
click at [447, 385] on button "button" at bounding box center [450, 387] width 14 height 16
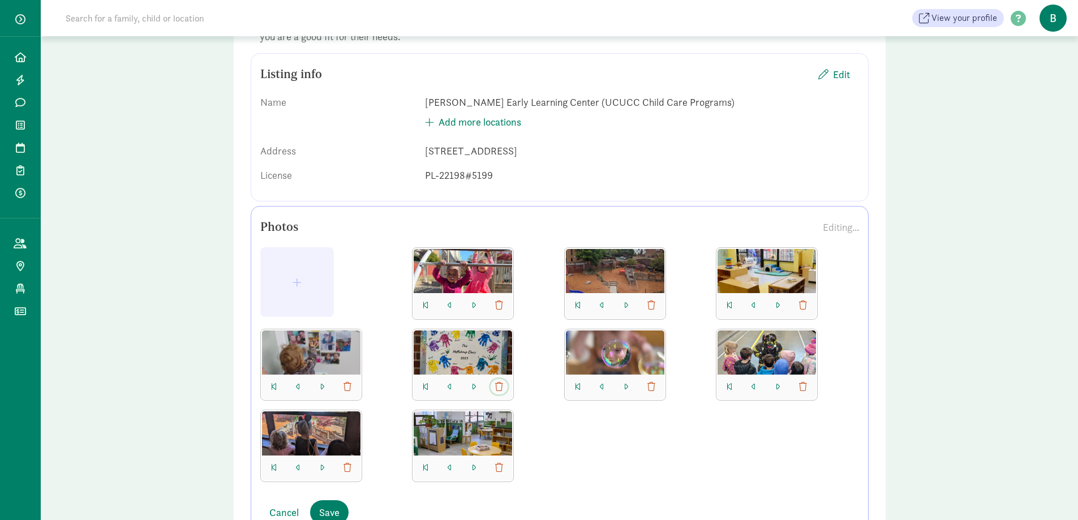
click at [502, 384] on span "button" at bounding box center [499, 386] width 8 height 9
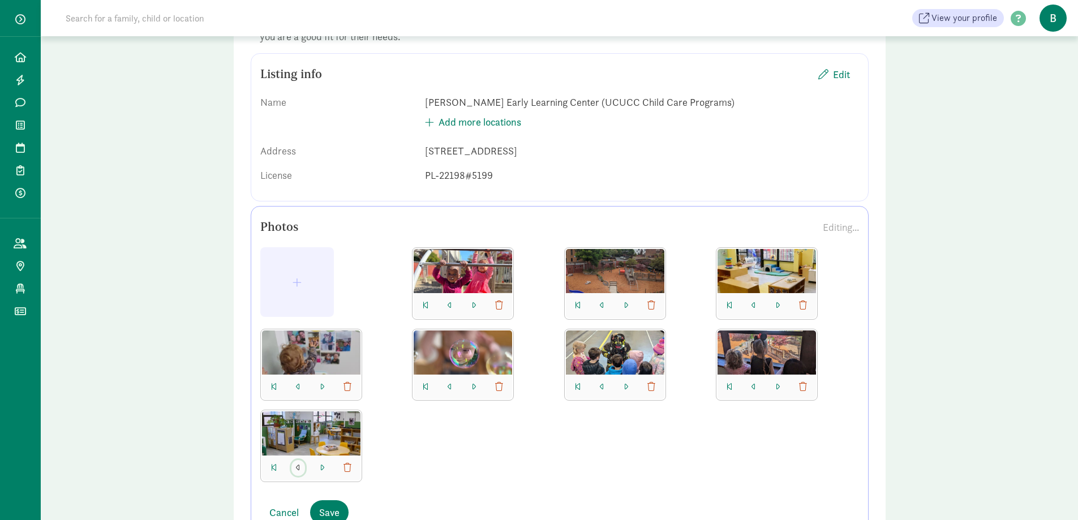
click at [296, 471] on span "button" at bounding box center [298, 467] width 5 height 9
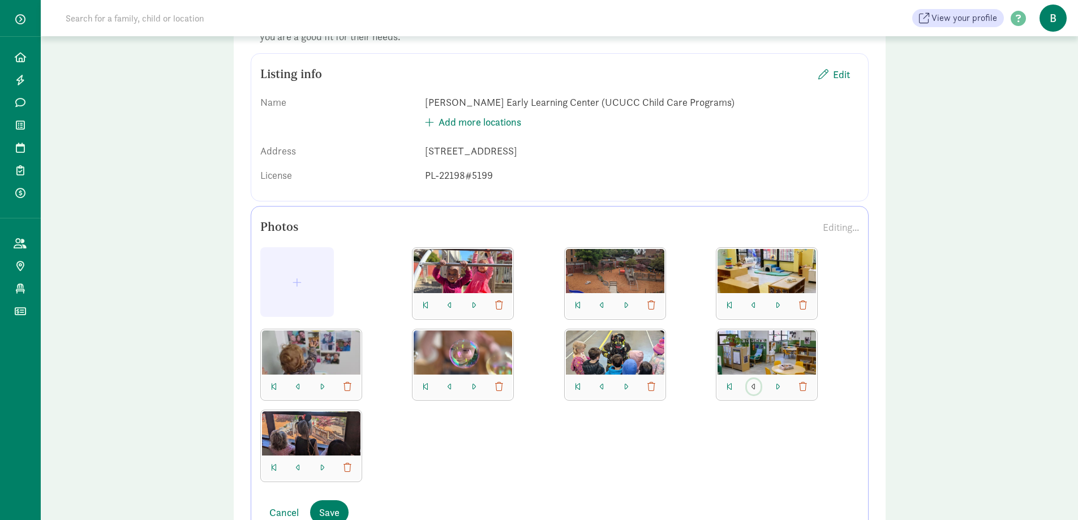
click at [757, 389] on button "button" at bounding box center [754, 387] width 14 height 16
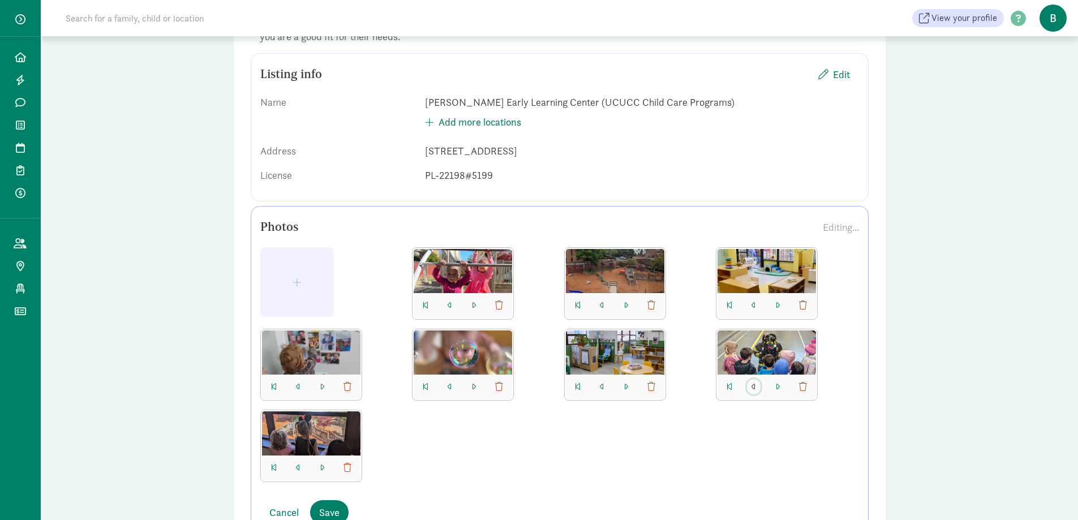
click at [756, 389] on button "button" at bounding box center [754, 387] width 14 height 16
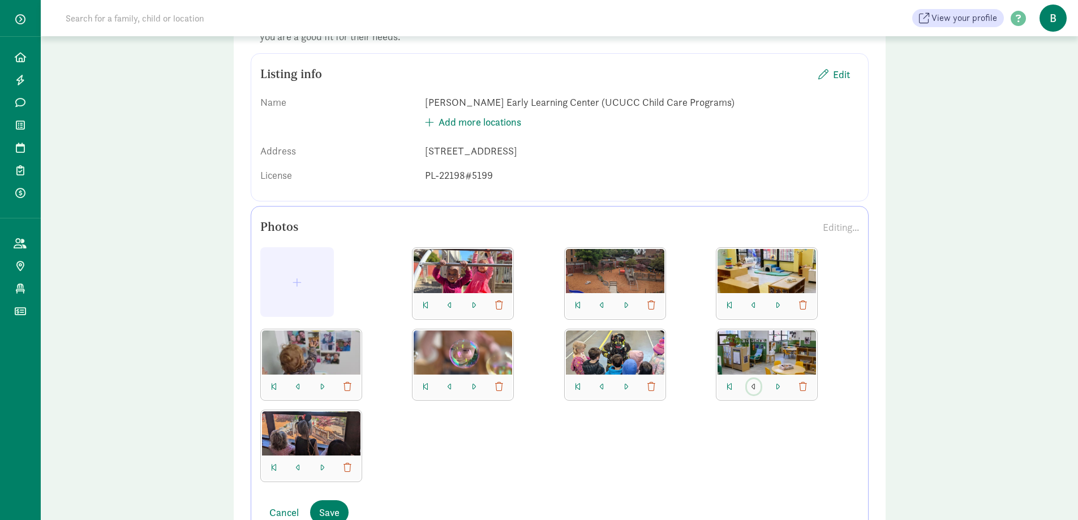
click at [754, 387] on span "button" at bounding box center [753, 386] width 5 height 9
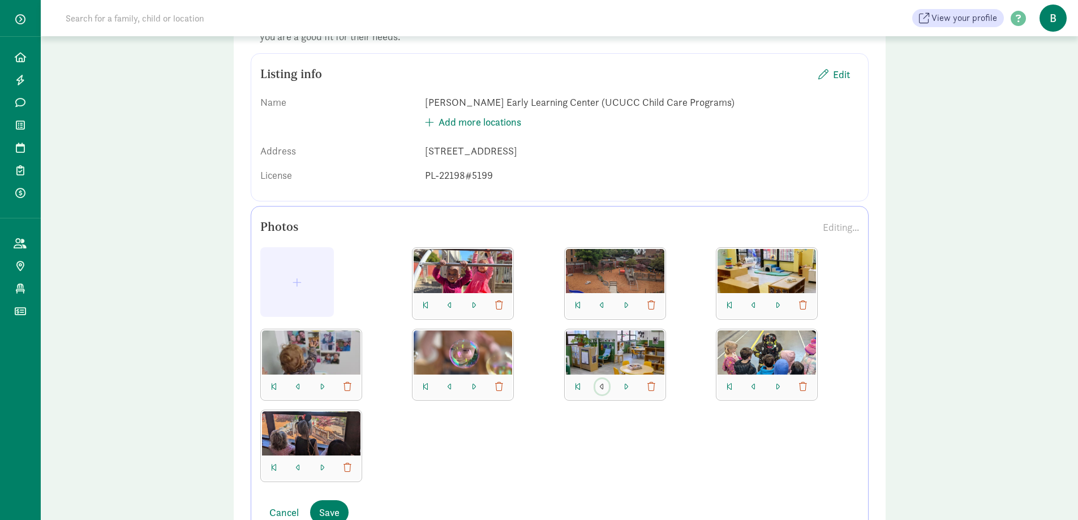
click at [596, 387] on button "button" at bounding box center [602, 387] width 14 height 16
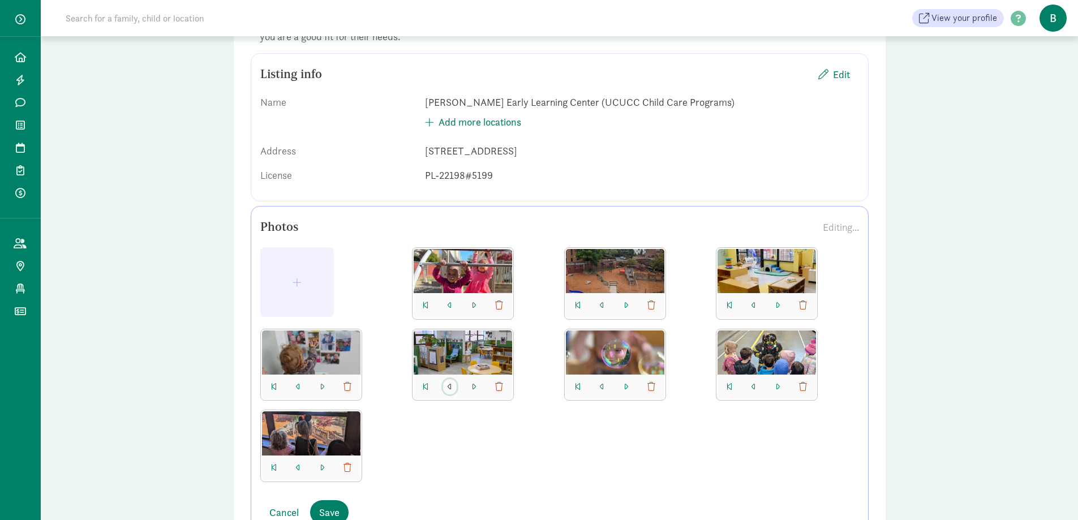
click at [445, 390] on button "button" at bounding box center [450, 387] width 14 height 16
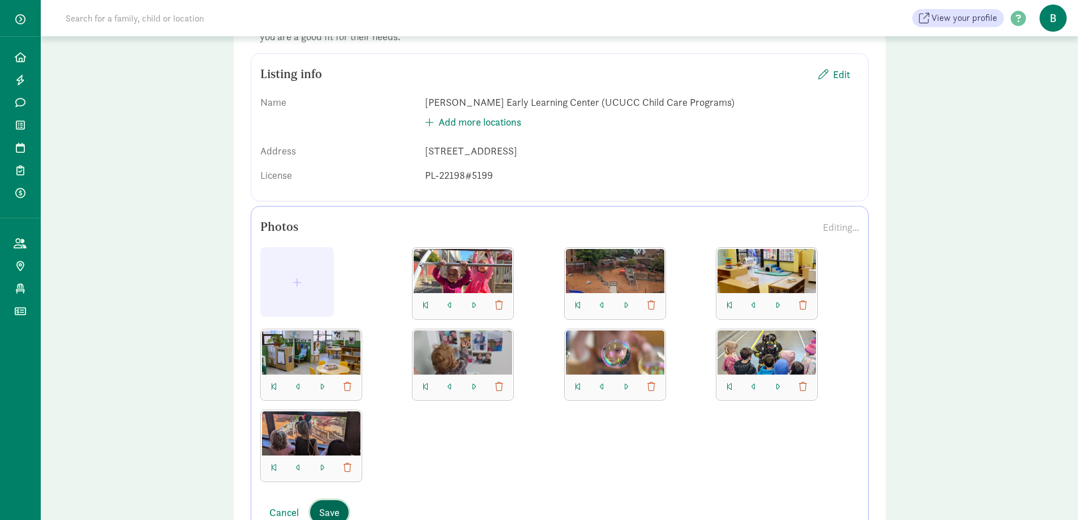
click at [327, 513] on span "Save" at bounding box center [329, 512] width 20 height 15
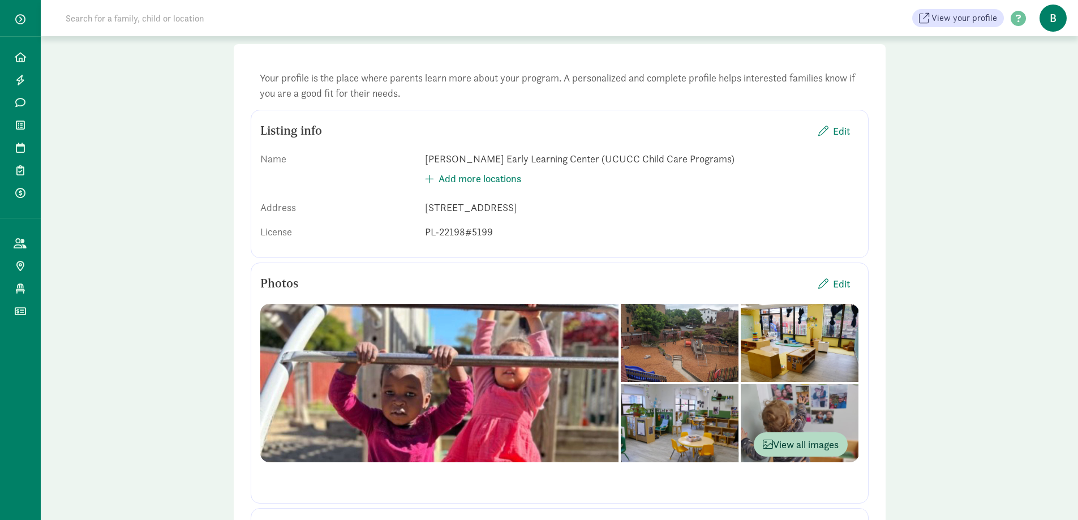
scroll to position [0, 0]
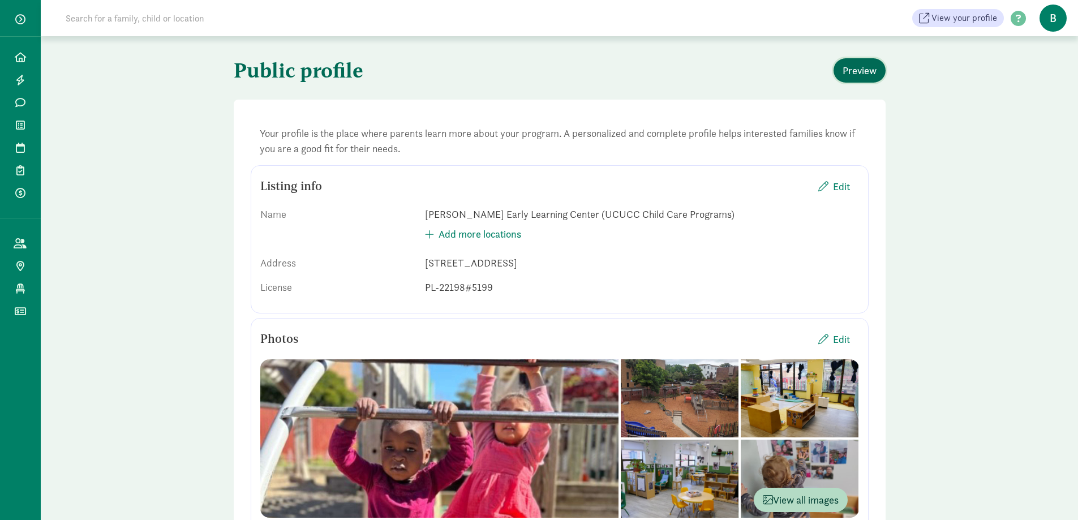
click at [848, 68] on span "Preview" at bounding box center [860, 70] width 34 height 15
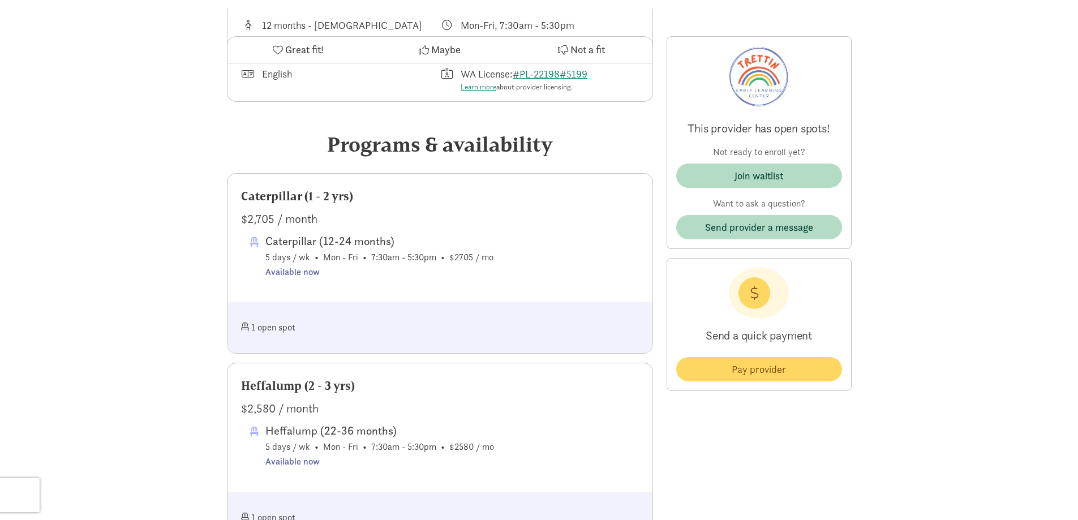
scroll to position [170, 0]
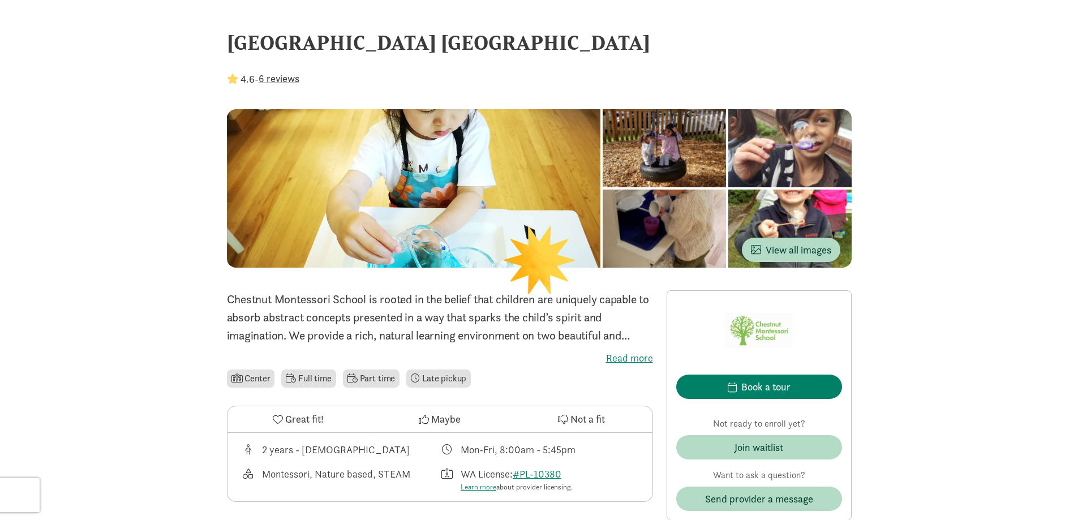
click at [515, 201] on div at bounding box center [414, 188] width 374 height 158
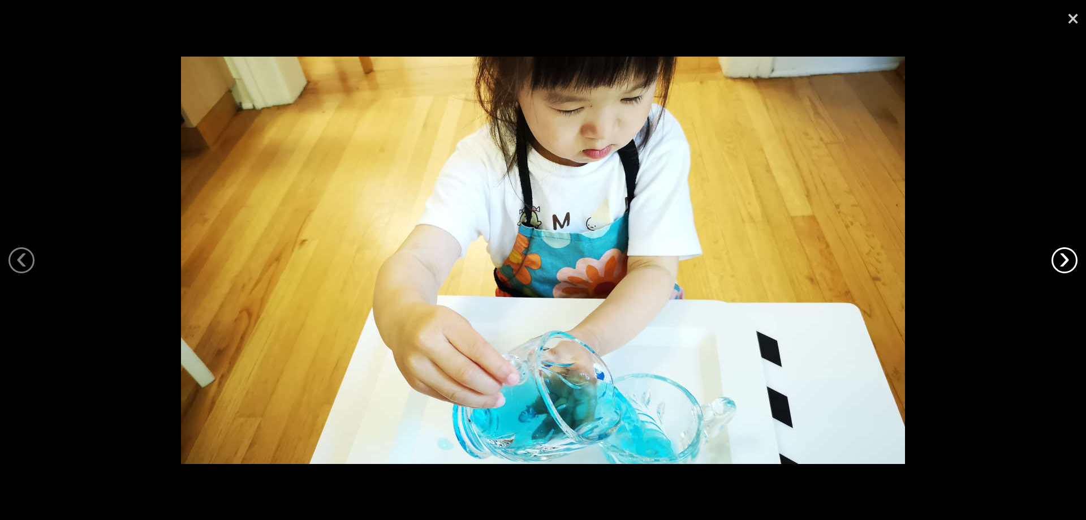
click at [1056, 263] on link "›" at bounding box center [1065, 260] width 26 height 26
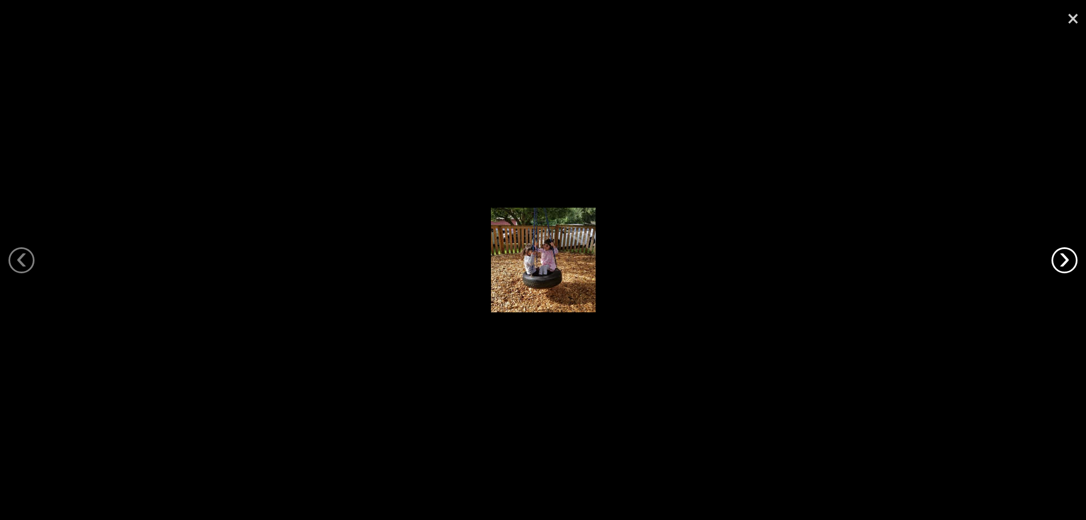
click at [1056, 263] on link "›" at bounding box center [1065, 260] width 26 height 26
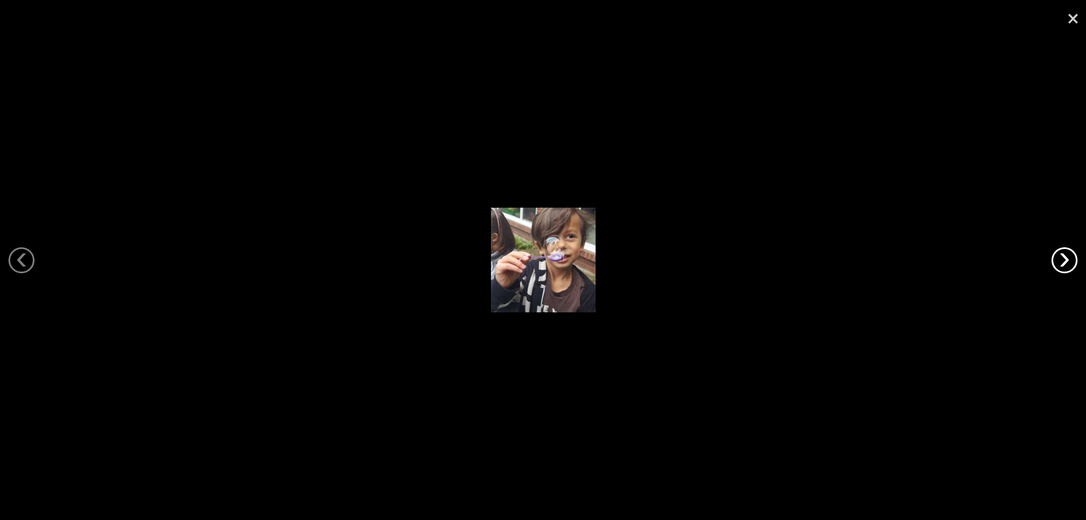
click at [1056, 263] on link "›" at bounding box center [1065, 260] width 26 height 26
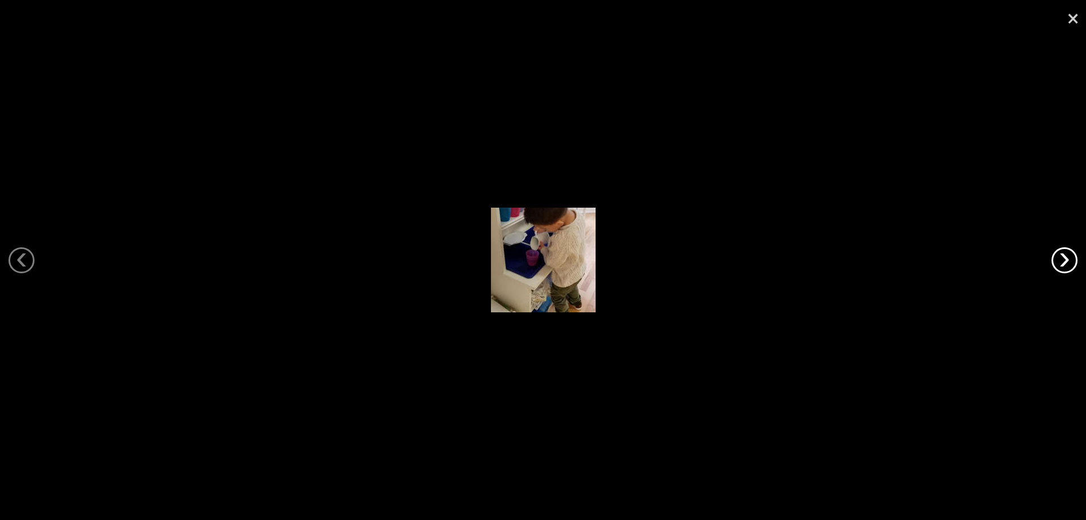
click at [1056, 263] on link "›" at bounding box center [1065, 260] width 26 height 26
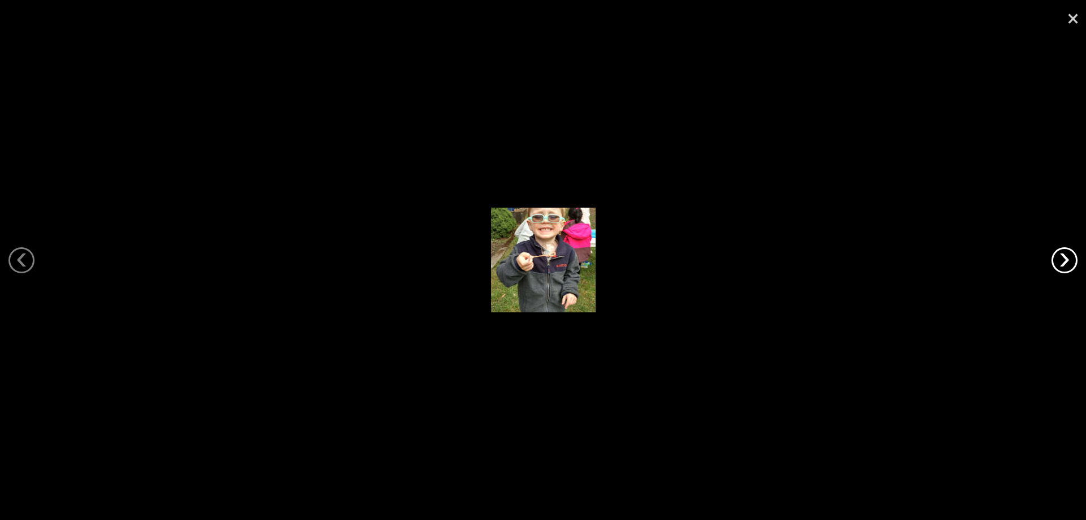
click at [1056, 264] on link "›" at bounding box center [1065, 260] width 26 height 26
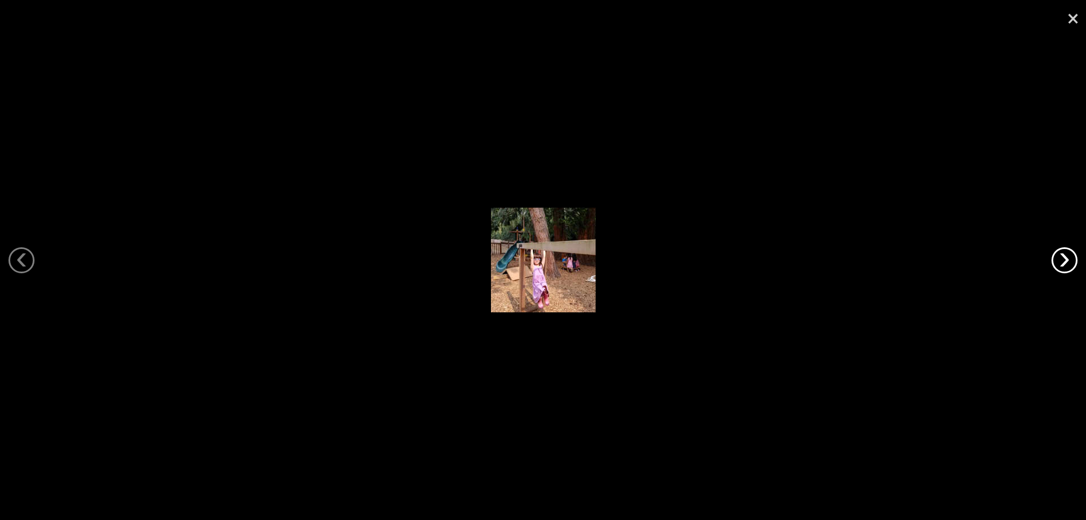
click at [1056, 264] on link "›" at bounding box center [1065, 260] width 26 height 26
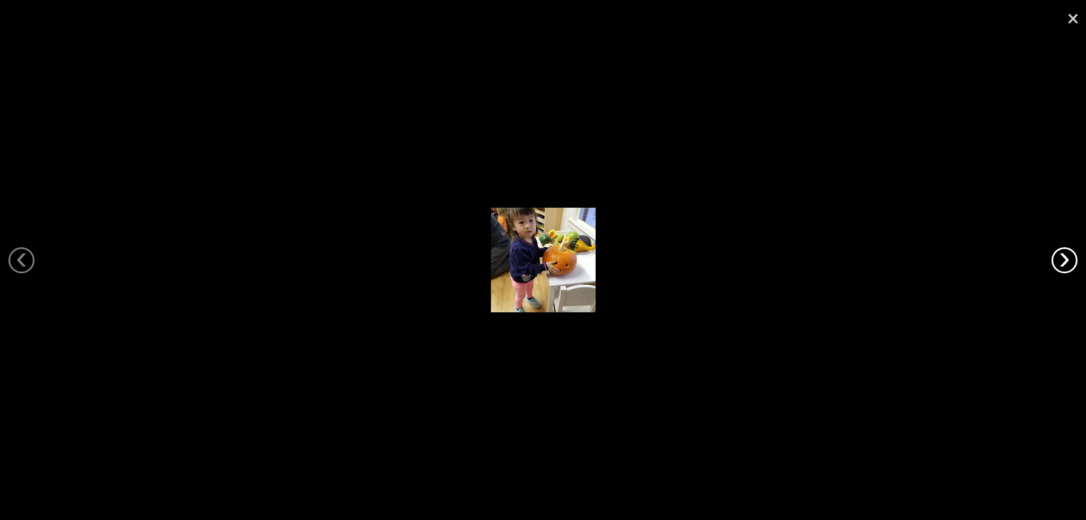
click at [1056, 264] on link "›" at bounding box center [1065, 260] width 26 height 26
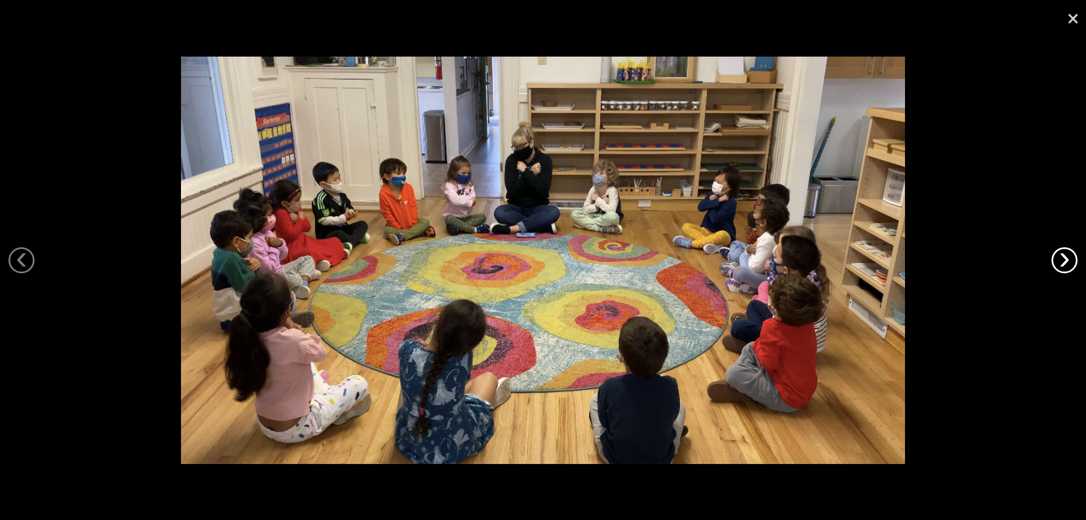
click at [1056, 264] on link "›" at bounding box center [1065, 260] width 26 height 26
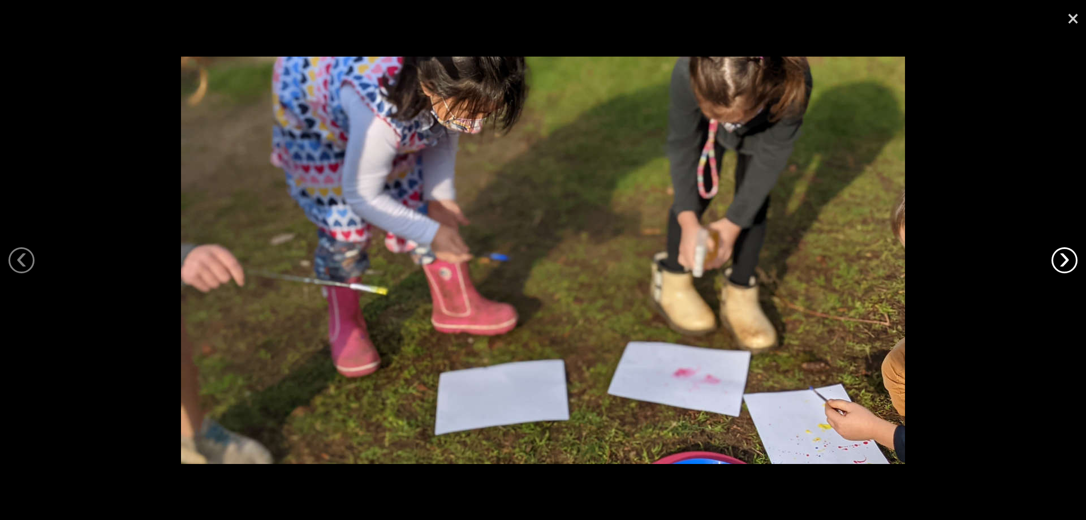
click at [1056, 264] on link "›" at bounding box center [1065, 260] width 26 height 26
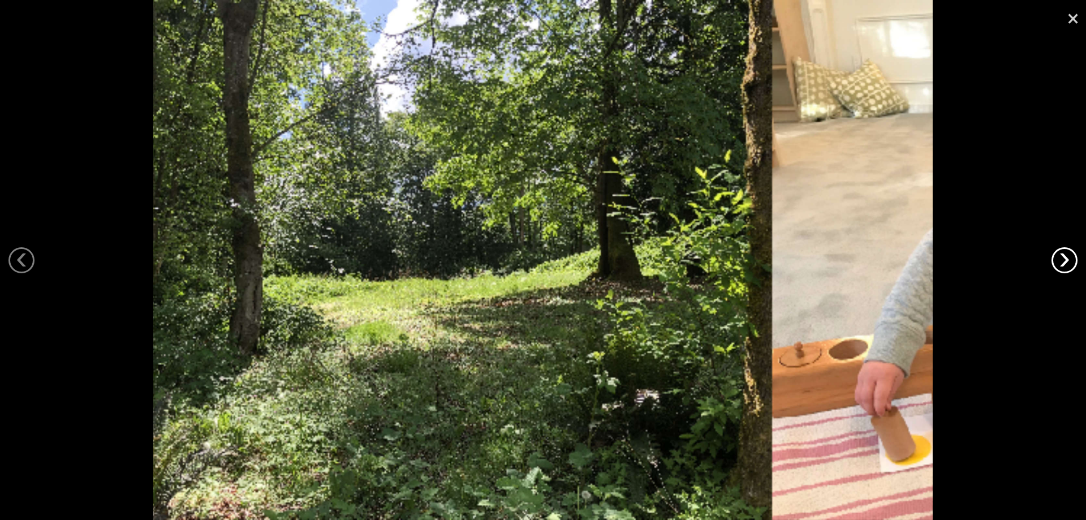
click at [1056, 264] on link "›" at bounding box center [1065, 260] width 26 height 26
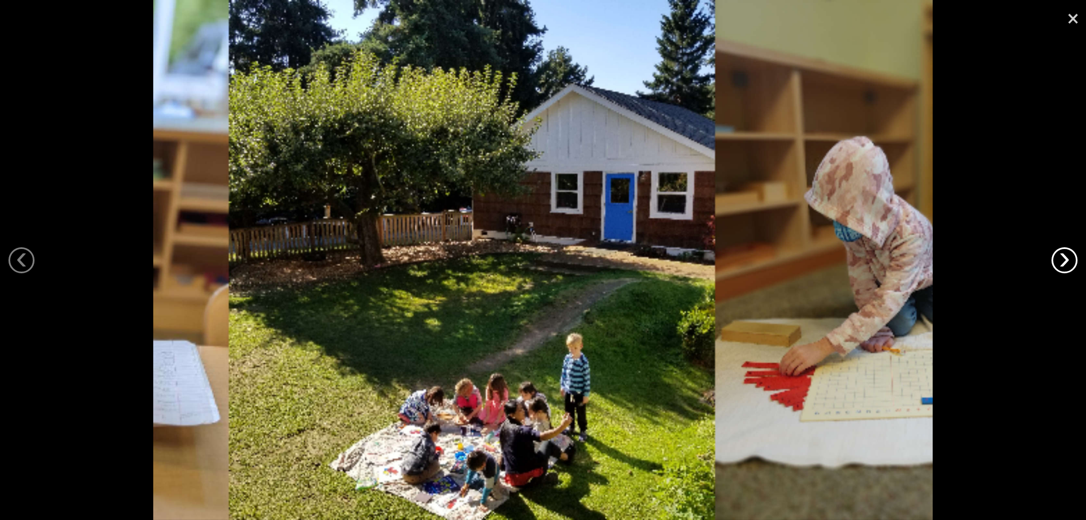
click at [1056, 264] on link "›" at bounding box center [1065, 260] width 26 height 26
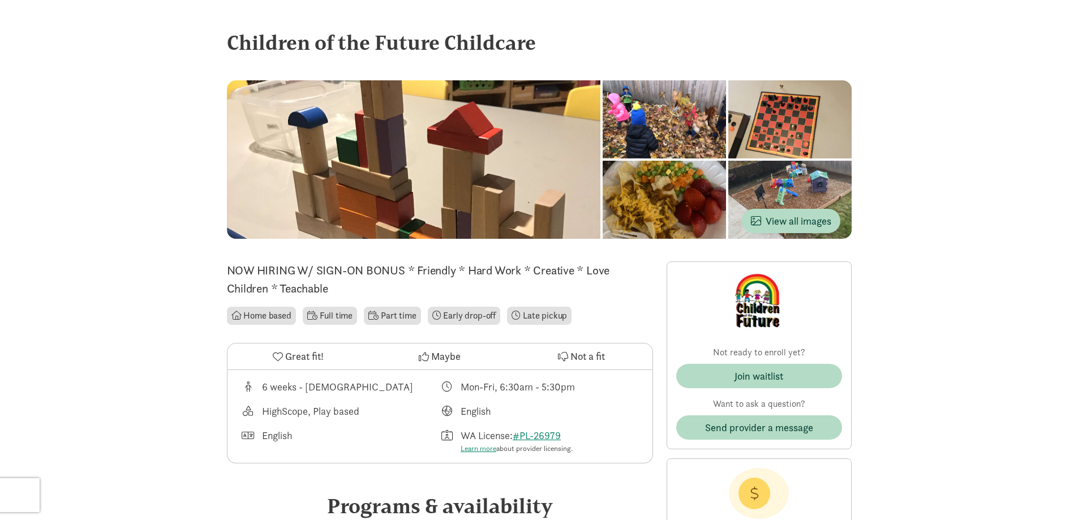
click at [463, 194] on div at bounding box center [414, 159] width 374 height 158
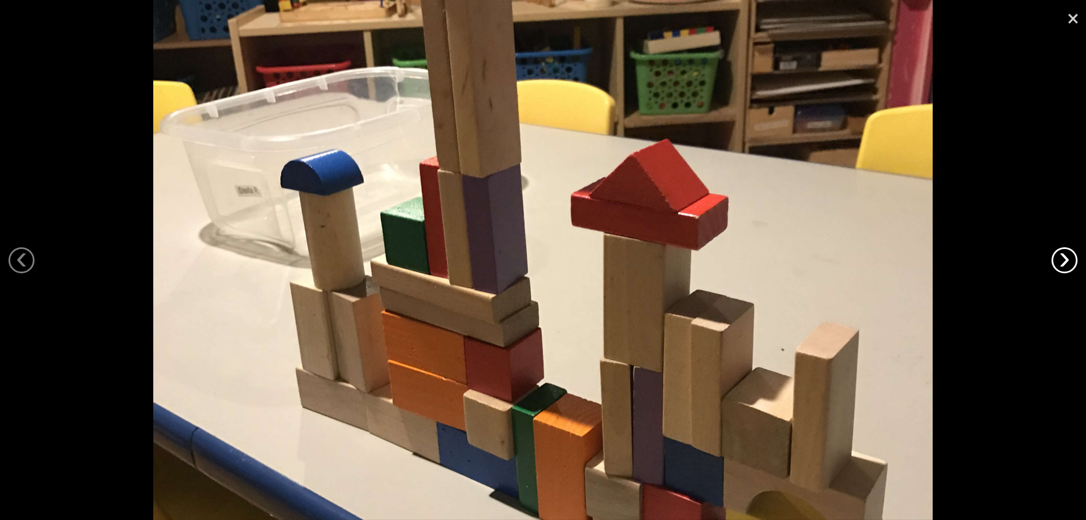
click at [1056, 256] on link "›" at bounding box center [1065, 260] width 26 height 26
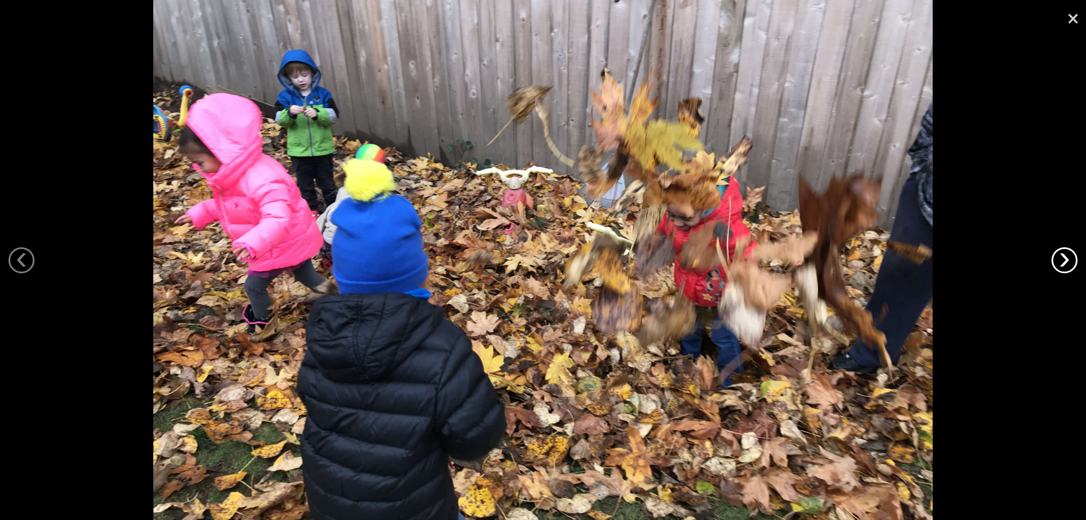
click at [1058, 264] on link "›" at bounding box center [1065, 260] width 26 height 26
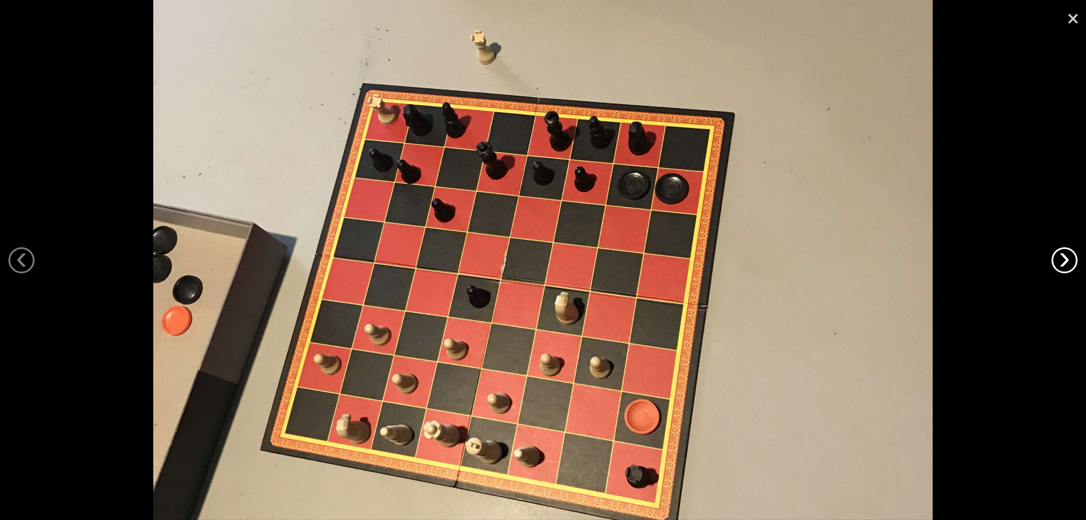
click at [1058, 264] on link "›" at bounding box center [1065, 260] width 26 height 26
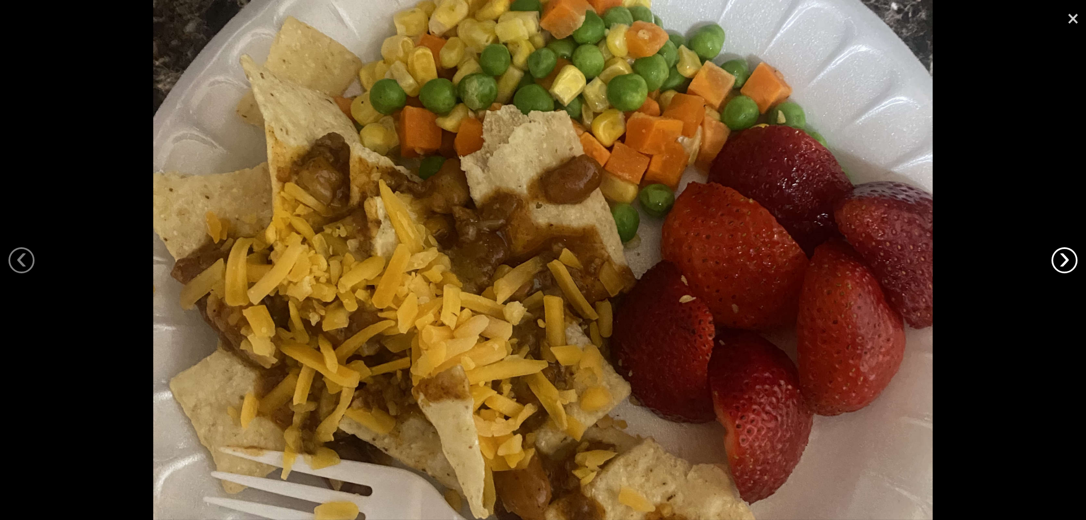
click at [1058, 264] on link "›" at bounding box center [1065, 260] width 26 height 26
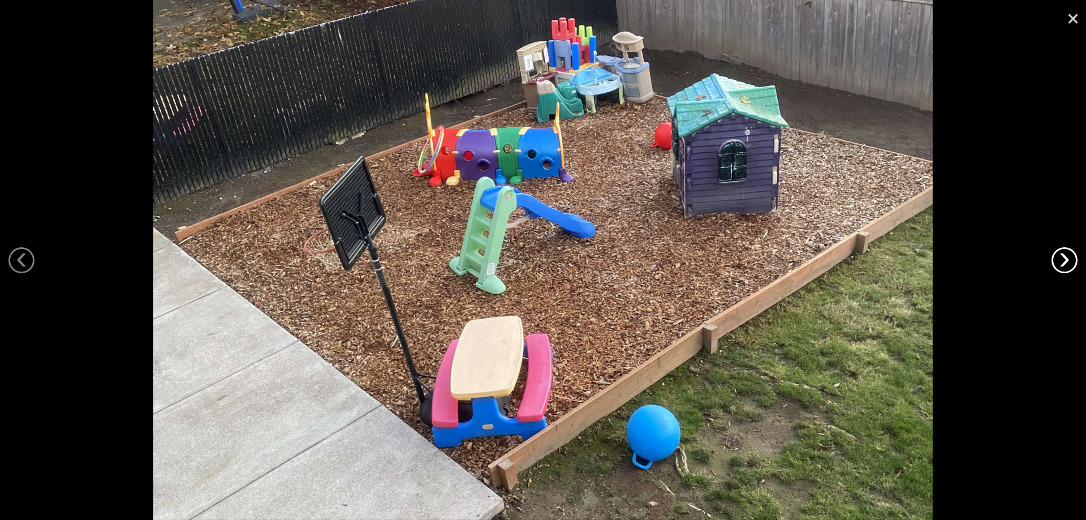
click at [1058, 264] on link "›" at bounding box center [1065, 260] width 26 height 26
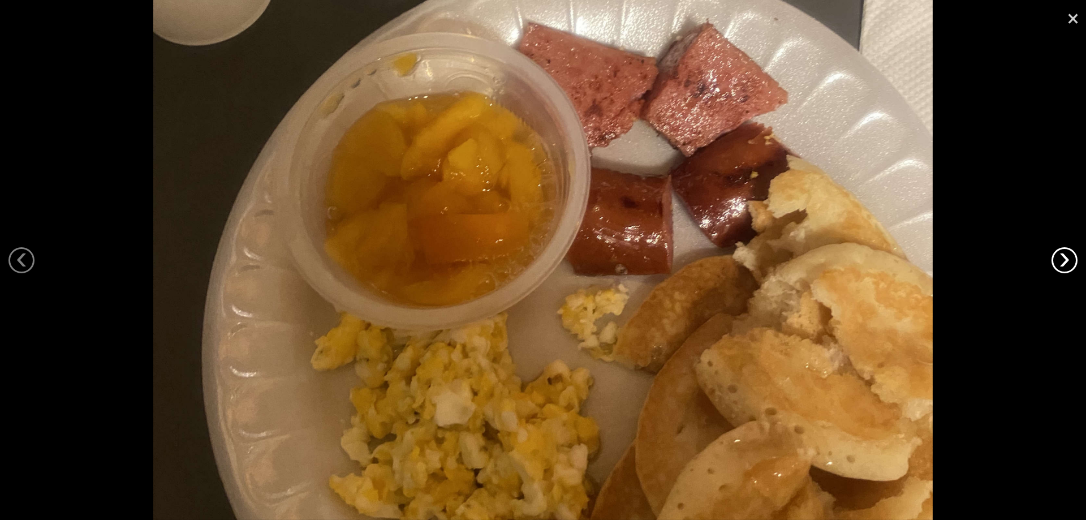
click at [1056, 264] on link "›" at bounding box center [1065, 260] width 26 height 26
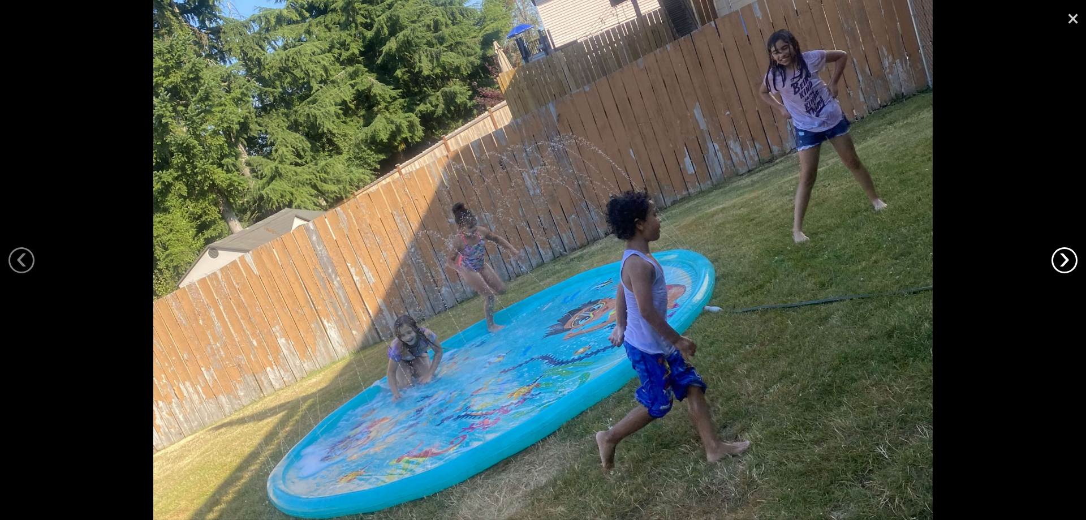
click at [1056, 264] on link "›" at bounding box center [1065, 260] width 26 height 26
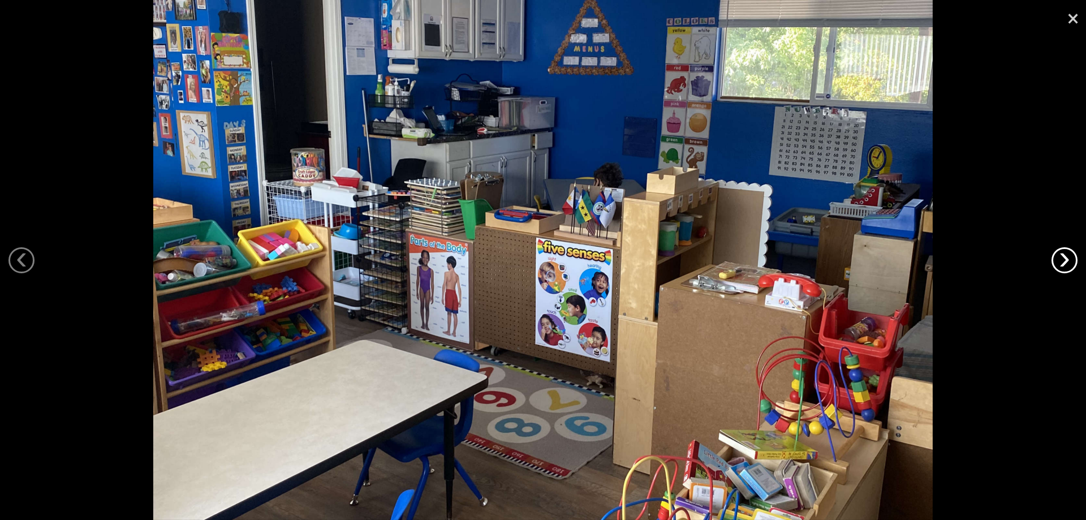
click at [1056, 264] on link "›" at bounding box center [1065, 260] width 26 height 26
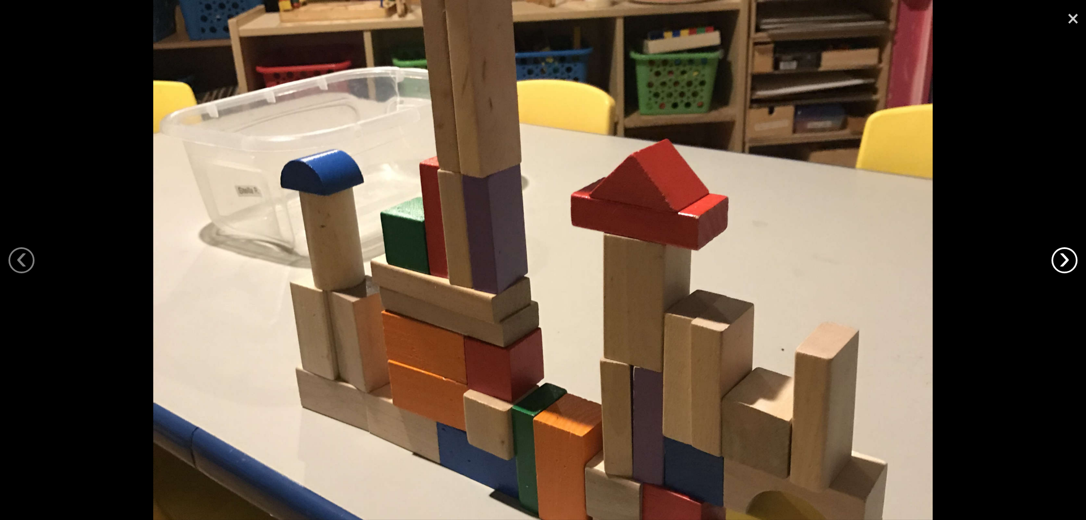
click at [1056, 264] on link "›" at bounding box center [1065, 260] width 26 height 26
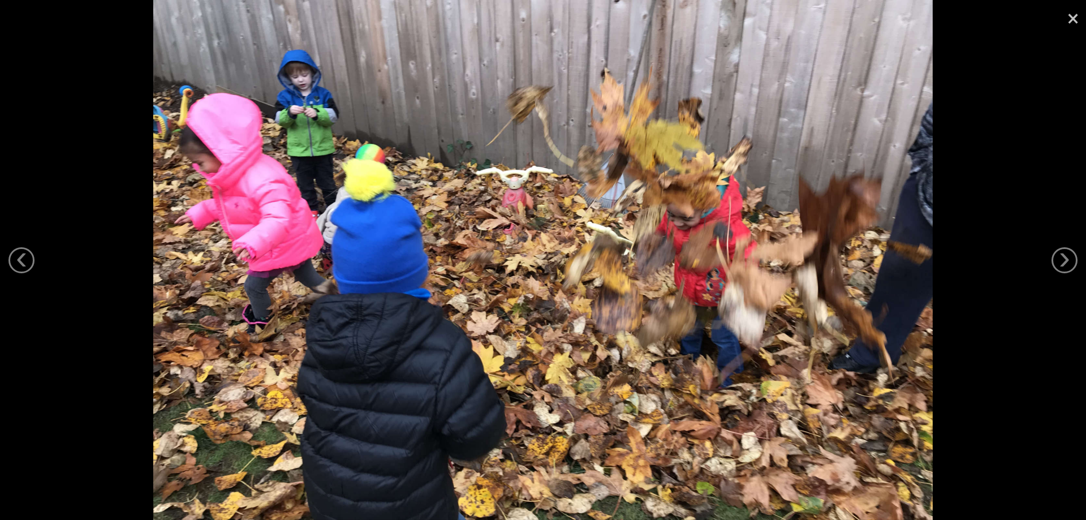
click at [1076, 18] on link "×" at bounding box center [1073, 17] width 26 height 34
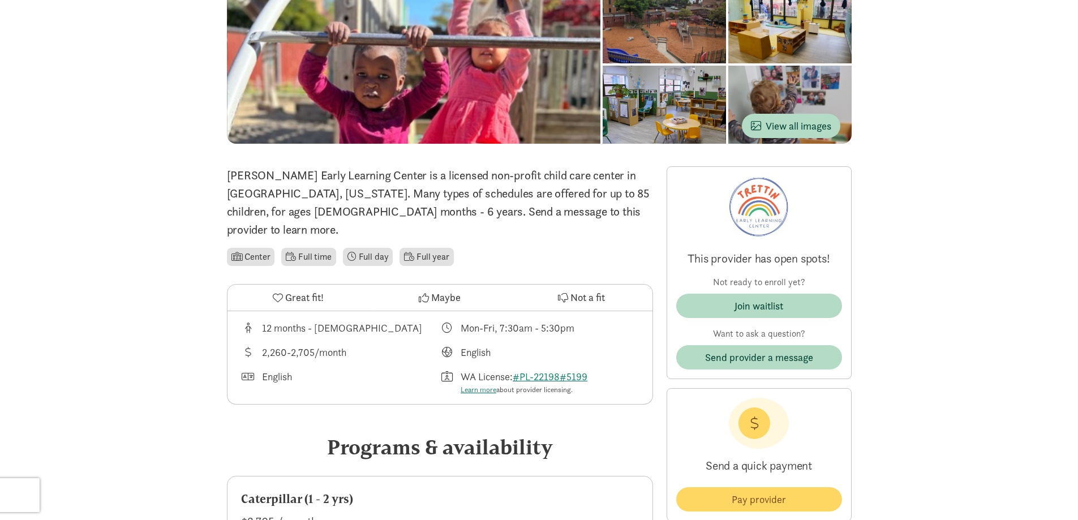
scroll to position [170, 0]
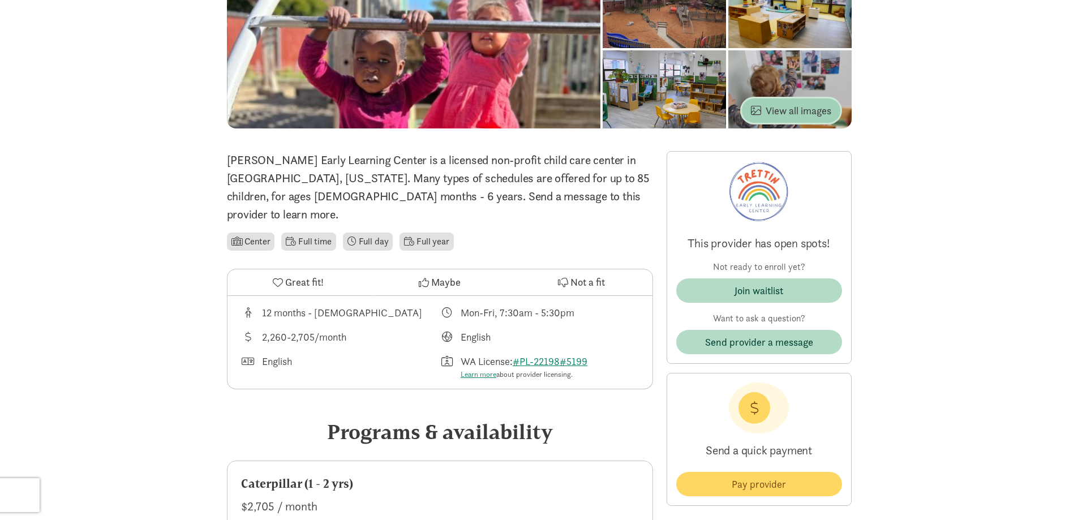
click at [776, 103] on span "View all images" at bounding box center [791, 110] width 80 height 15
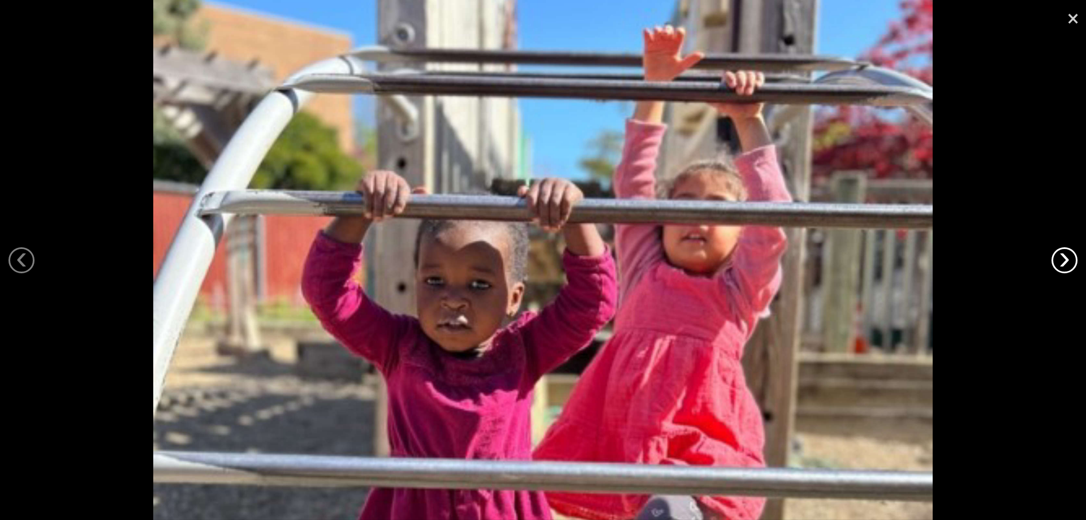
click at [1062, 260] on link "›" at bounding box center [1065, 260] width 26 height 26
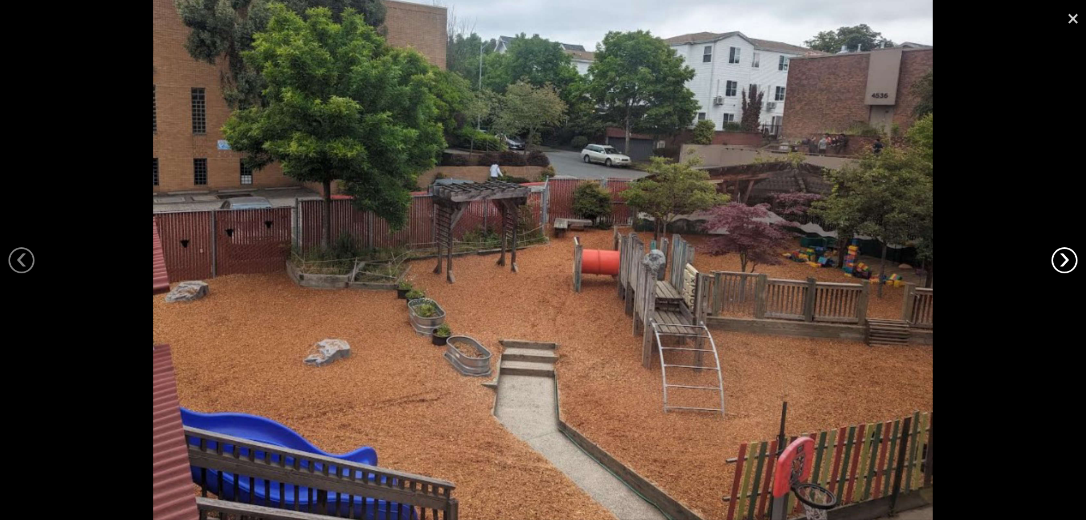
click at [1054, 264] on link "›" at bounding box center [1065, 260] width 26 height 26
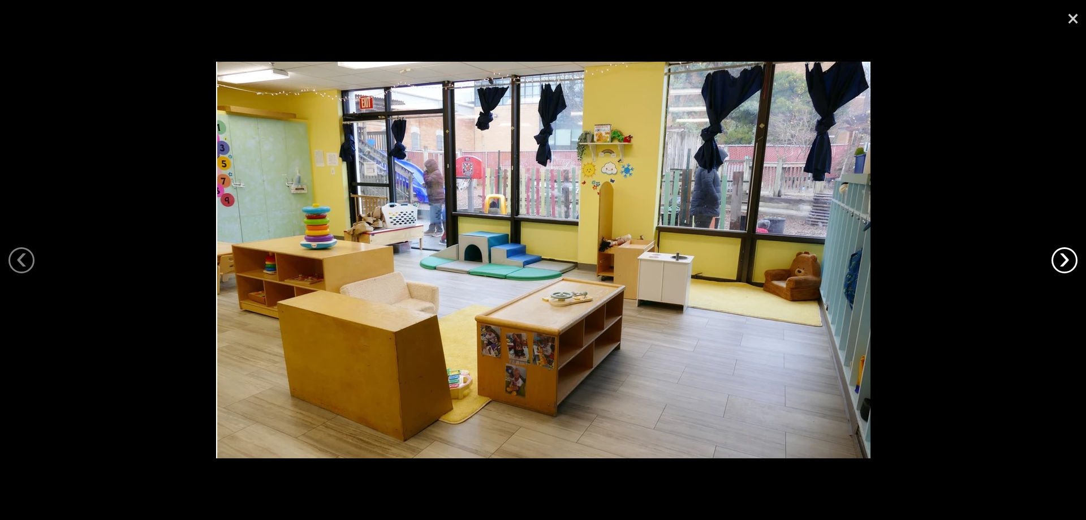
click at [1069, 263] on link "›" at bounding box center [1065, 260] width 26 height 26
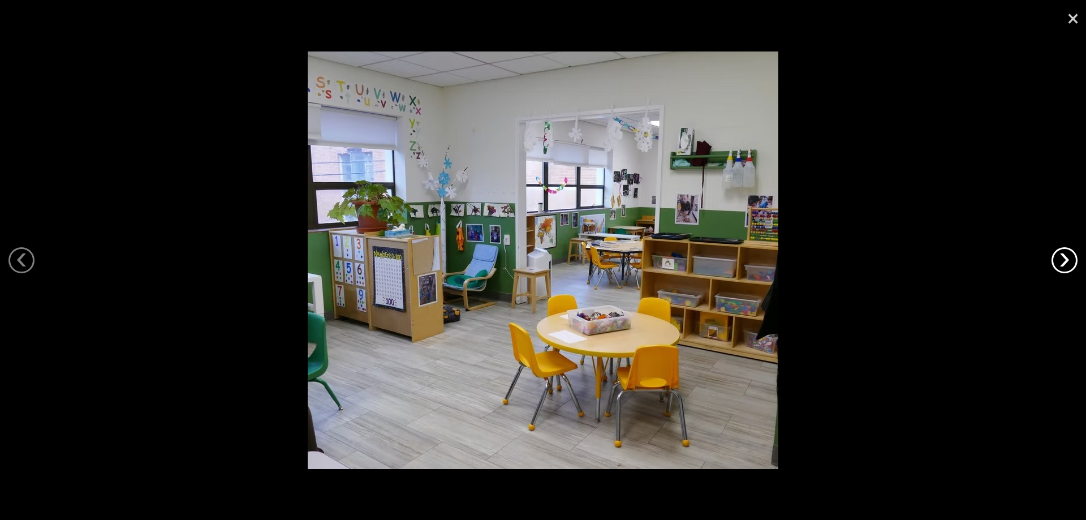
click at [1069, 264] on link "›" at bounding box center [1065, 260] width 26 height 26
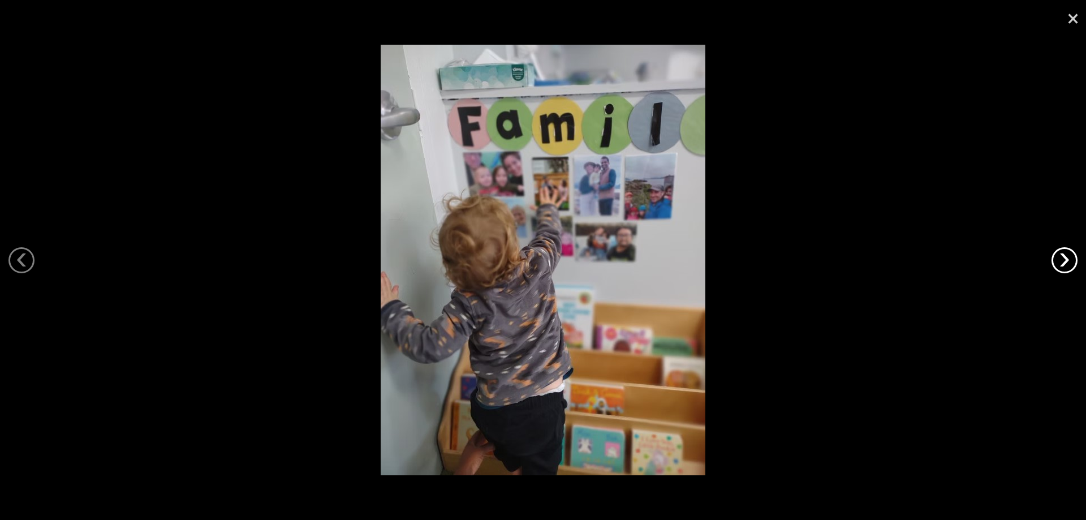
click at [1069, 264] on link "›" at bounding box center [1065, 260] width 26 height 26
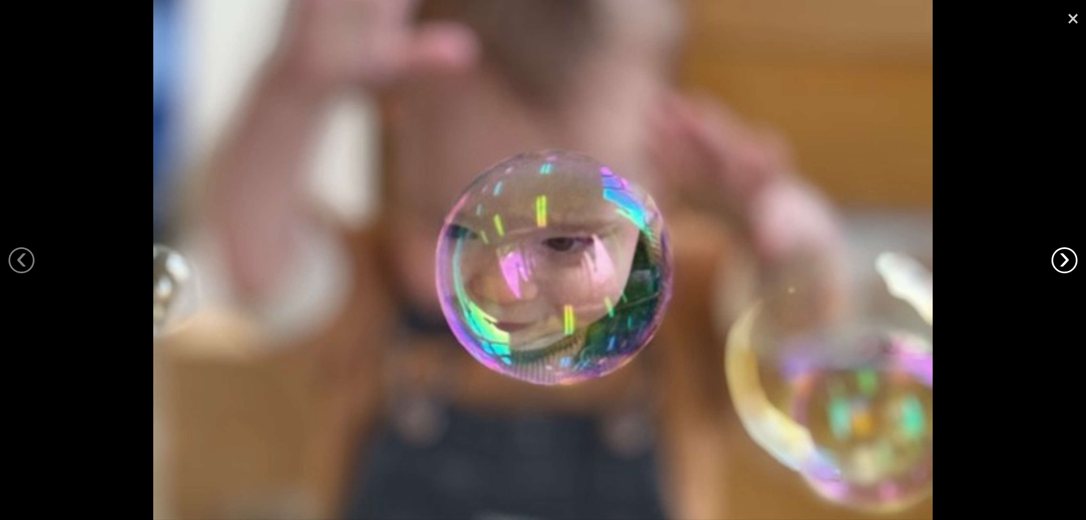
click at [1069, 264] on link "›" at bounding box center [1065, 260] width 26 height 26
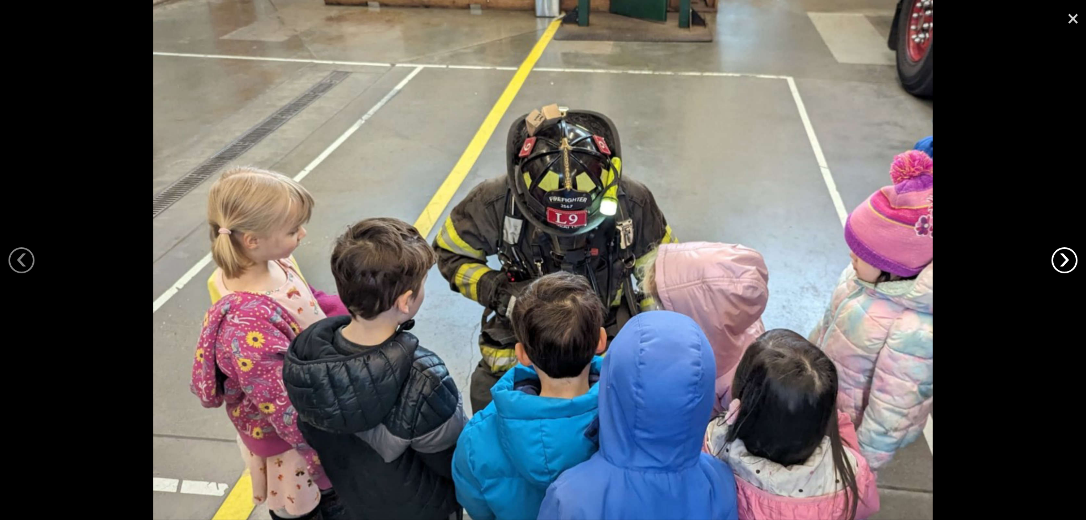
click at [1069, 264] on link "›" at bounding box center [1065, 260] width 26 height 26
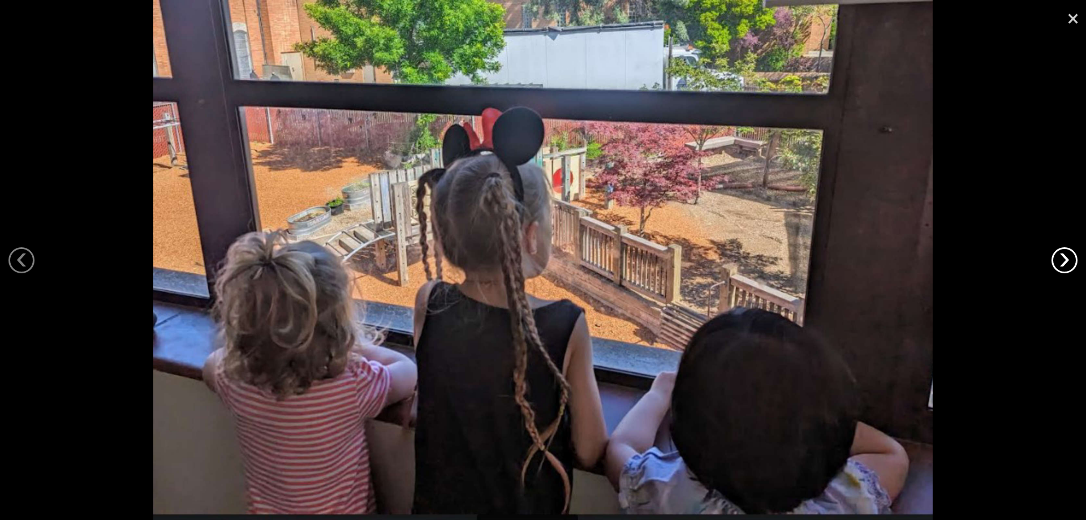
click at [1069, 264] on link "›" at bounding box center [1065, 260] width 26 height 26
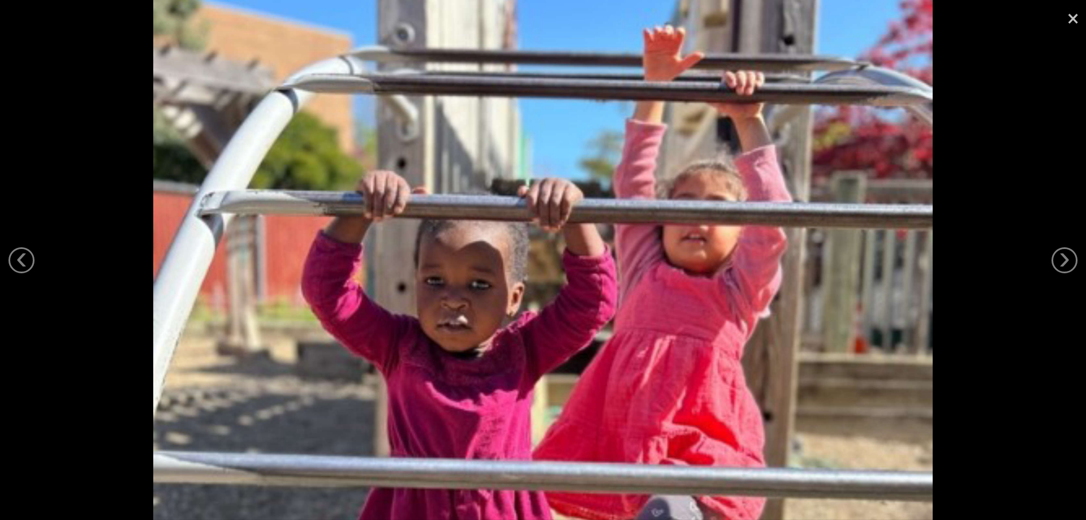
click at [1067, 18] on link "×" at bounding box center [1073, 17] width 26 height 34
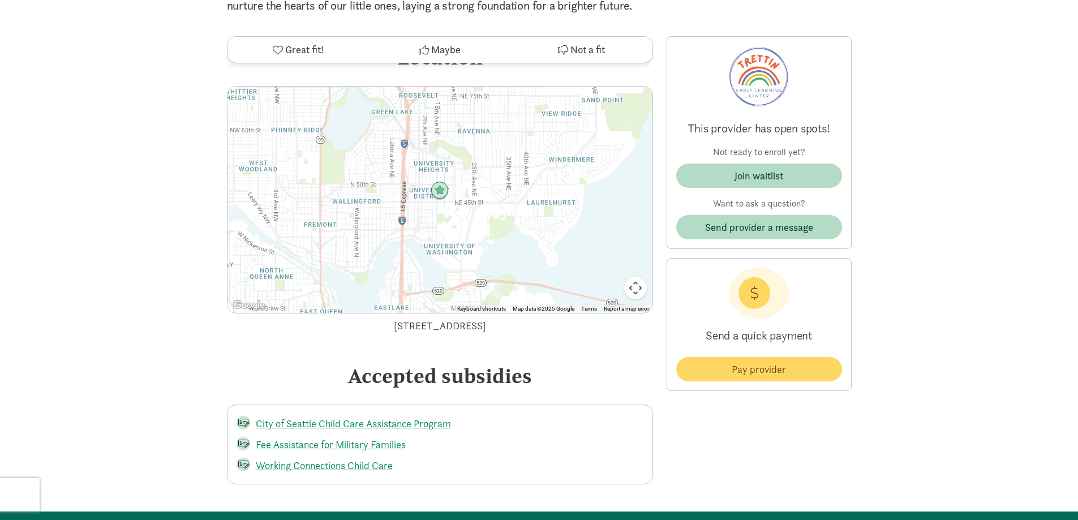
scroll to position [1840, 0]
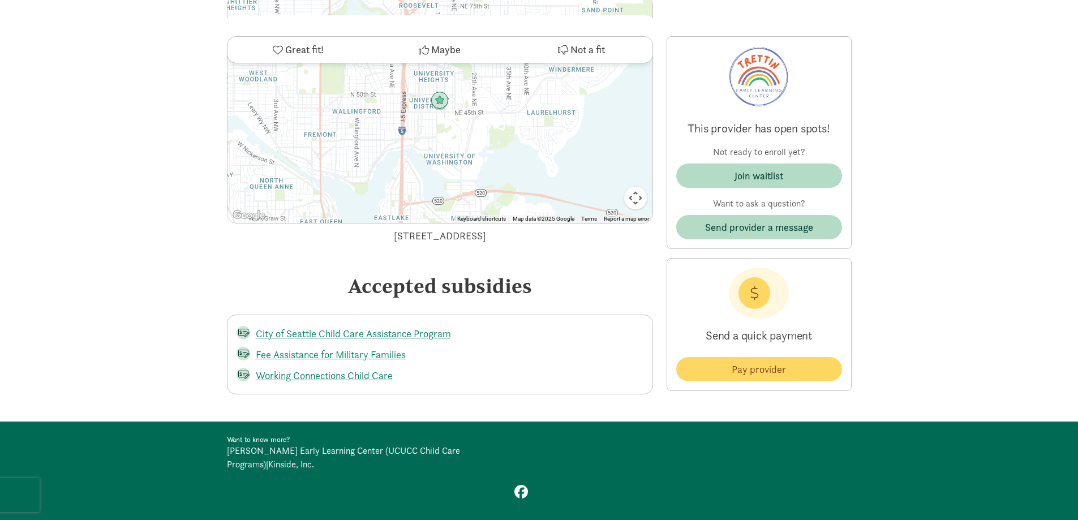
click at [310, 445] on link "Trettin Early Learning Center (UCUCC Child Care Programs)" at bounding box center [343, 457] width 233 height 25
click at [314, 458] on link "Kinside, Inc." at bounding box center [291, 464] width 46 height 12
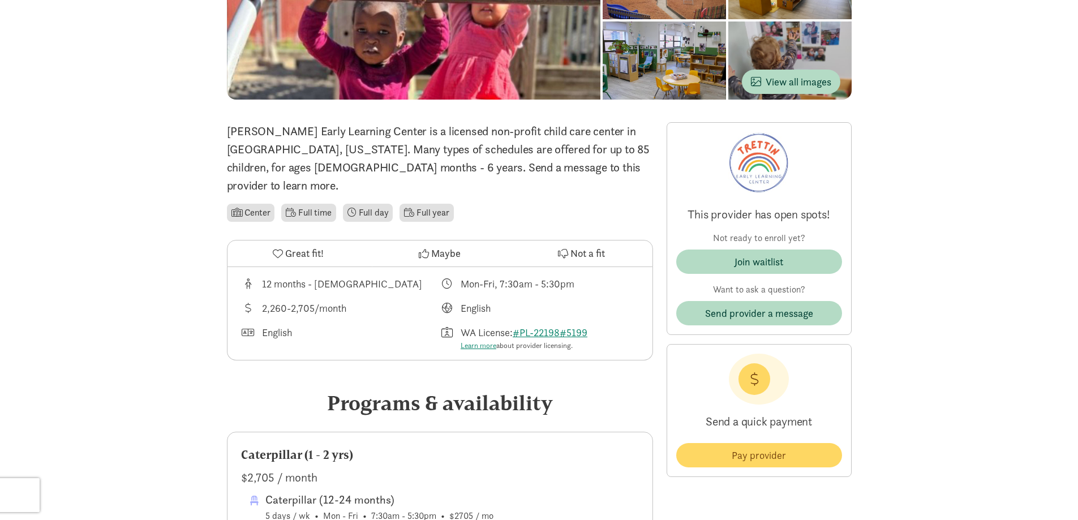
scroll to position [0, 0]
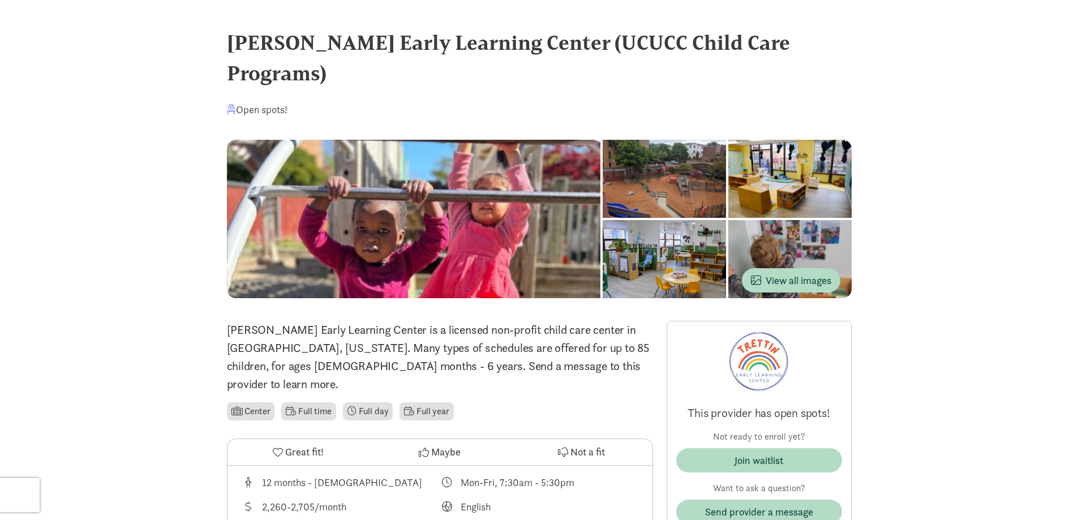
click at [500, 190] on div at bounding box center [414, 219] width 374 height 158
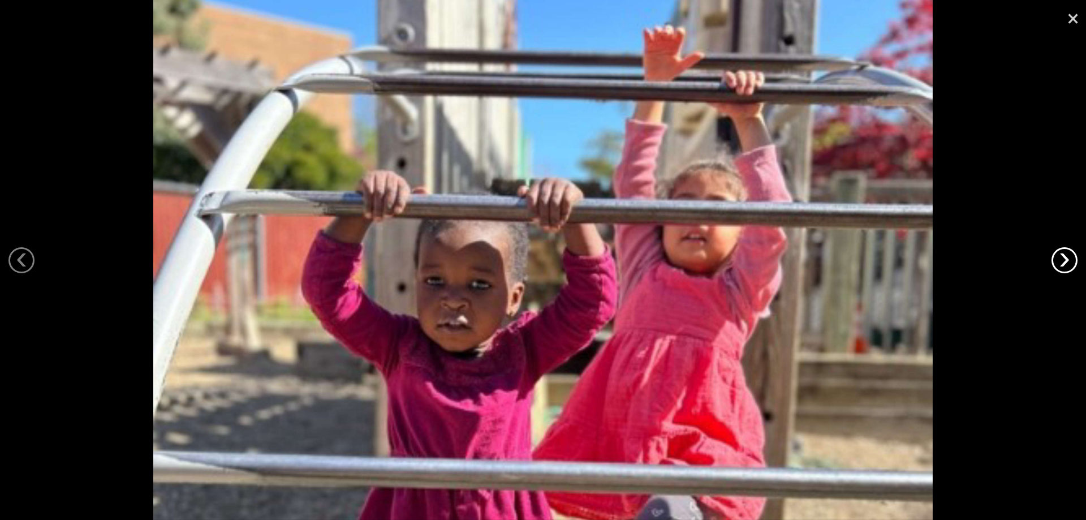
click at [1062, 267] on link "›" at bounding box center [1065, 260] width 26 height 26
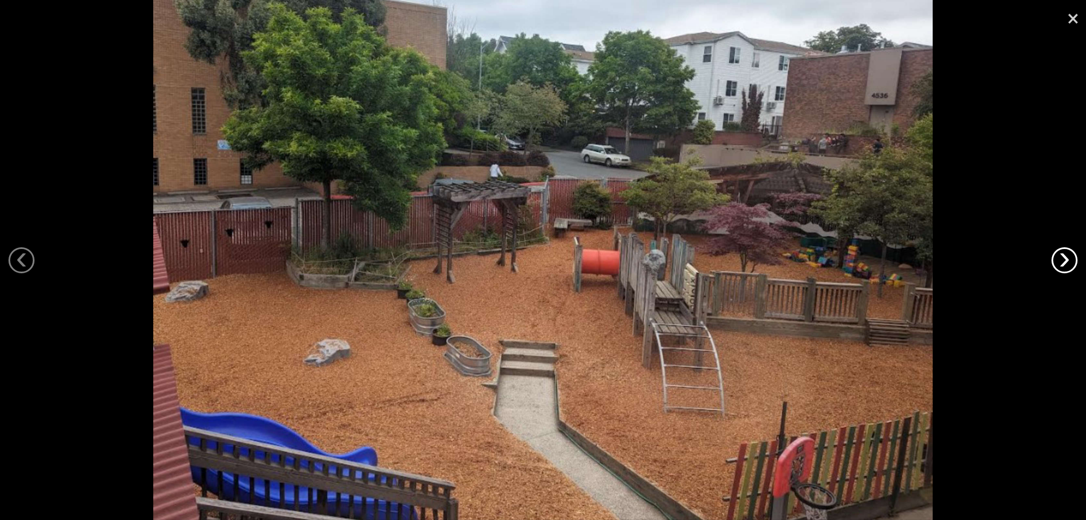
click at [1065, 257] on link "›" at bounding box center [1065, 260] width 26 height 26
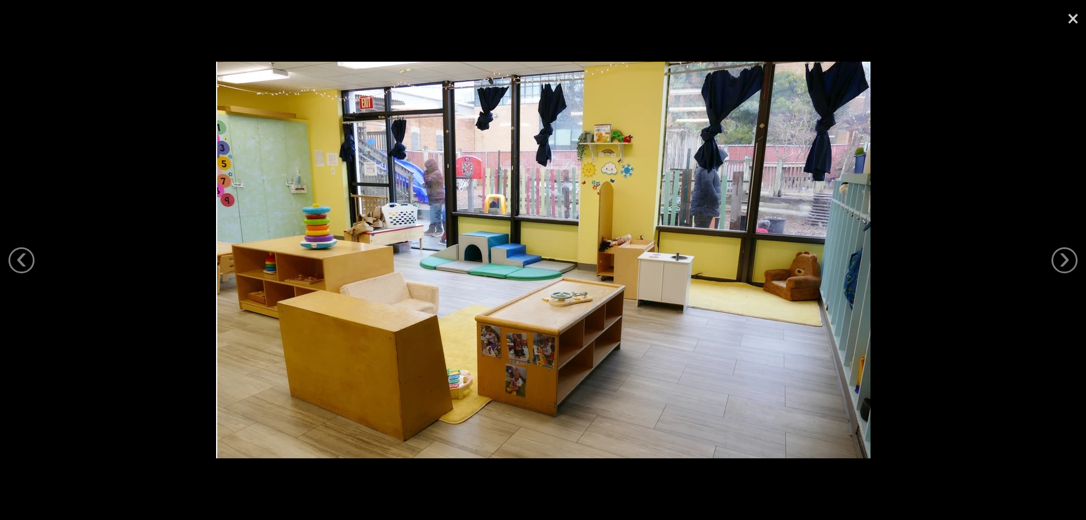
drag, startPoint x: 1056, startPoint y: 256, endPoint x: 1025, endPoint y: 256, distance: 31.1
click at [1057, 256] on link "›" at bounding box center [1065, 260] width 26 height 26
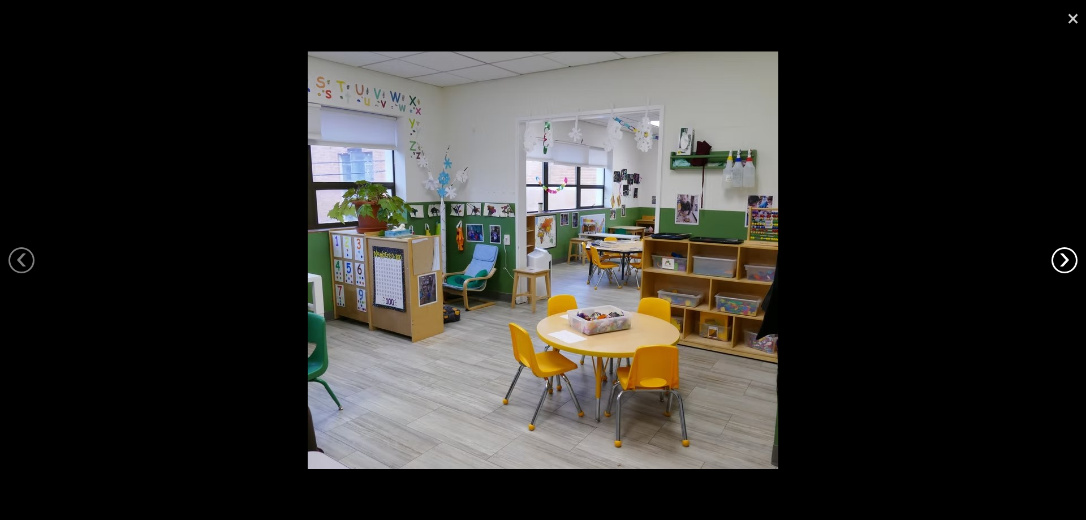
click at [1060, 255] on link "›" at bounding box center [1065, 260] width 26 height 26
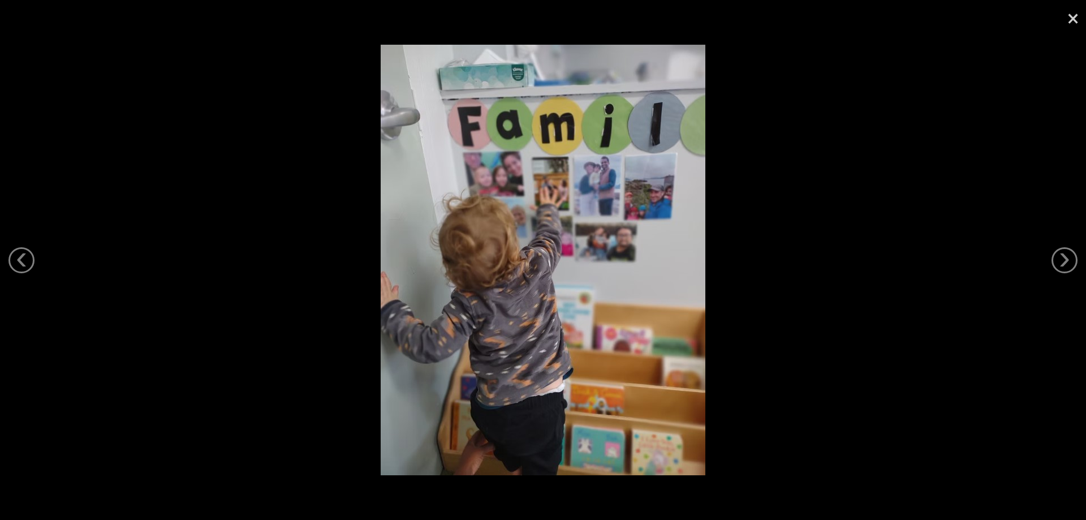
click at [1045, 260] on div at bounding box center [543, 260] width 1086 height 520
click at [1055, 250] on div at bounding box center [543, 260] width 1086 height 520
click at [1051, 260] on div at bounding box center [543, 260] width 1086 height 520
click at [1060, 261] on link "›" at bounding box center [1065, 260] width 26 height 26
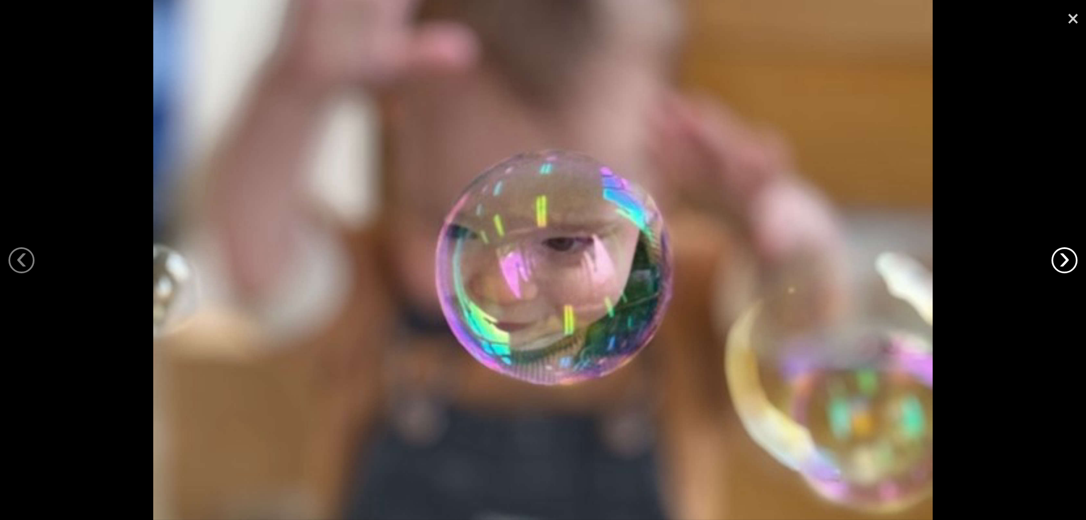
click at [1063, 263] on link "›" at bounding box center [1065, 260] width 26 height 26
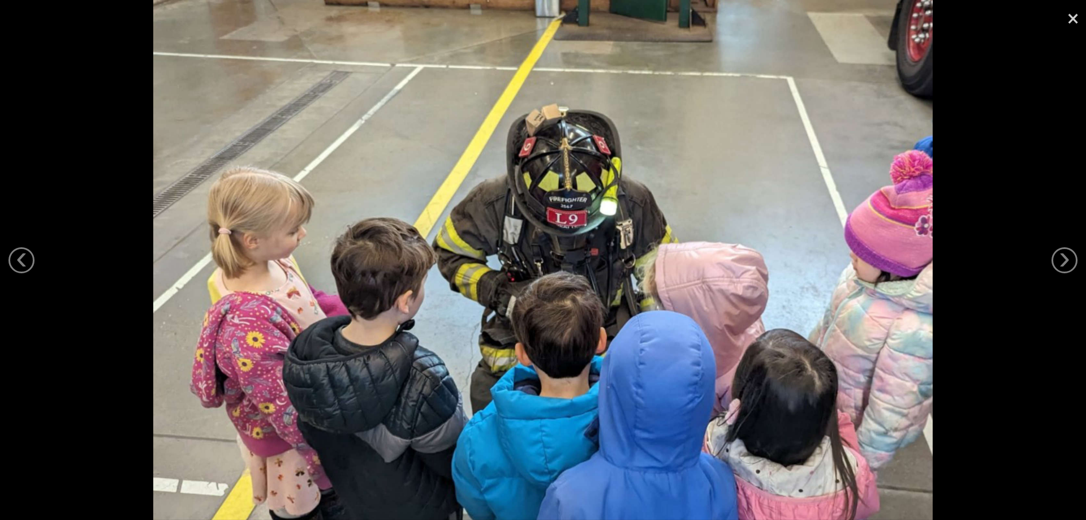
click at [1077, 270] on div at bounding box center [543, 260] width 1086 height 520
click at [1063, 264] on link "›" at bounding box center [1065, 260] width 26 height 26
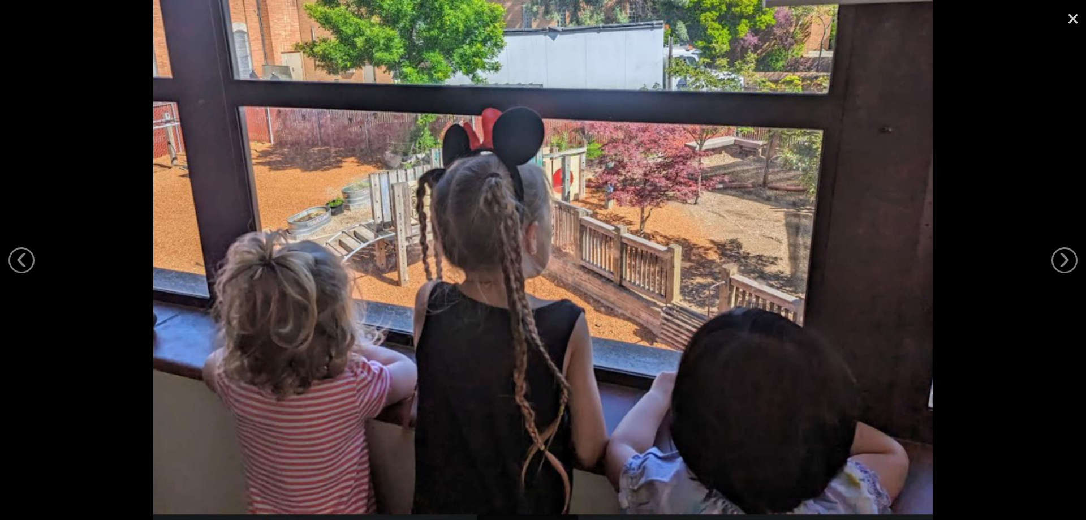
click at [1077, 264] on div at bounding box center [543, 260] width 1086 height 520
click at [1066, 264] on link "›" at bounding box center [1065, 260] width 26 height 26
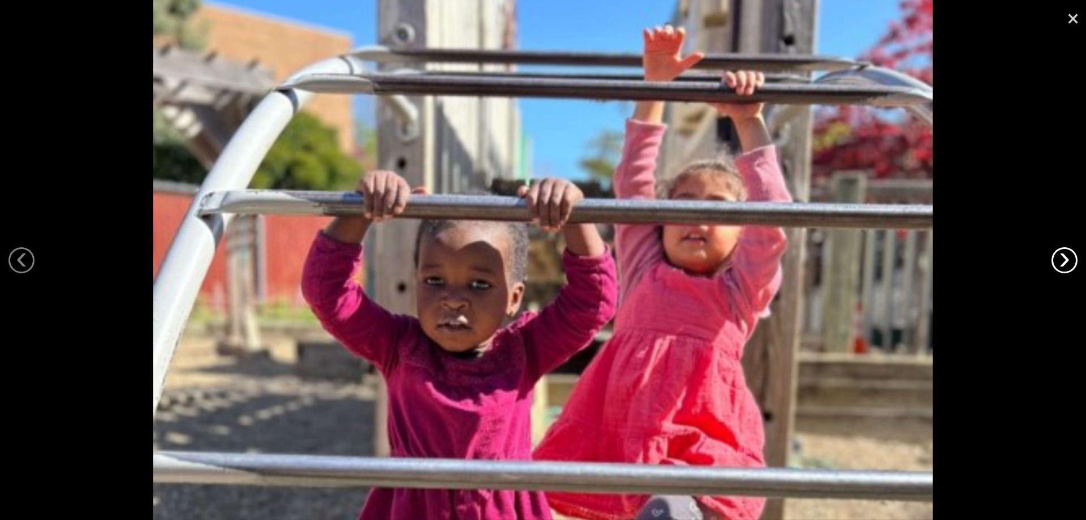
click at [1065, 255] on link "›" at bounding box center [1065, 260] width 26 height 26
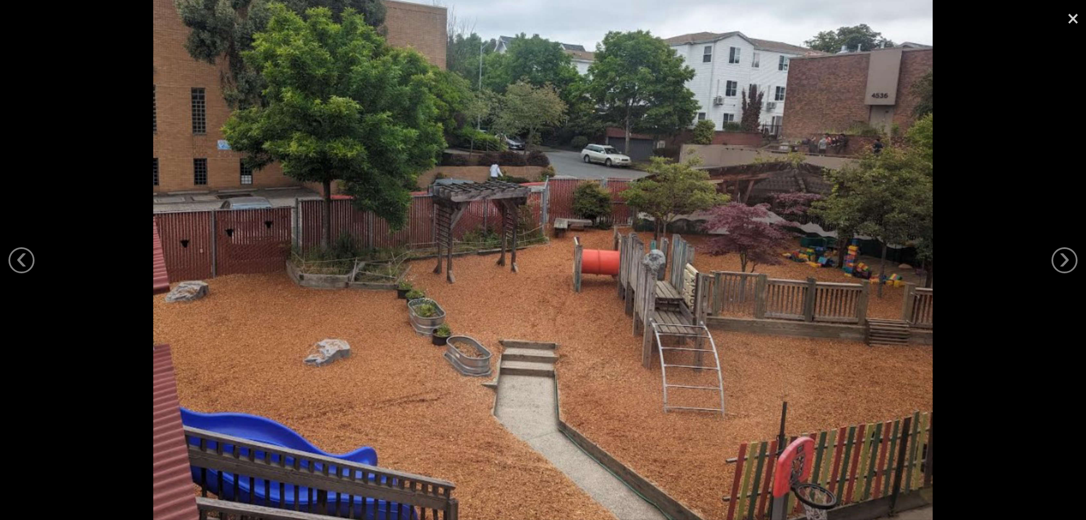
click at [1035, 252] on div at bounding box center [543, 260] width 1086 height 520
click at [1048, 250] on div at bounding box center [543, 260] width 1086 height 520
click at [1069, 259] on link "›" at bounding box center [1065, 260] width 26 height 26
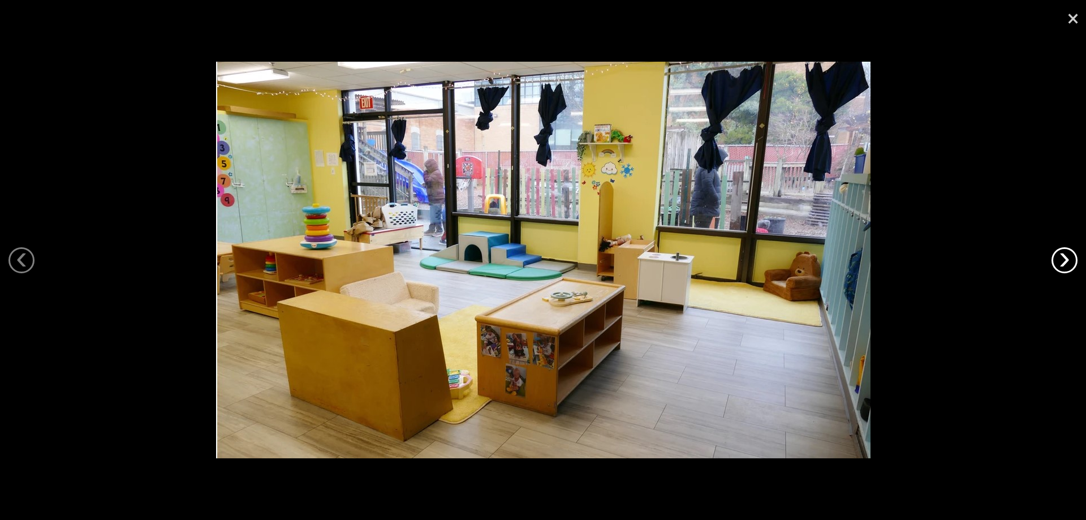
click at [1057, 266] on link "›" at bounding box center [1065, 260] width 26 height 26
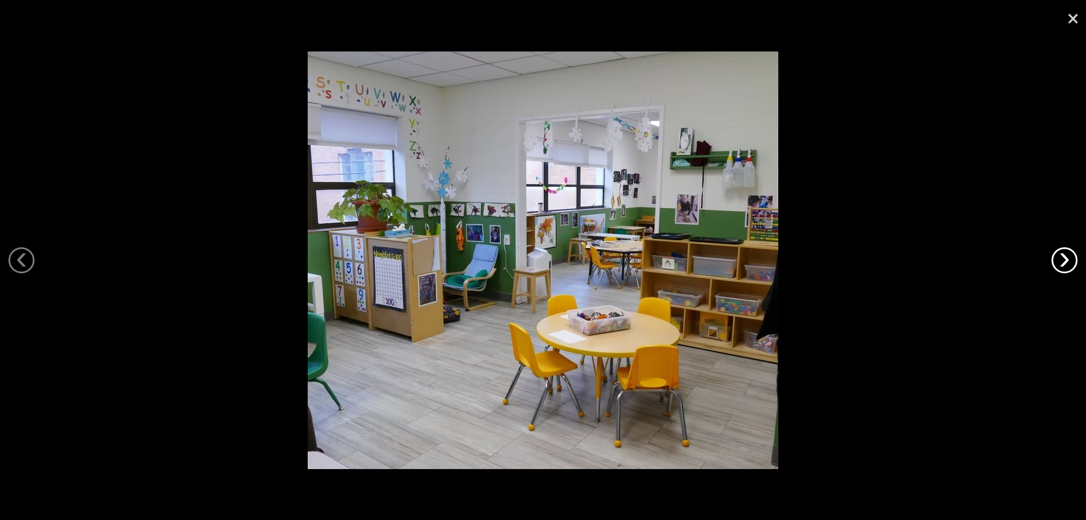
click at [1067, 257] on link "›" at bounding box center [1065, 260] width 26 height 26
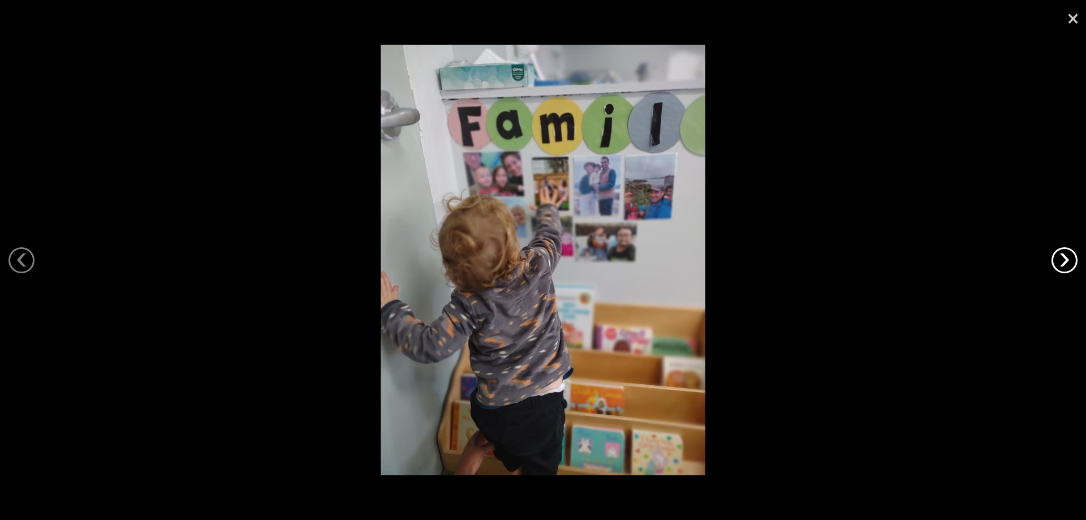
click at [1066, 268] on link "›" at bounding box center [1065, 260] width 26 height 26
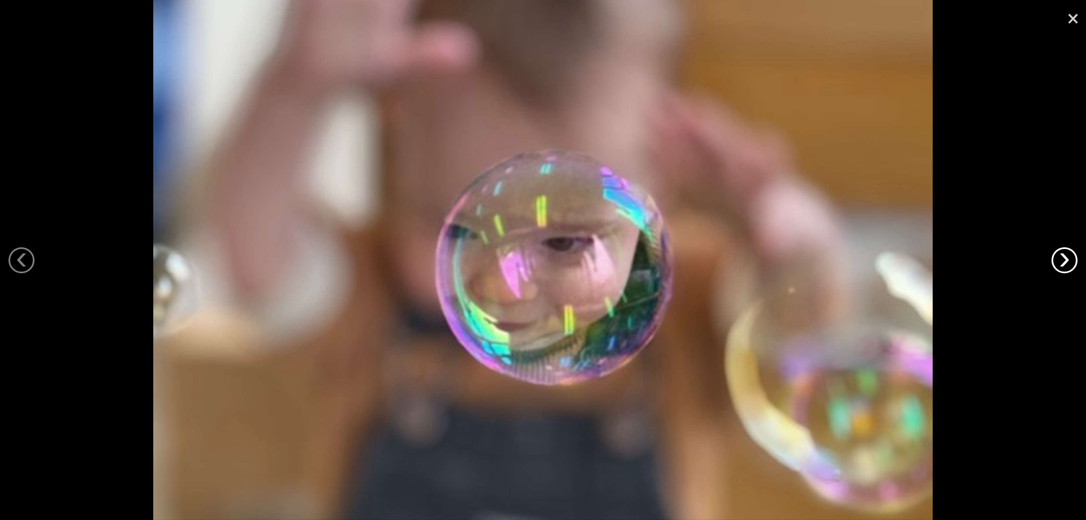
click at [1065, 266] on link "›" at bounding box center [1065, 260] width 26 height 26
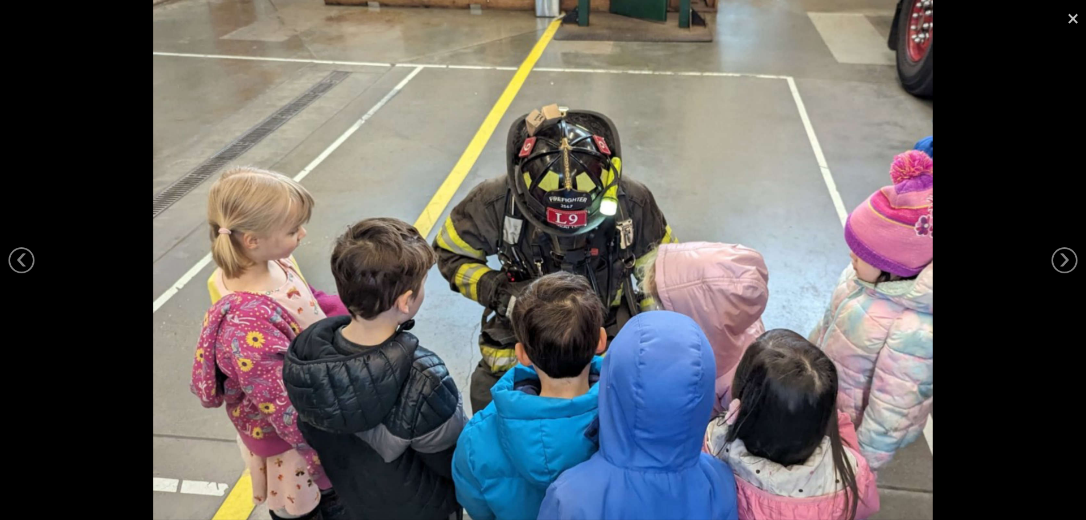
click at [1069, 23] on link "×" at bounding box center [1073, 17] width 26 height 34
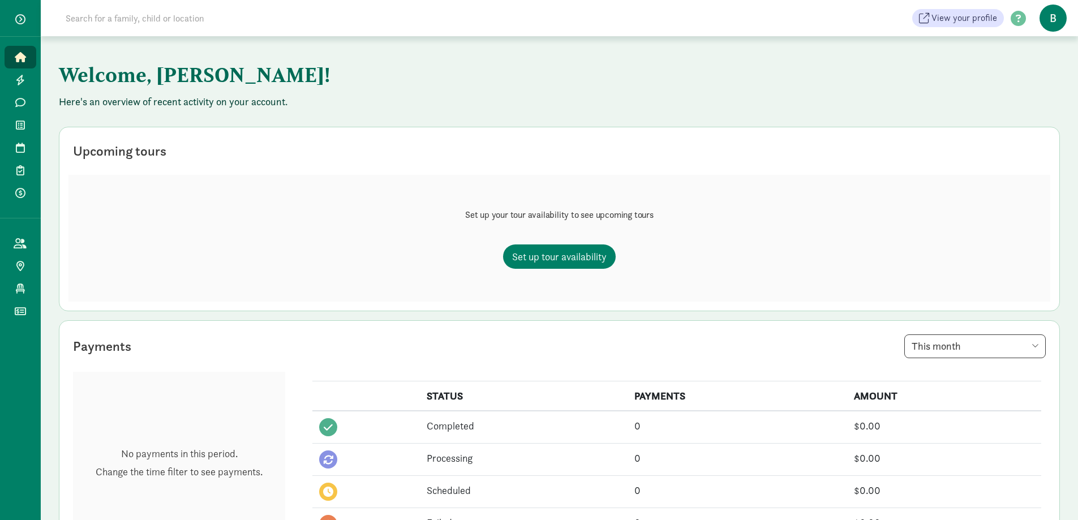
click at [51, 102] on div "Welcome, [PERSON_NAME]! Here's an overview of recent activity on your account. …" at bounding box center [559, 481] width 1037 height 891
click at [25, 105] on link "Messages" at bounding box center [21, 102] width 32 height 23
